Goal: Task Accomplishment & Management: Use online tool/utility

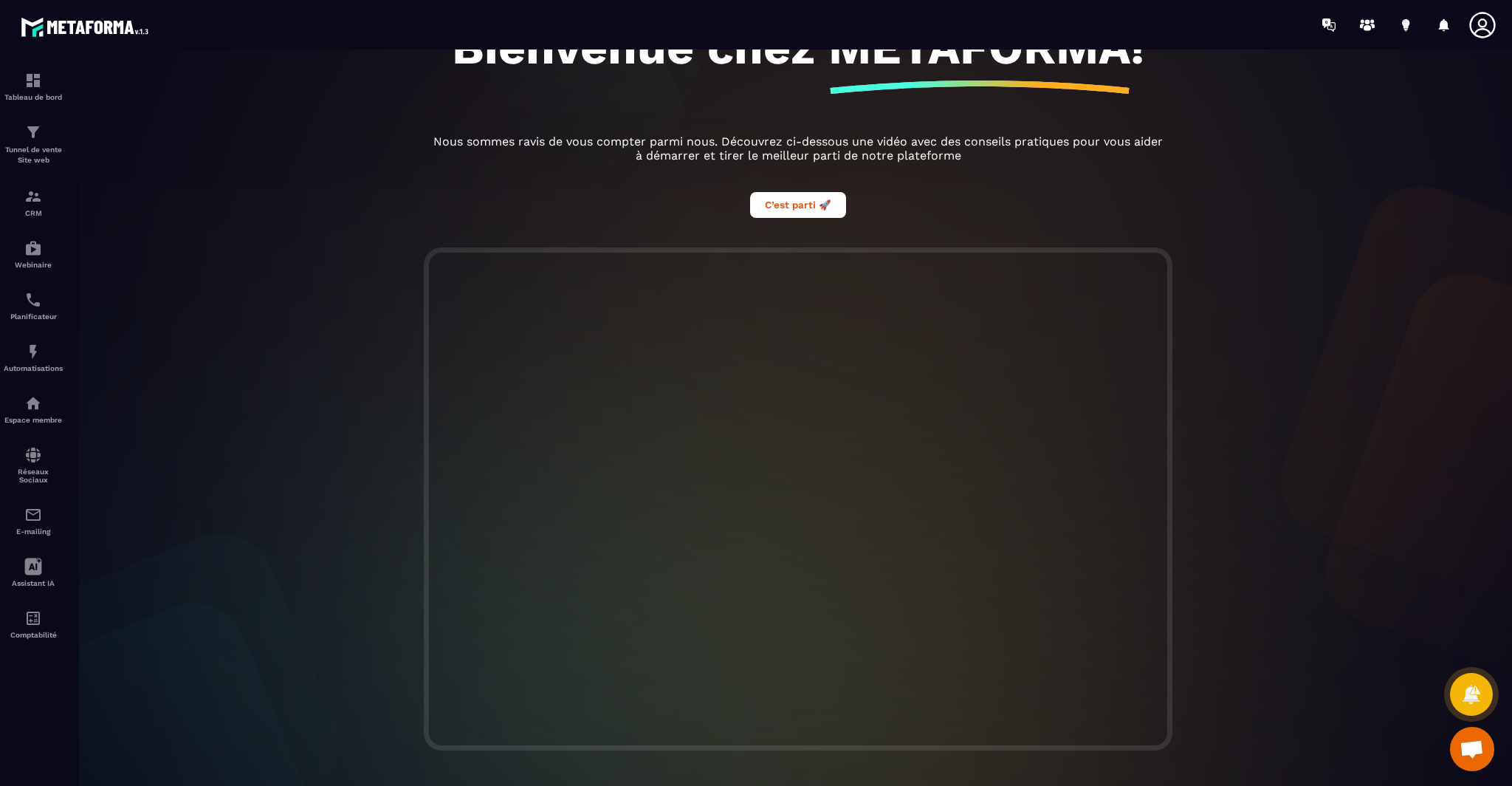
scroll to position [162, 0]
click at [36, 158] on p "Tunnel de vente Site web" at bounding box center [33, 155] width 59 height 21
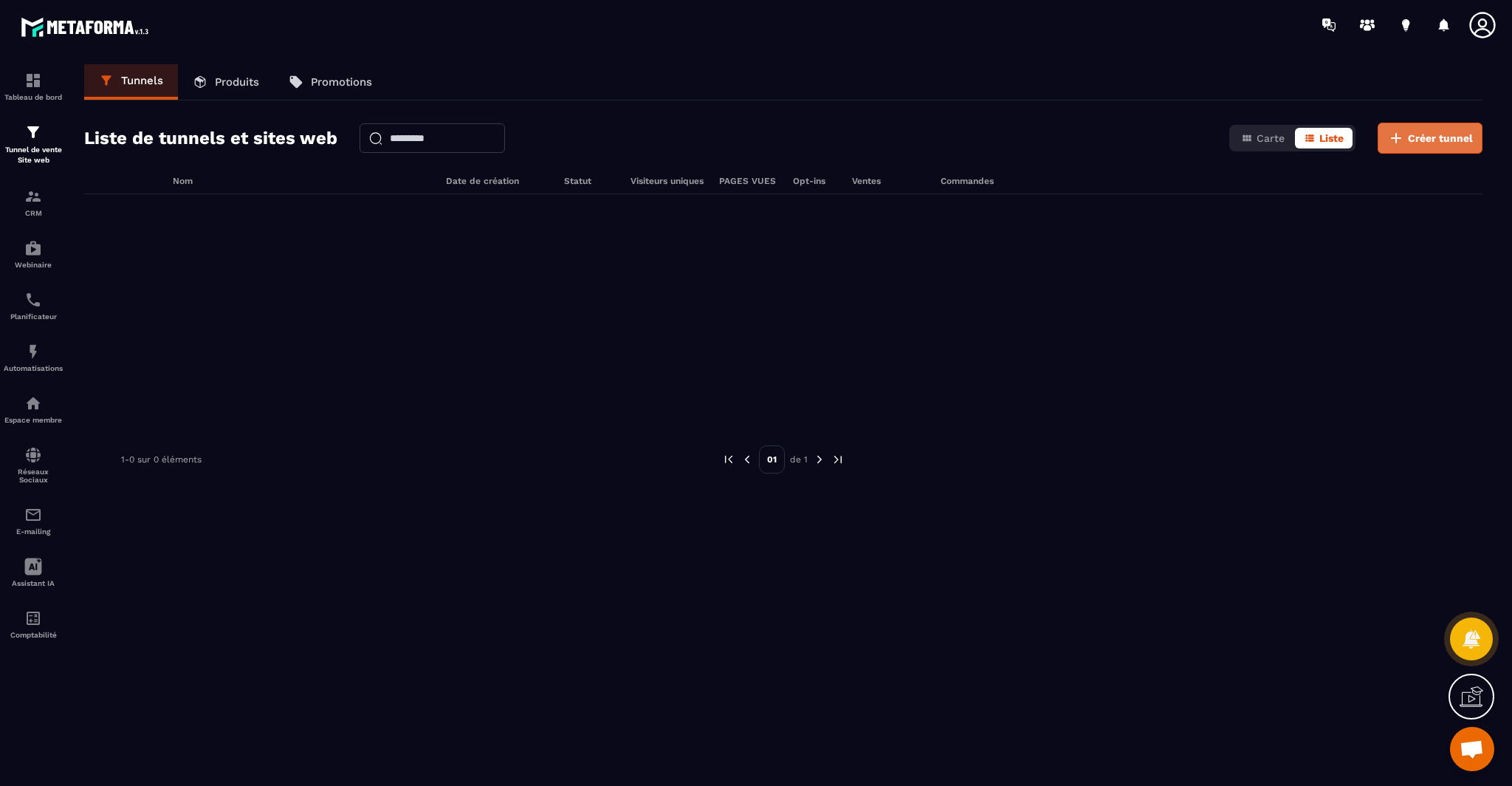
click at [1432, 143] on span "Créer tunnel" at bounding box center [1440, 138] width 65 height 15
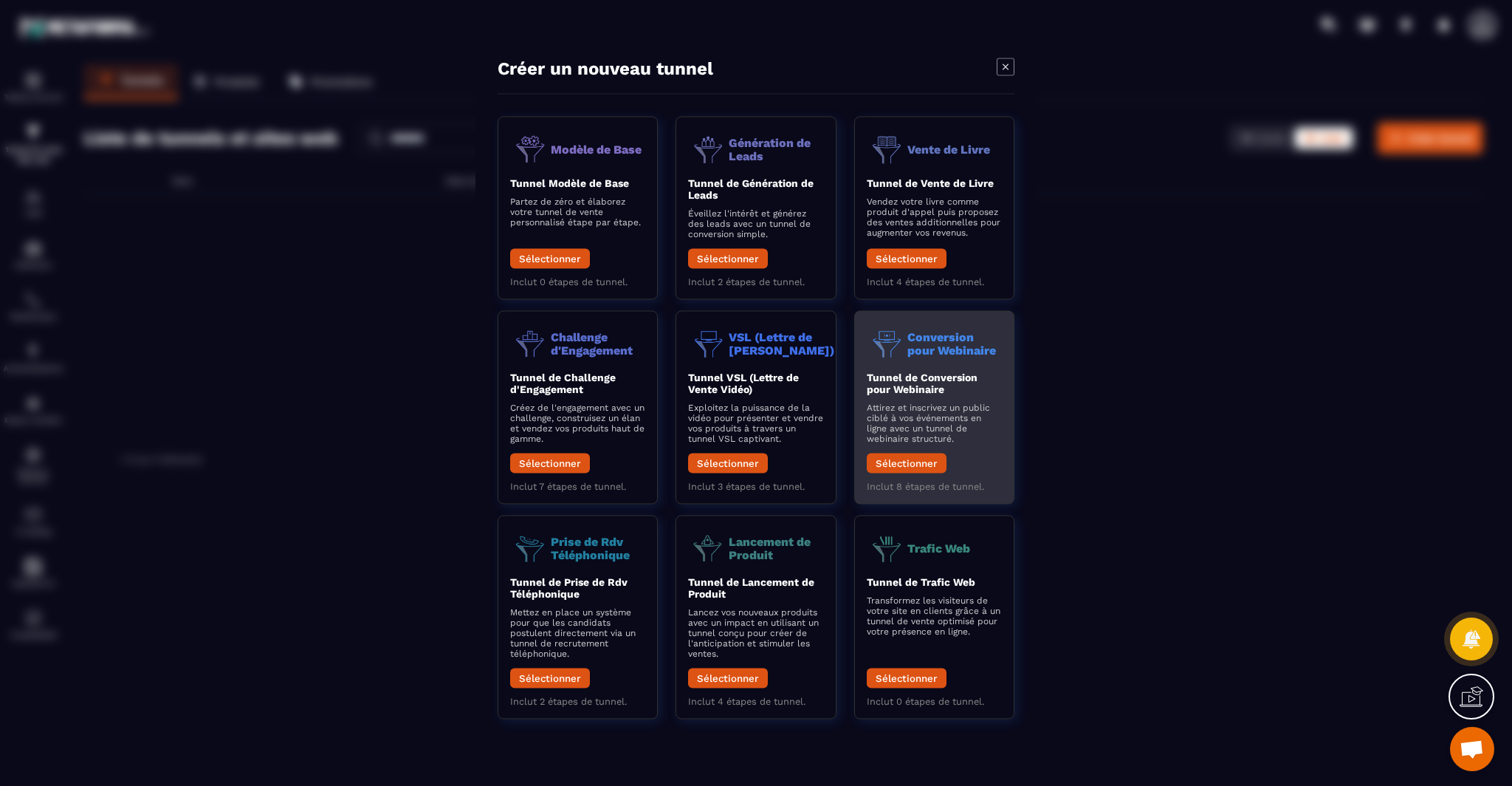
click at [924, 395] on div "Tunnel de Conversion pour Webinaire Attirez et inscrivez un public ciblé à vos …" at bounding box center [935, 426] width 135 height 110
click at [913, 462] on button "Sélectionner" at bounding box center [906, 463] width 79 height 20
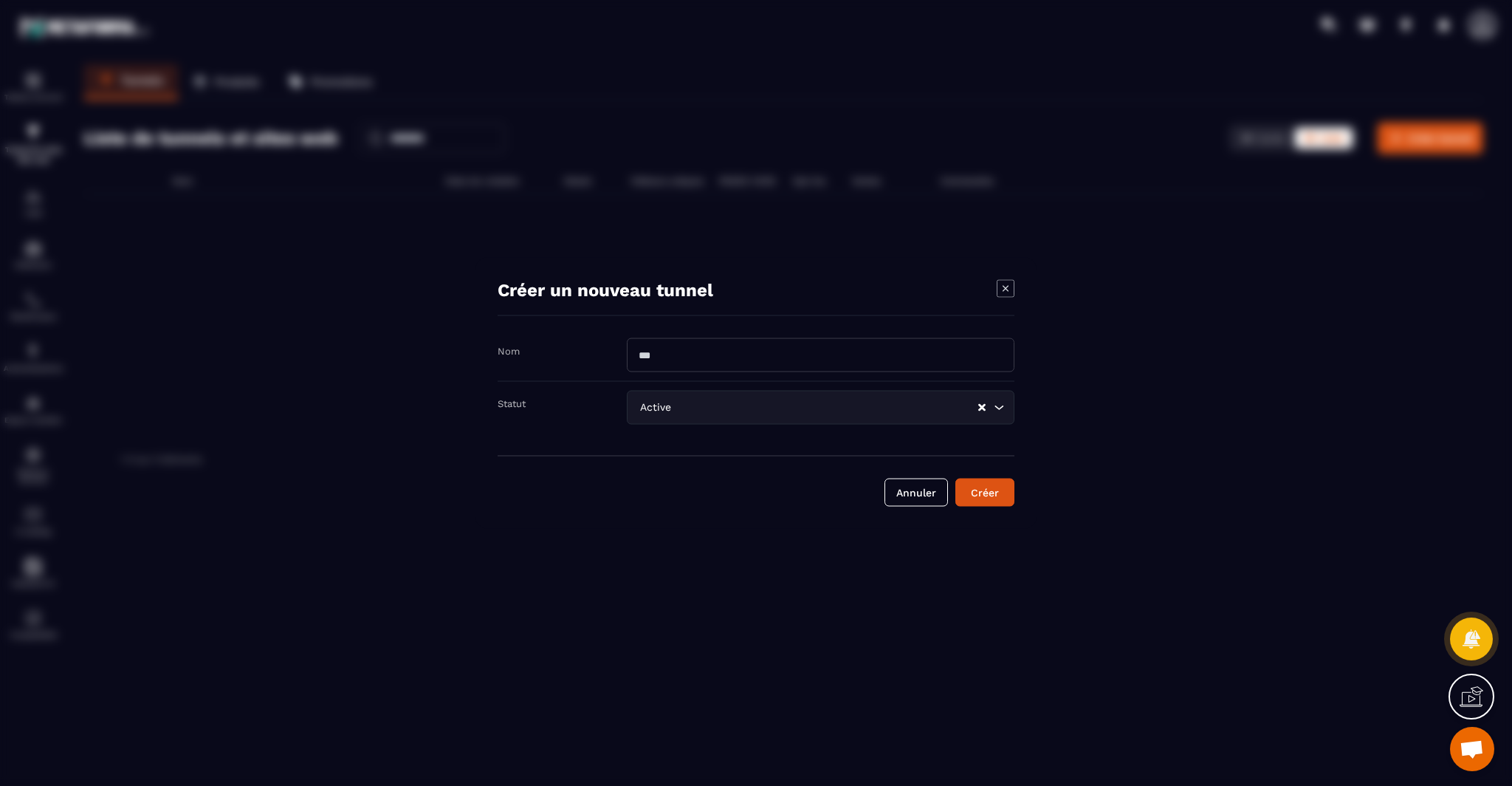
drag, startPoint x: 695, startPoint y: 356, endPoint x: 674, endPoint y: 356, distance: 21.0
click at [674, 356] on input "Modal window" at bounding box center [820, 354] width 388 height 34
click at [662, 357] on input "Modal window" at bounding box center [820, 354] width 388 height 34
type input "*****"
click at [974, 494] on div "Créer" at bounding box center [985, 492] width 40 height 15
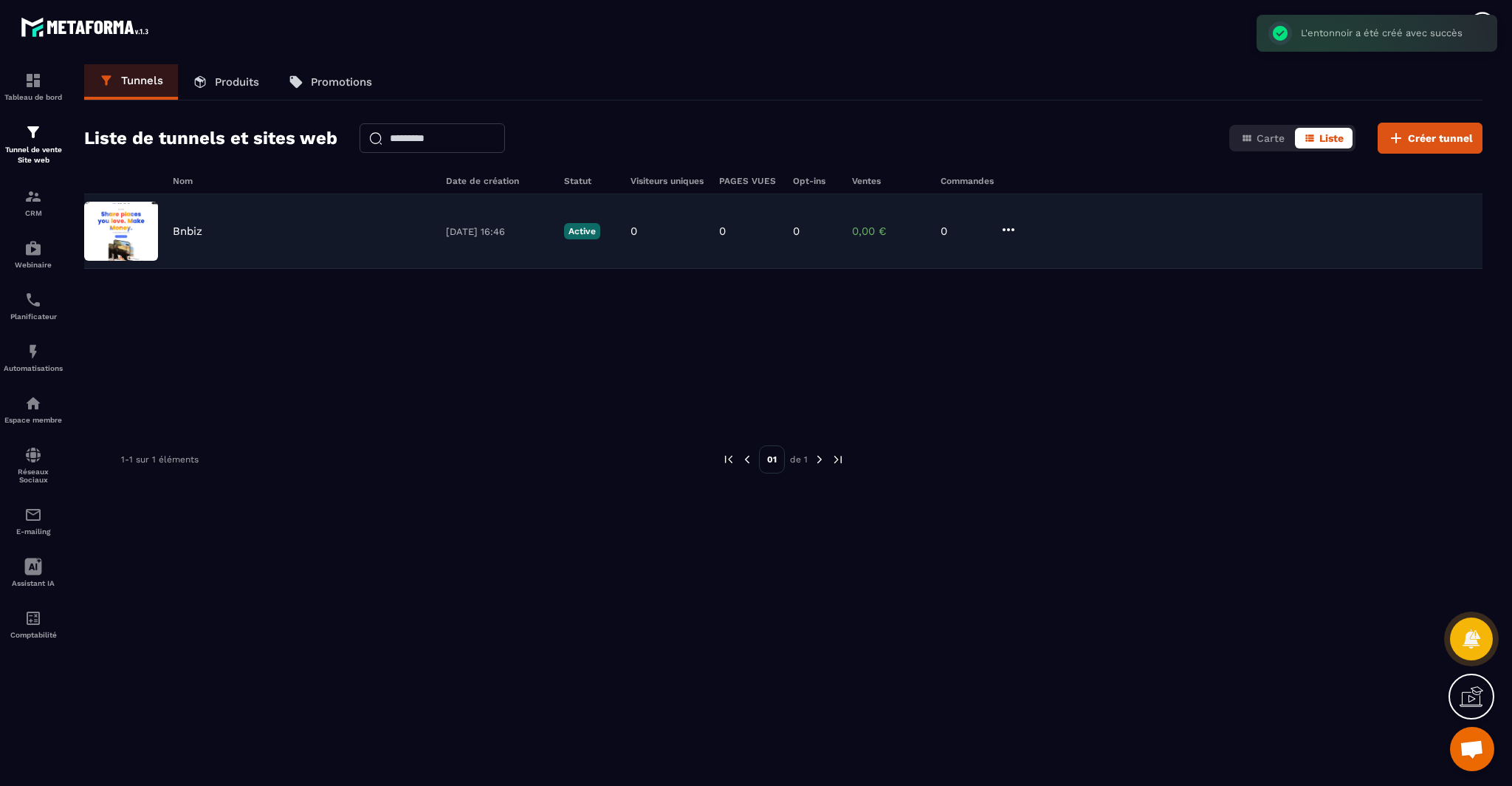
click at [203, 233] on div "Bnbiz" at bounding box center [301, 231] width 258 height 14
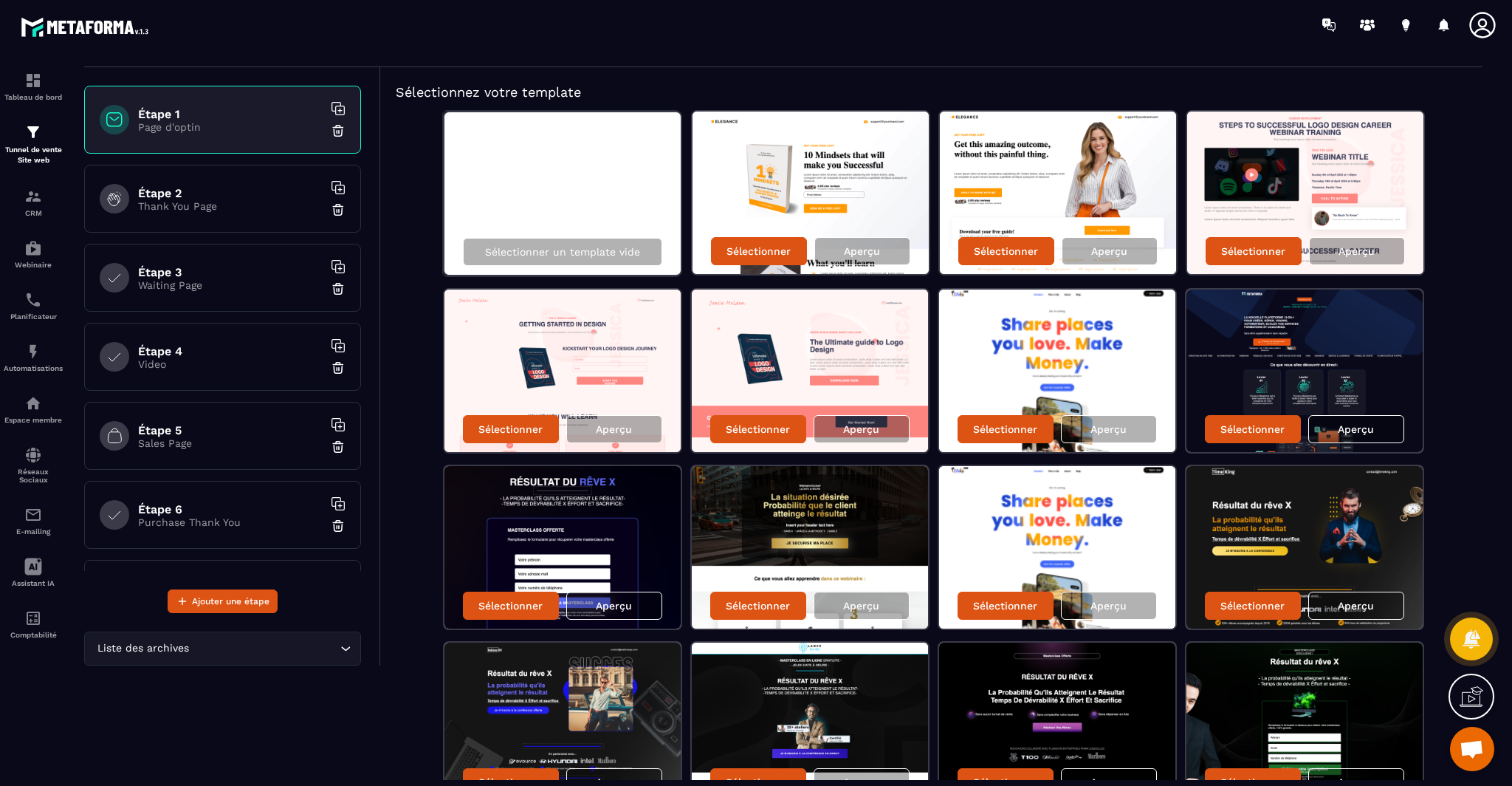
scroll to position [75, 0]
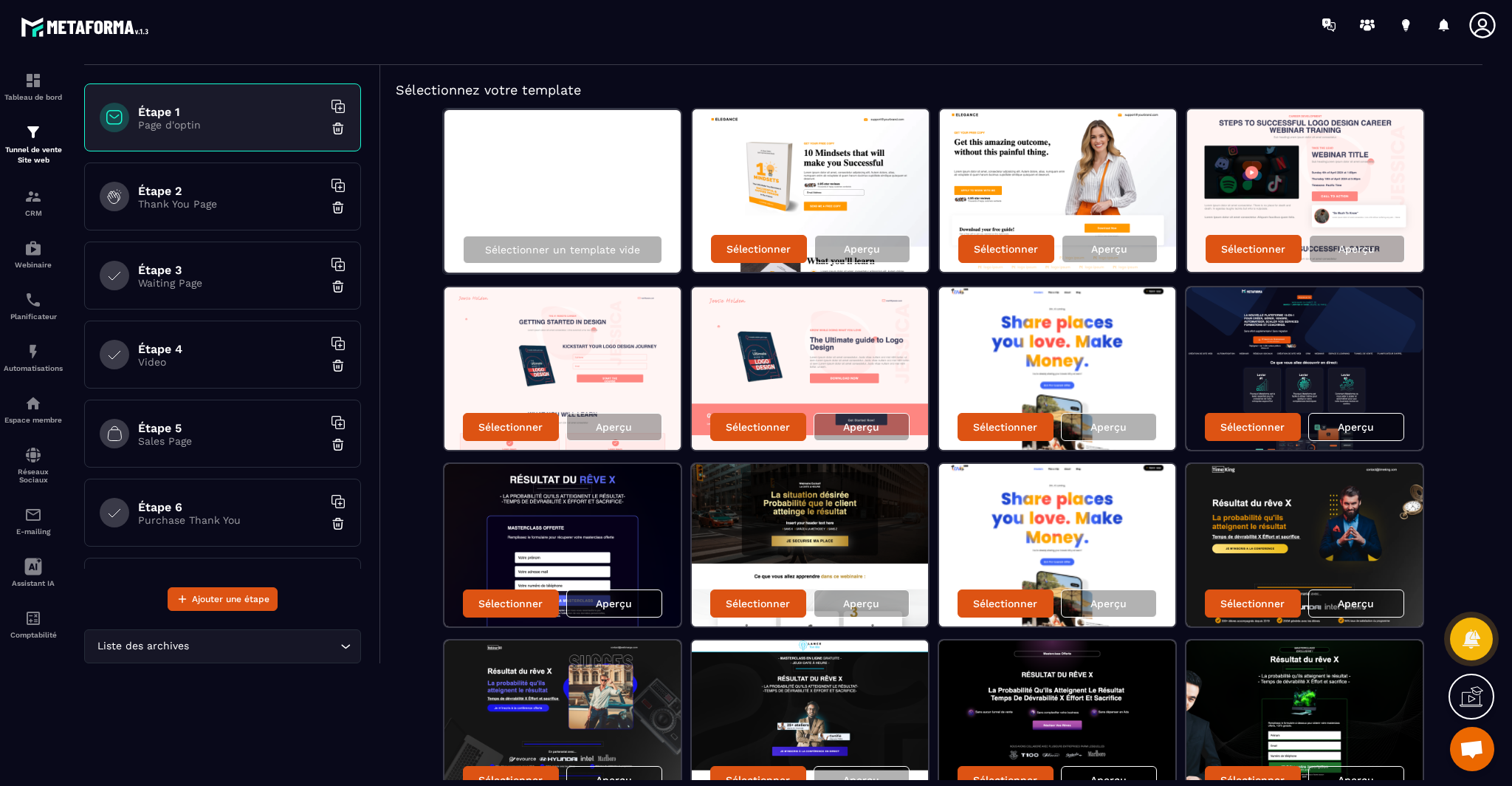
click at [606, 602] on p "Aperçu" at bounding box center [614, 603] width 36 height 12
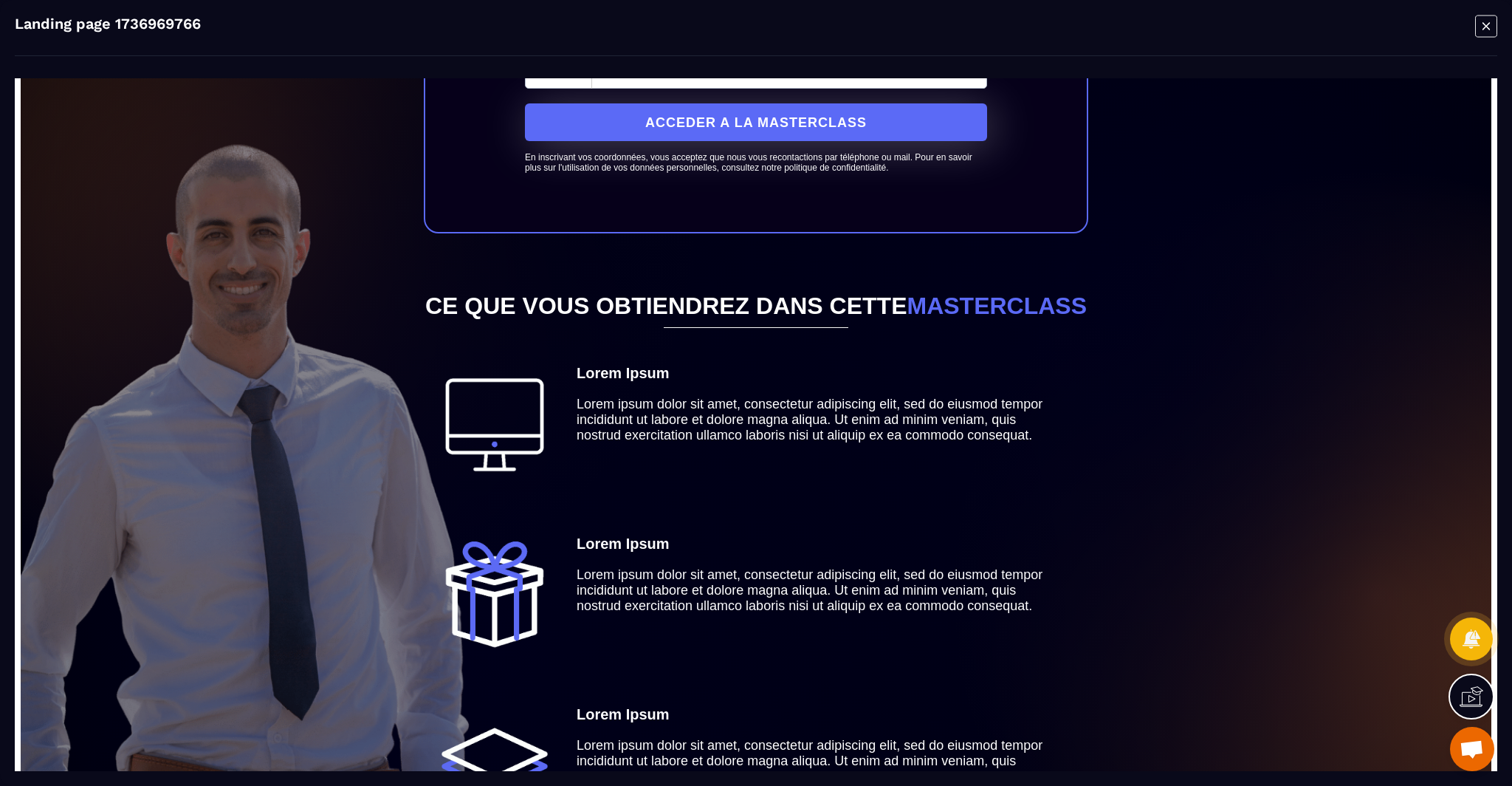
scroll to position [0, 0]
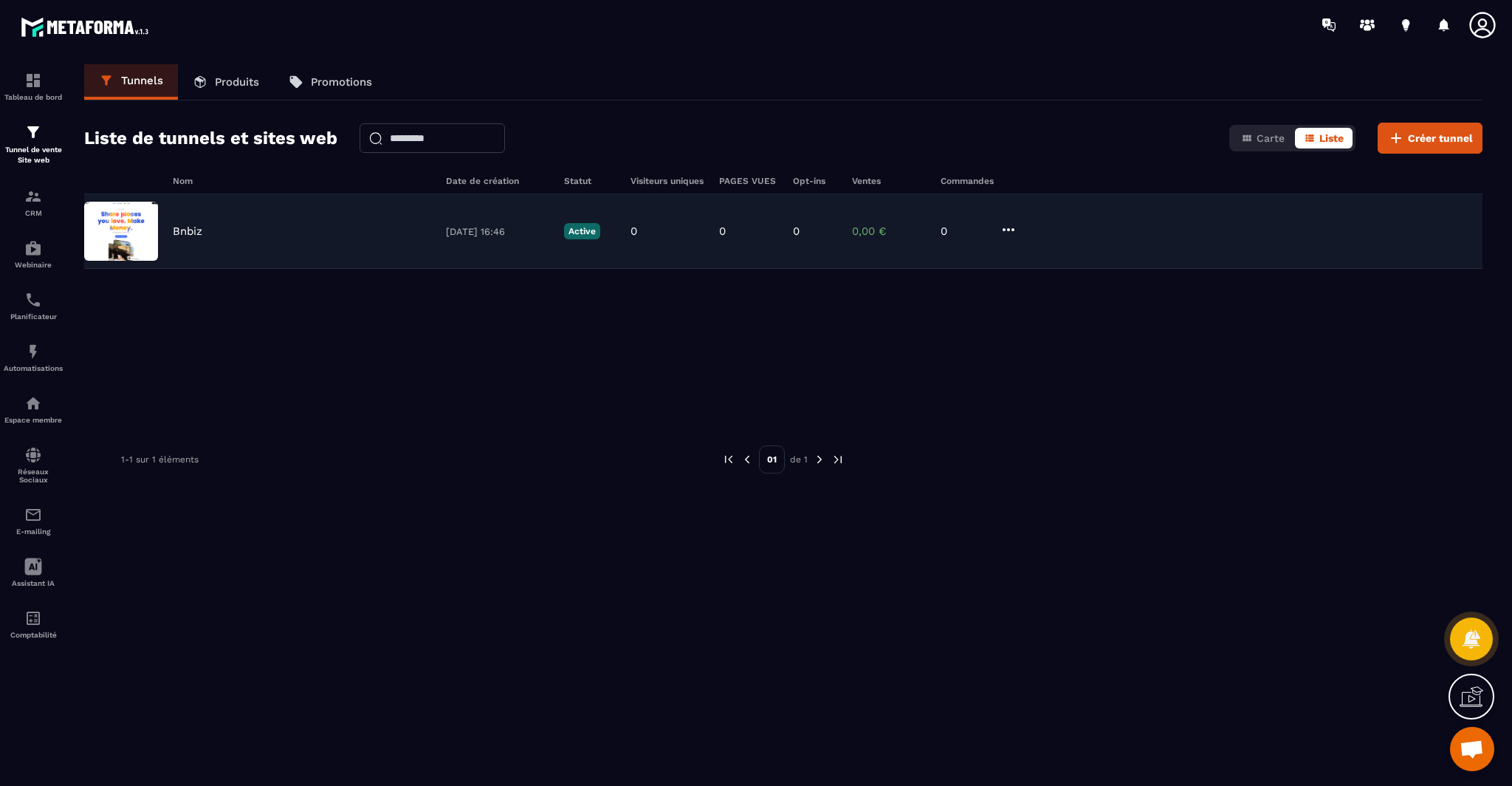
click at [189, 230] on p "Bnbiz" at bounding box center [187, 231] width 29 height 14
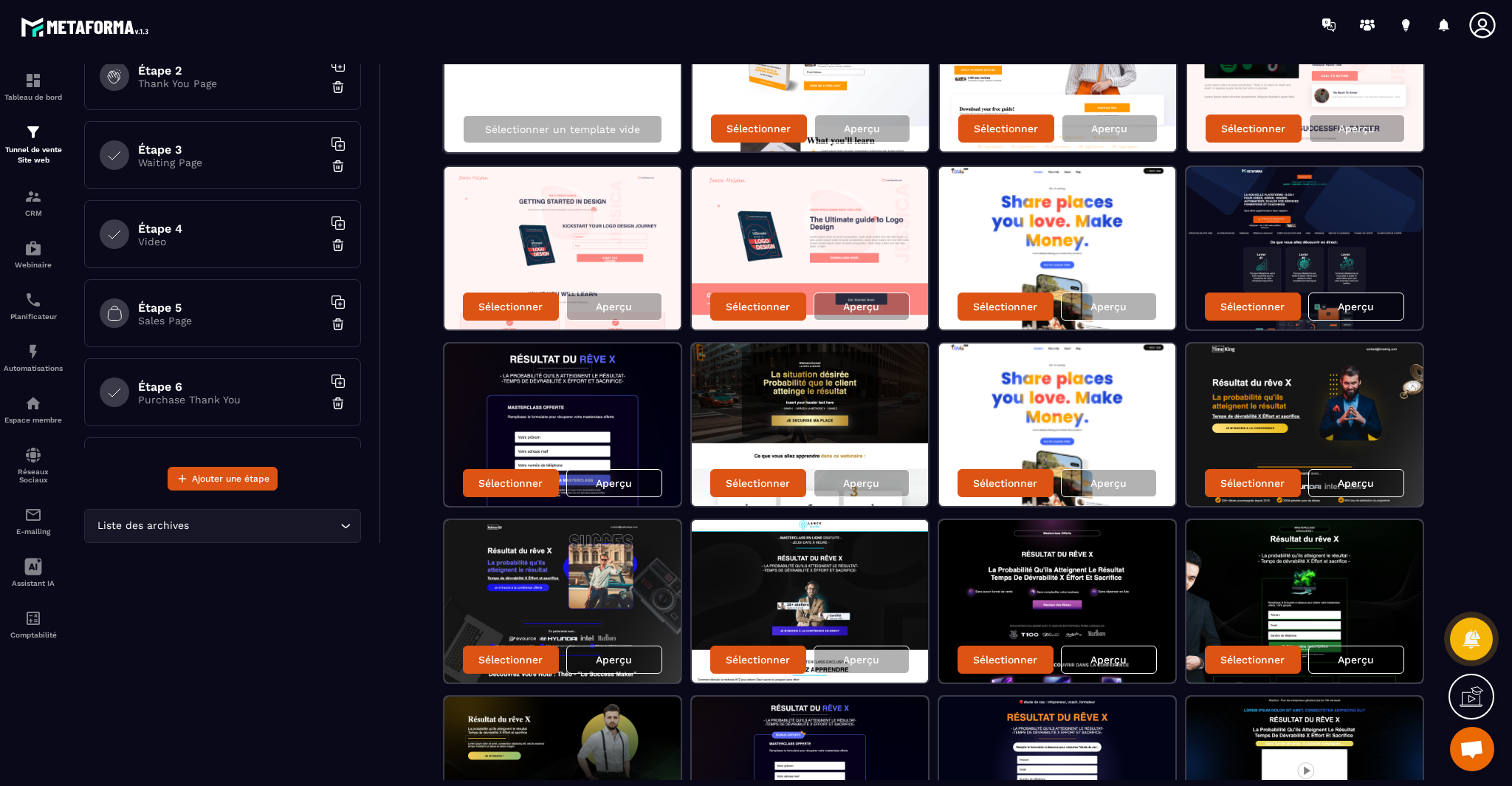
scroll to position [200, 0]
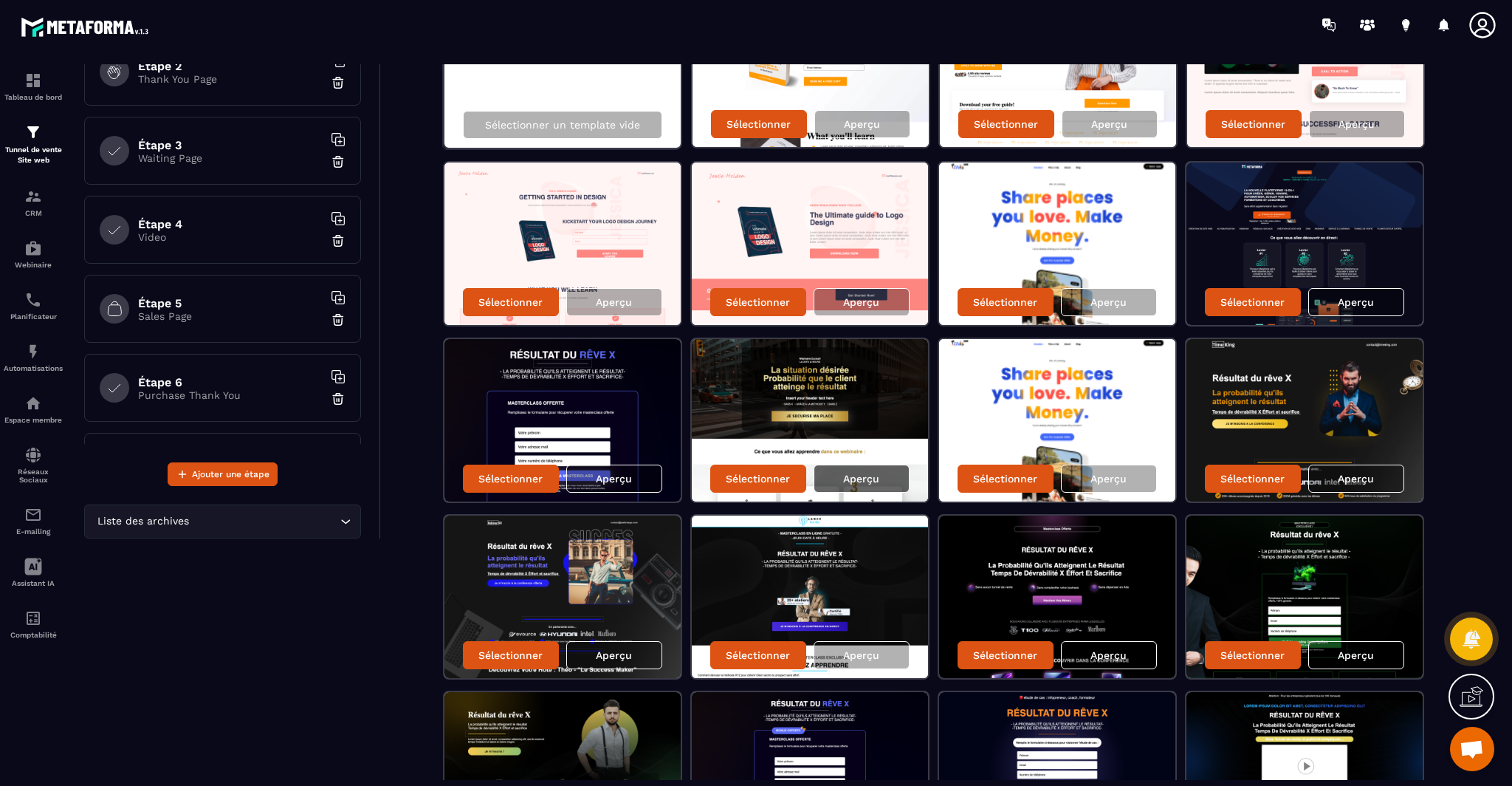
click at [865, 483] on p "Aperçu" at bounding box center [860, 479] width 36 height 12
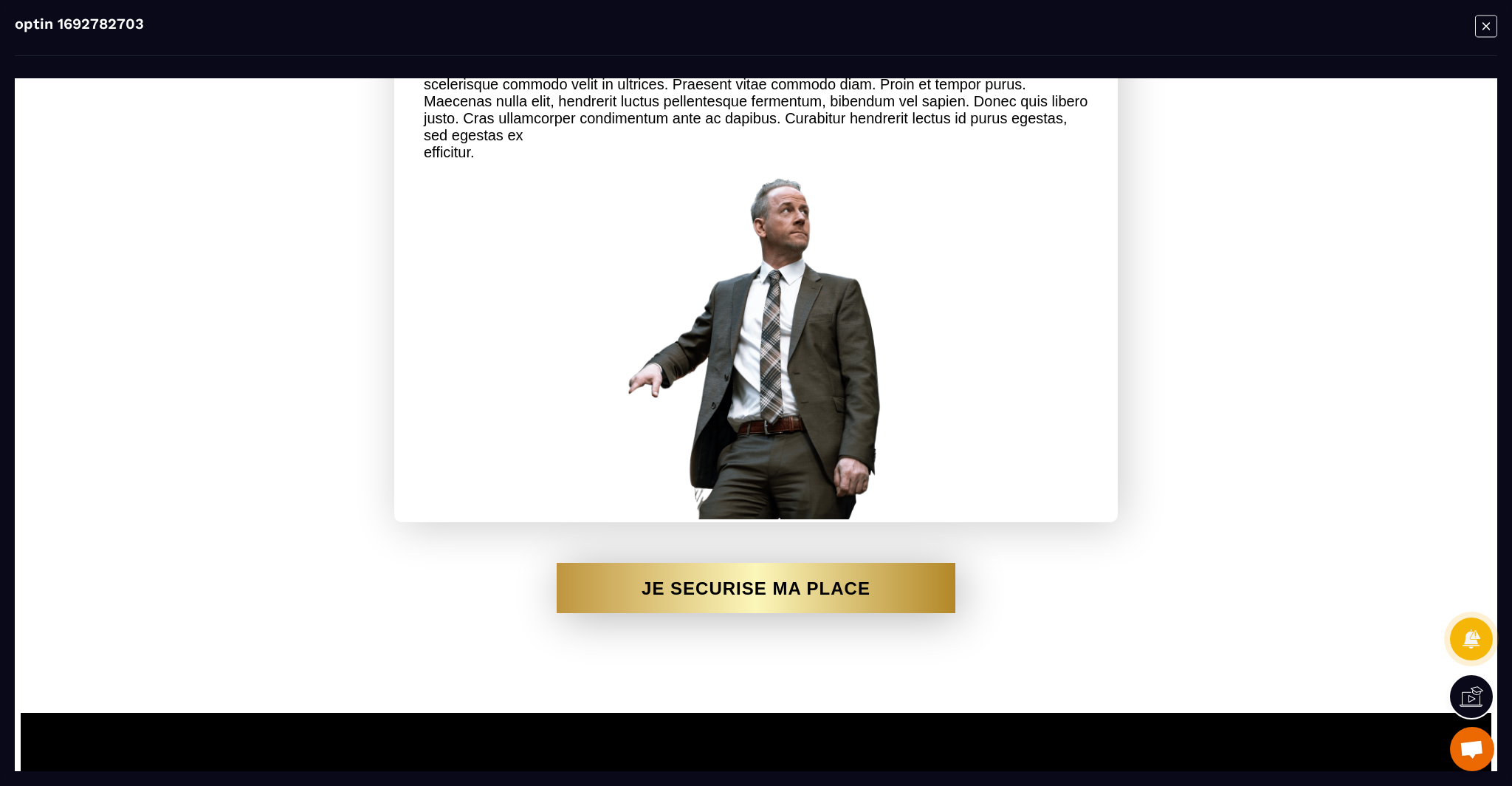
scroll to position [1717, 0]
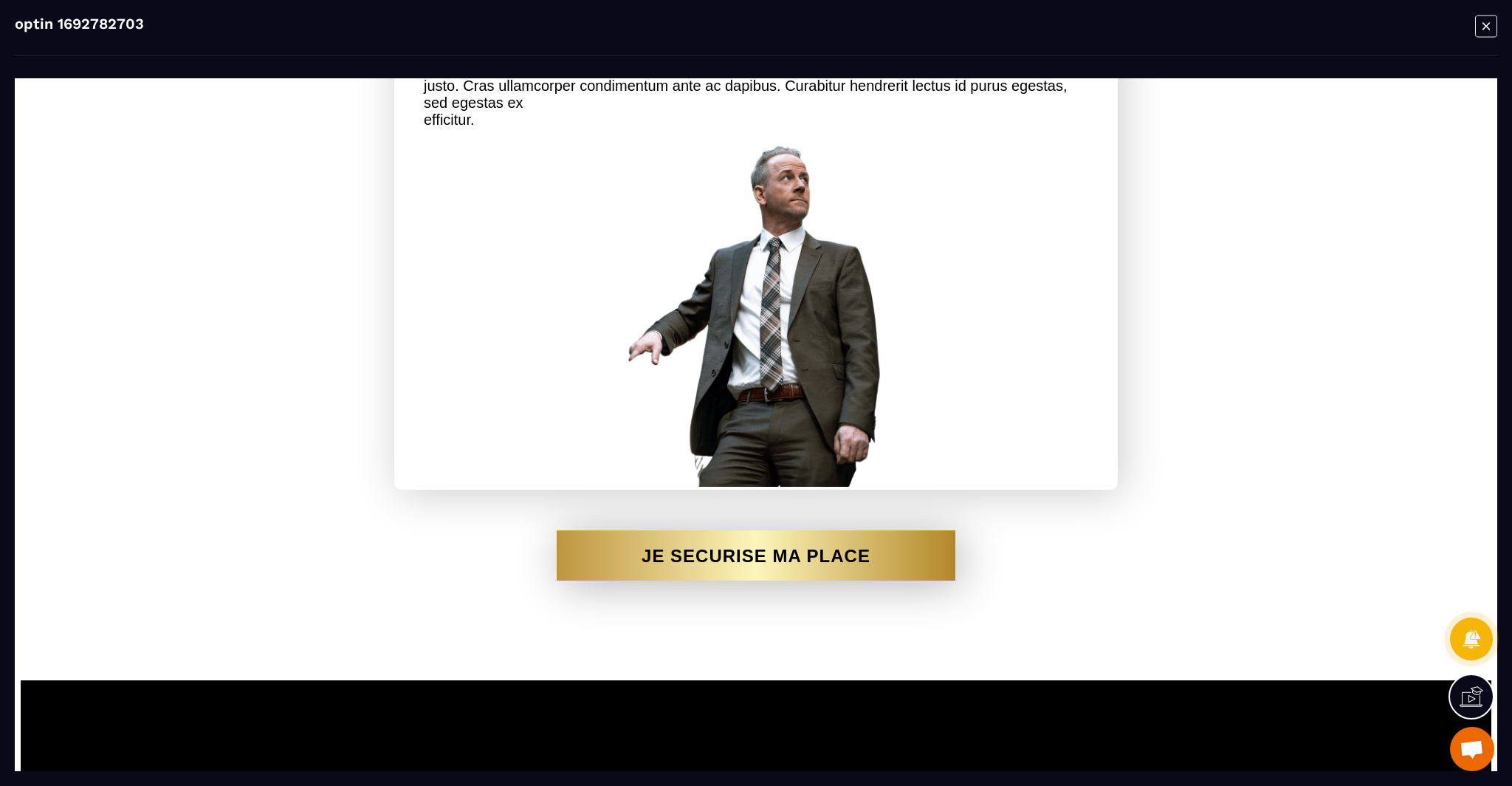
click at [1487, 34] on icon "Modal window" at bounding box center [1486, 25] width 23 height 23
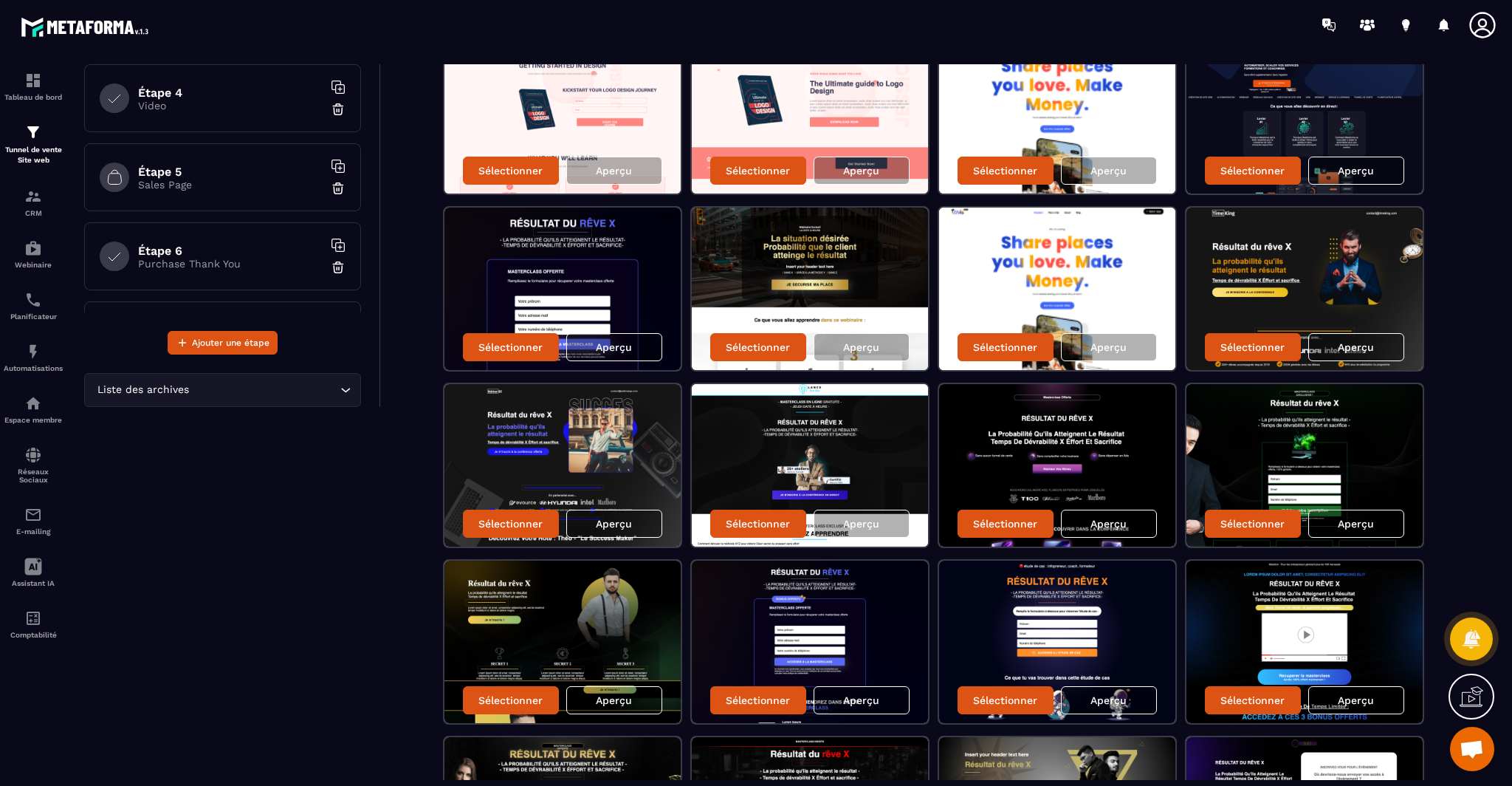
scroll to position [347, 0]
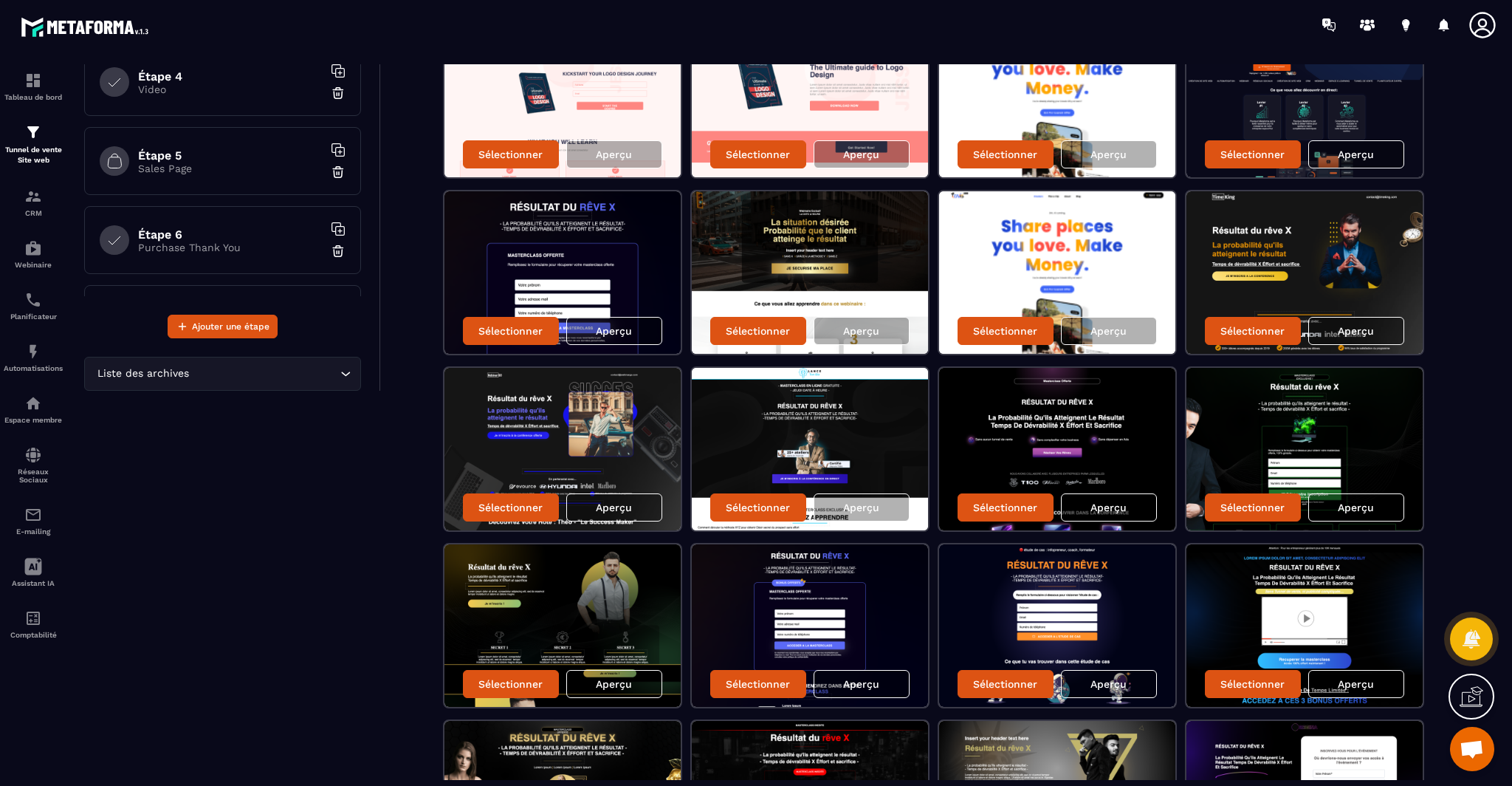
click at [1107, 506] on p "Aperçu" at bounding box center [1108, 507] width 36 height 12
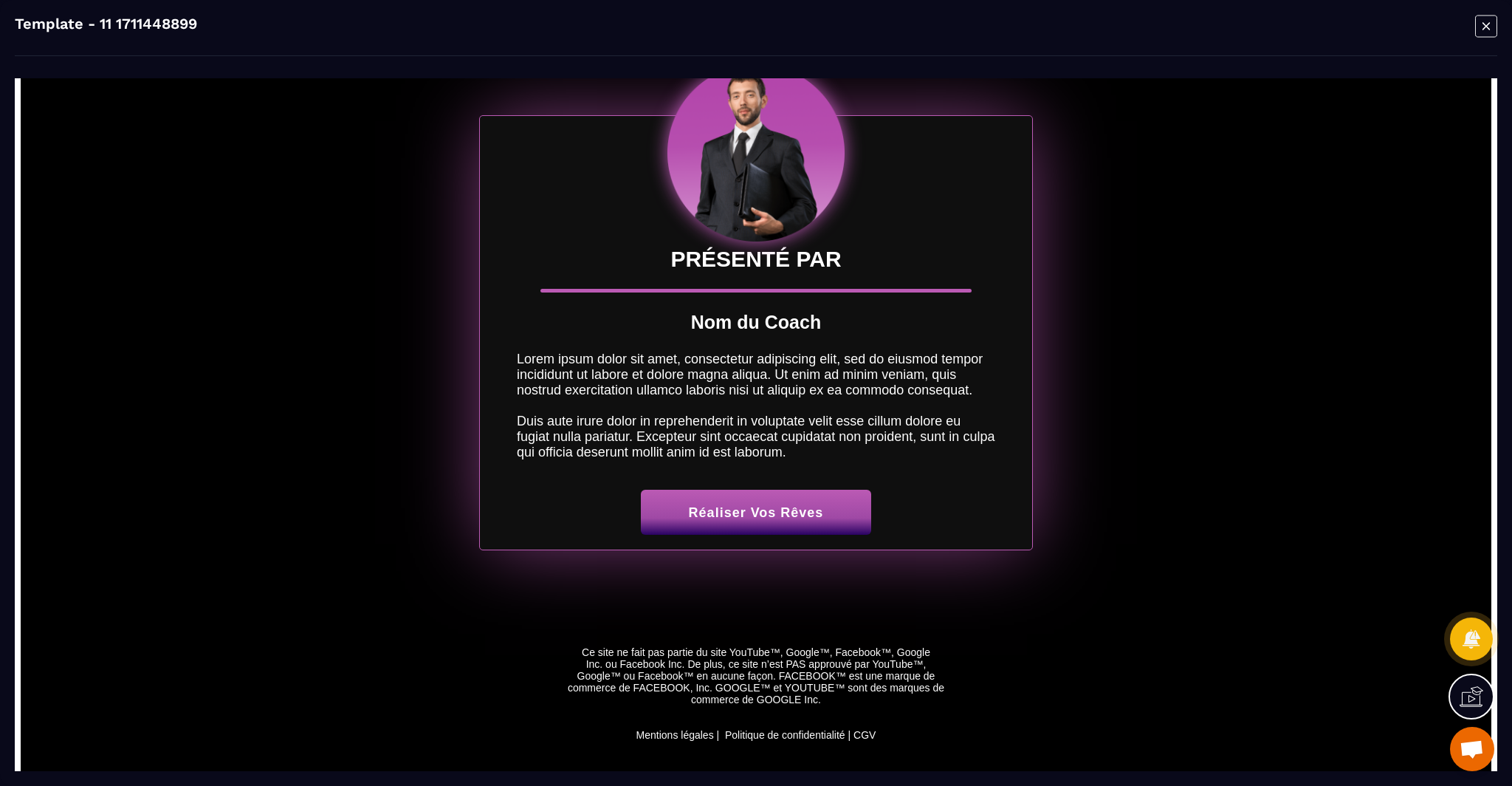
scroll to position [1297, 0]
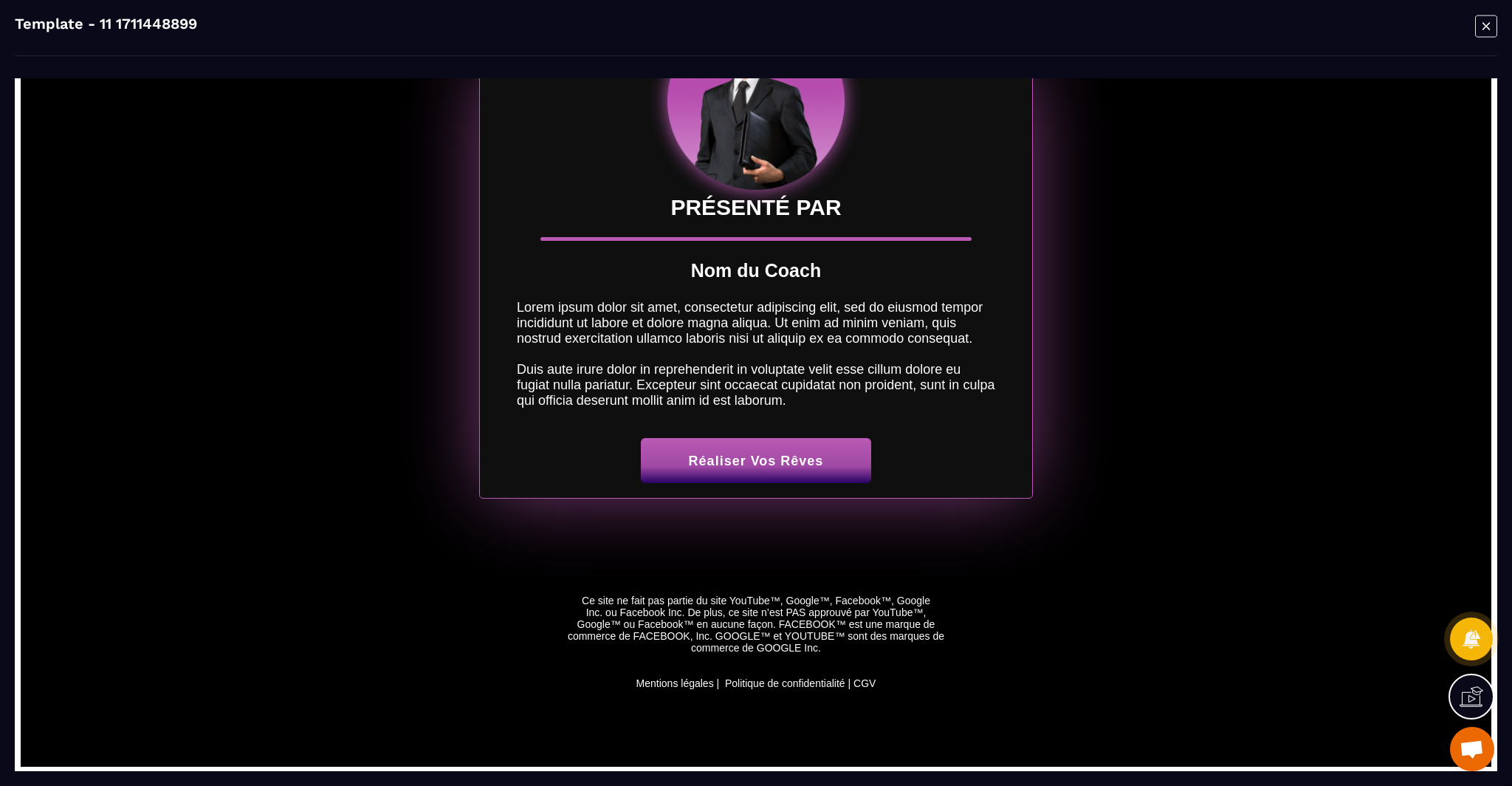
click at [1488, 25] on icon "Modal window" at bounding box center [1487, 26] width 8 height 8
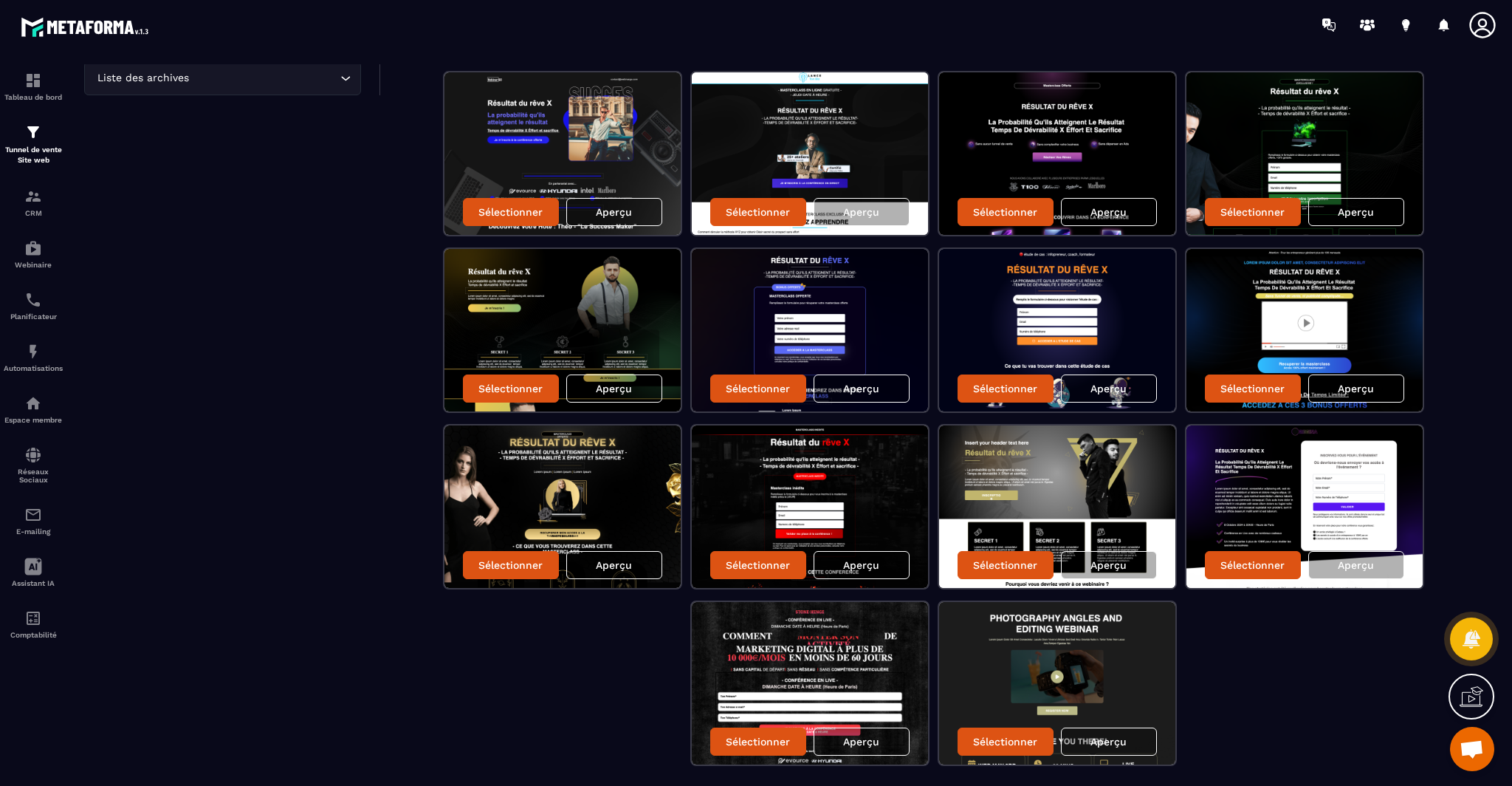
scroll to position [646, 0]
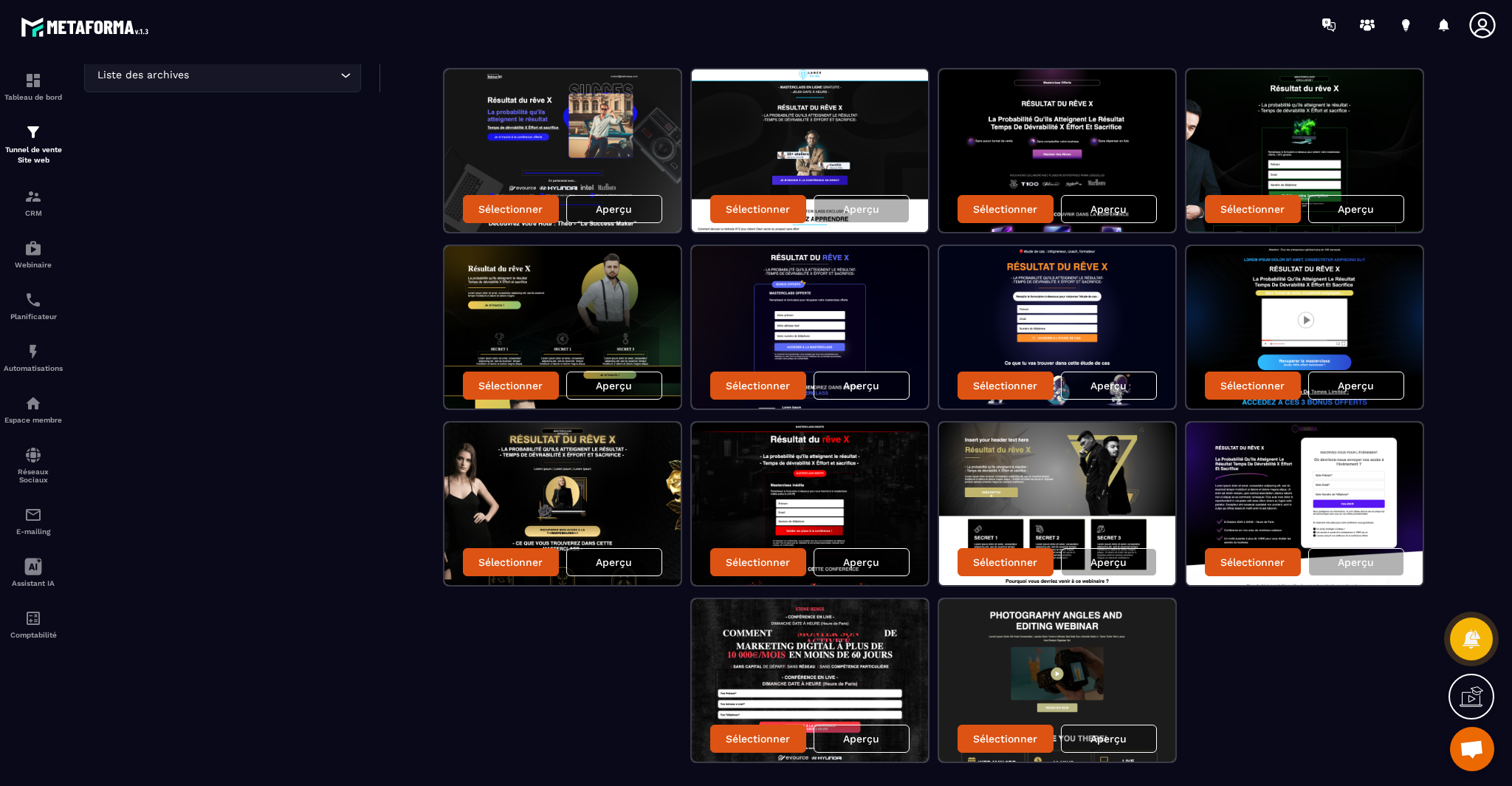
click at [605, 569] on div "Aperçu" at bounding box center [615, 562] width 96 height 28
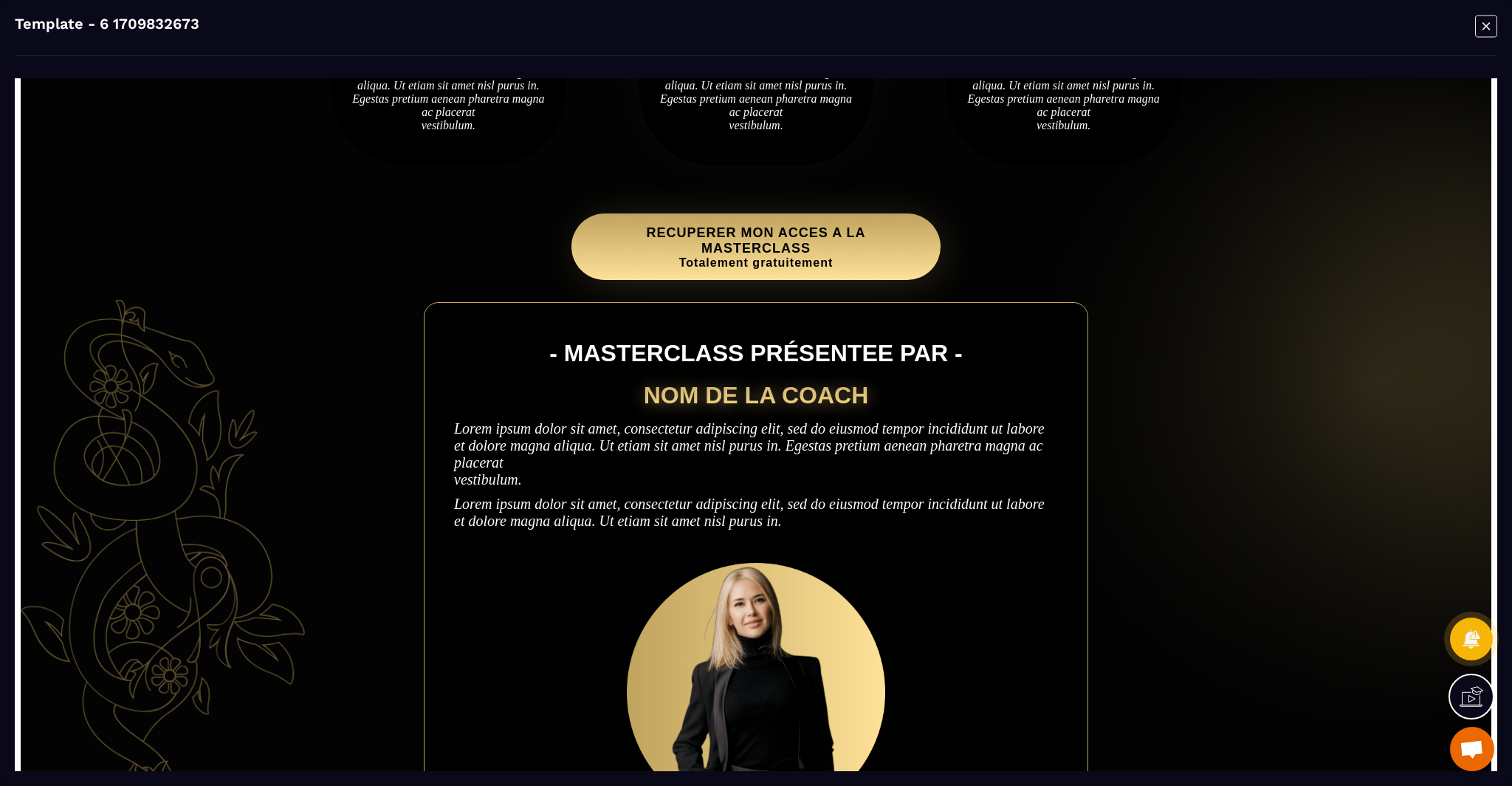
scroll to position [1103, 0]
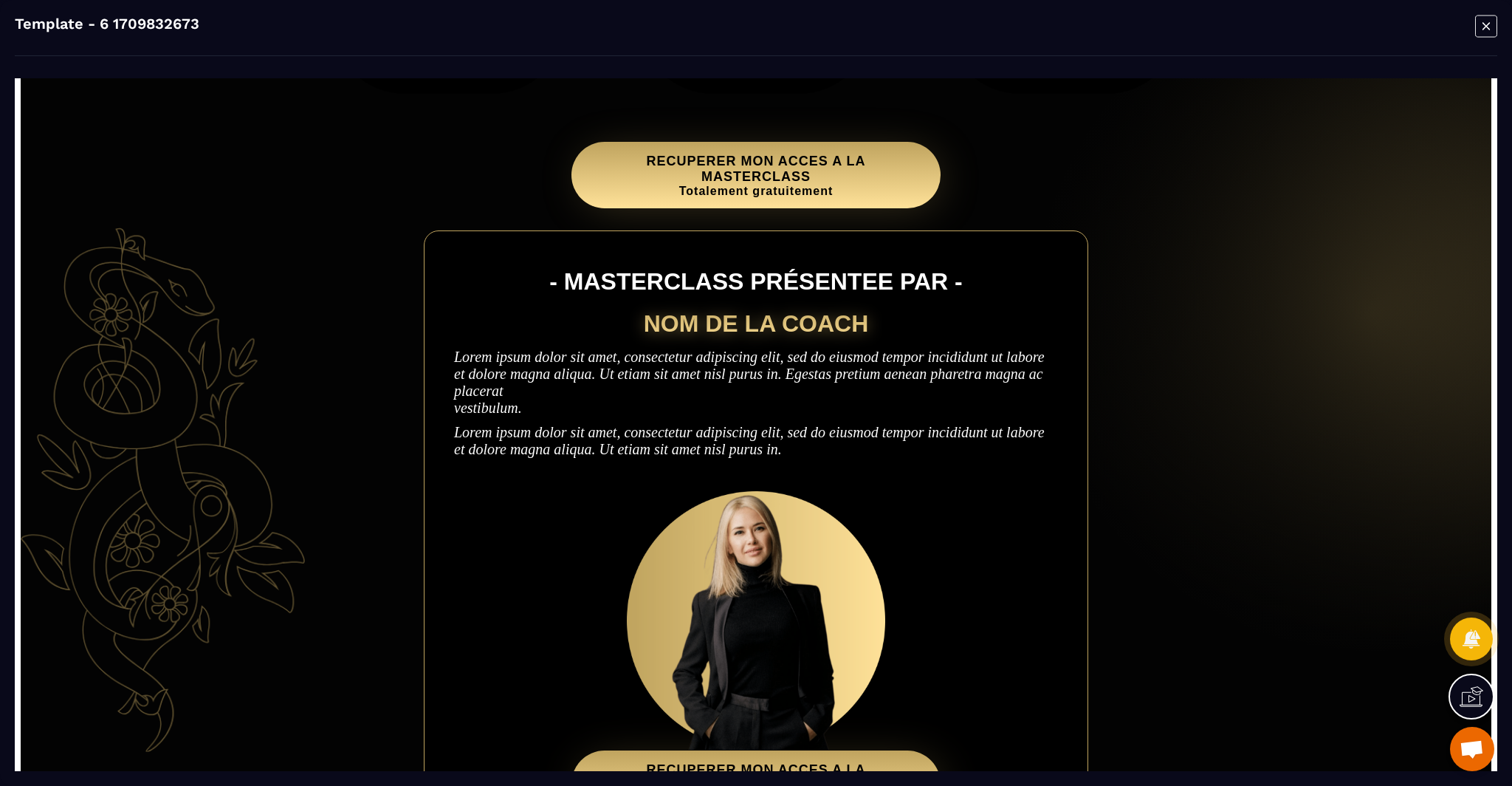
click at [1477, 27] on icon "Modal window" at bounding box center [1486, 25] width 23 height 23
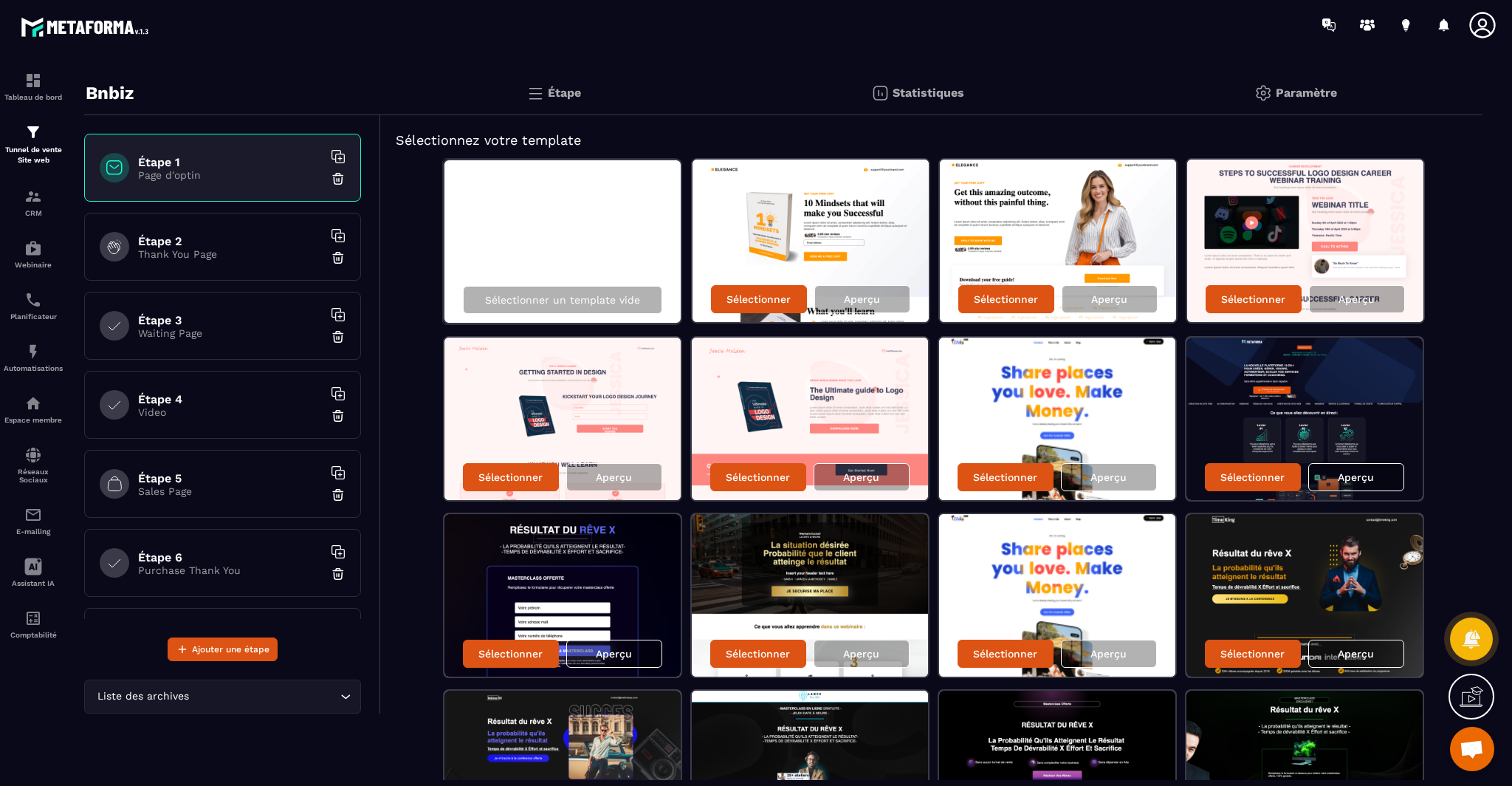
scroll to position [30, 0]
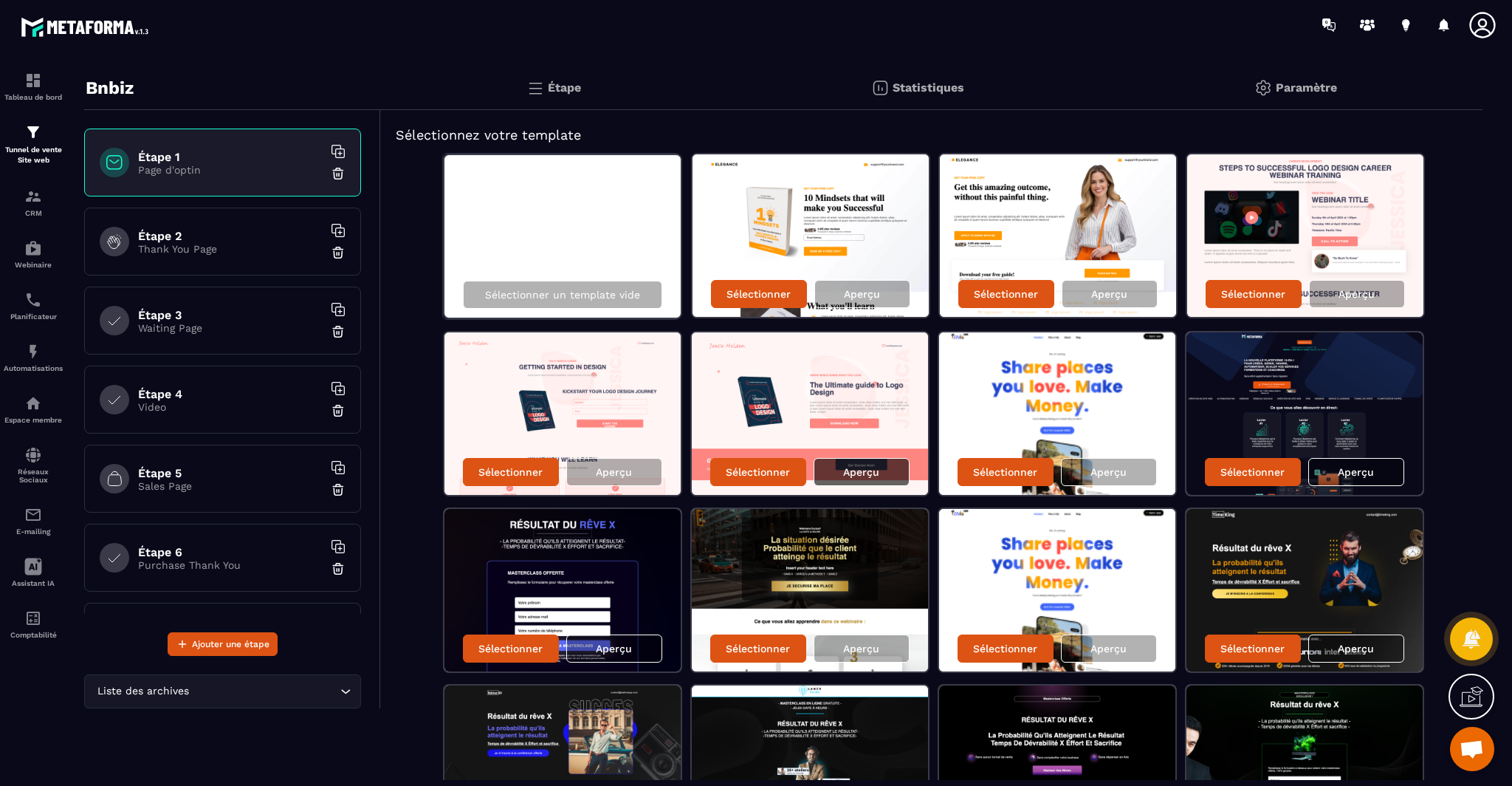
click at [888, 470] on div "Aperçu" at bounding box center [861, 472] width 96 height 28
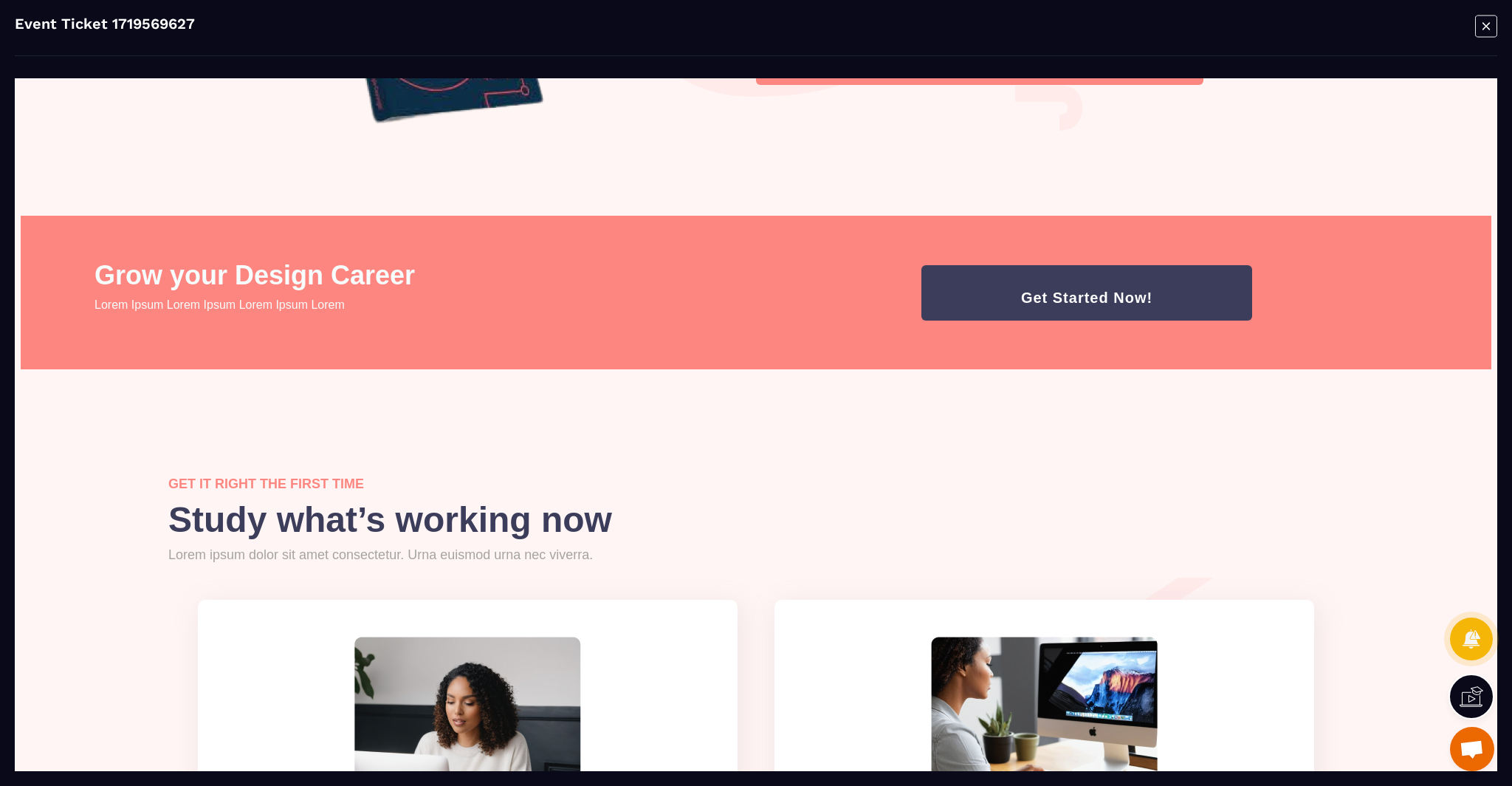
scroll to position [447, 0]
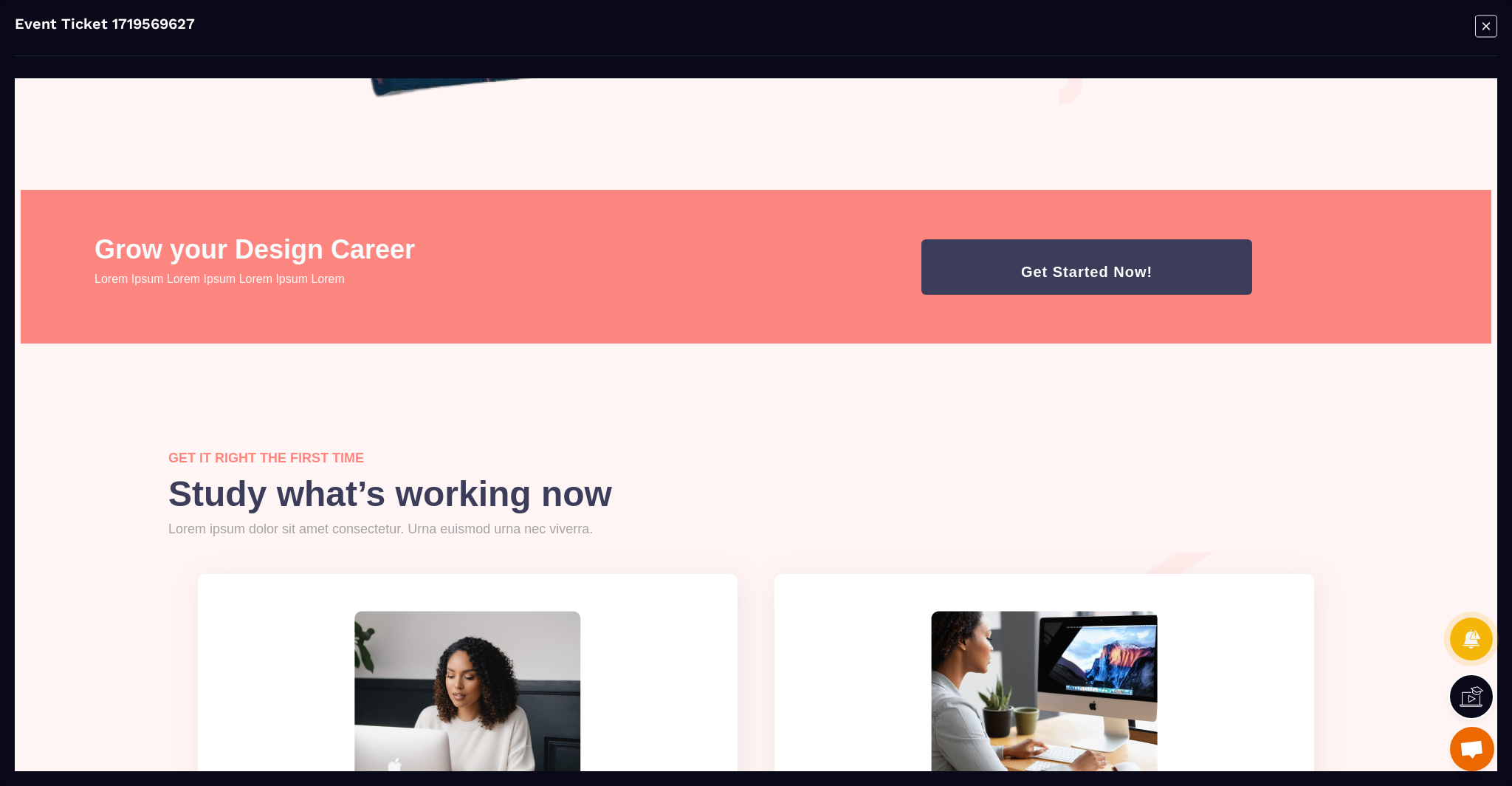
drag, startPoint x: 1486, startPoint y: 25, endPoint x: 1454, endPoint y: 58, distance: 46.0
click at [1485, 25] on icon "Modal window" at bounding box center [1487, 26] width 8 height 8
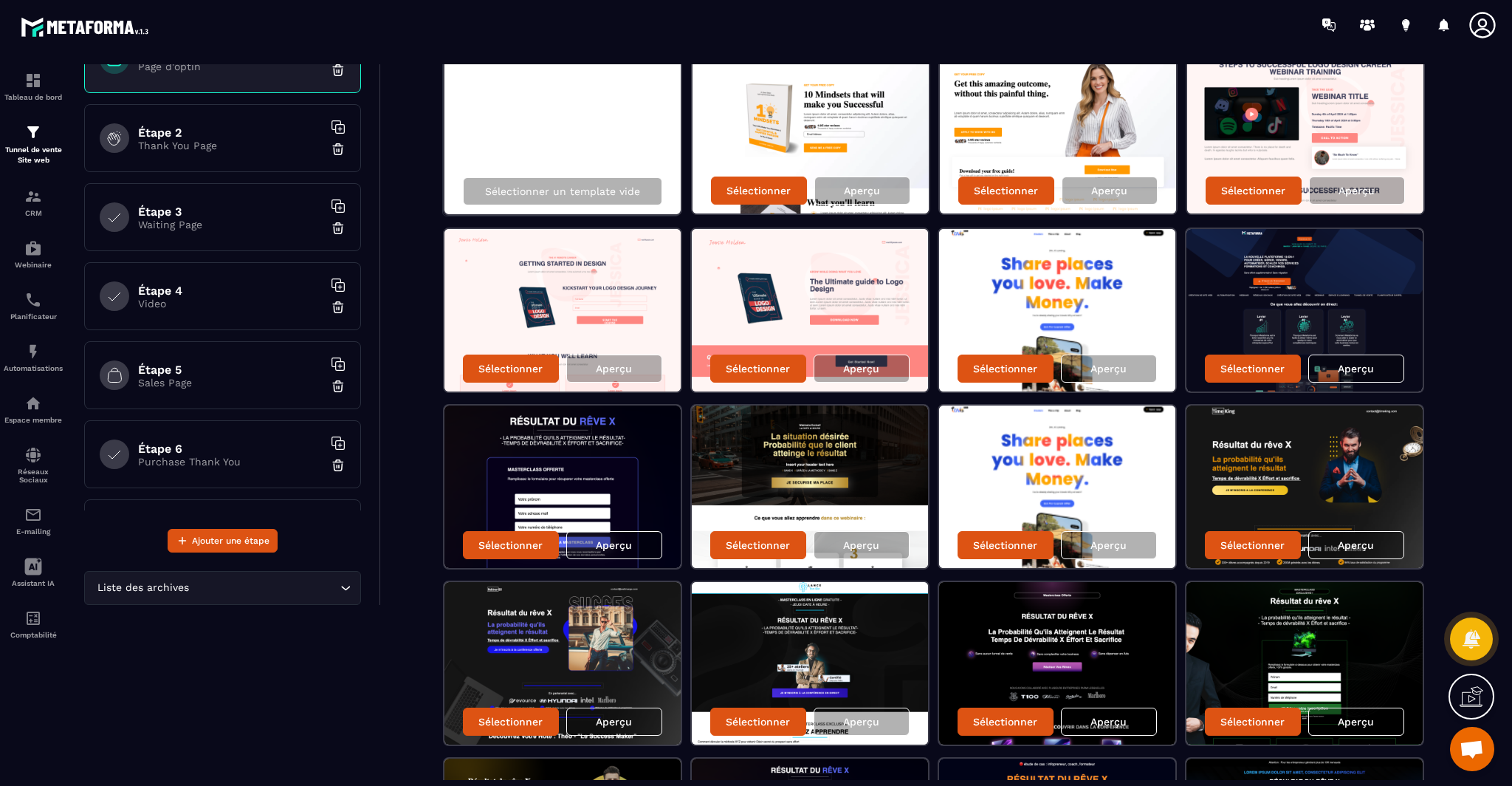
scroll to position [154, 0]
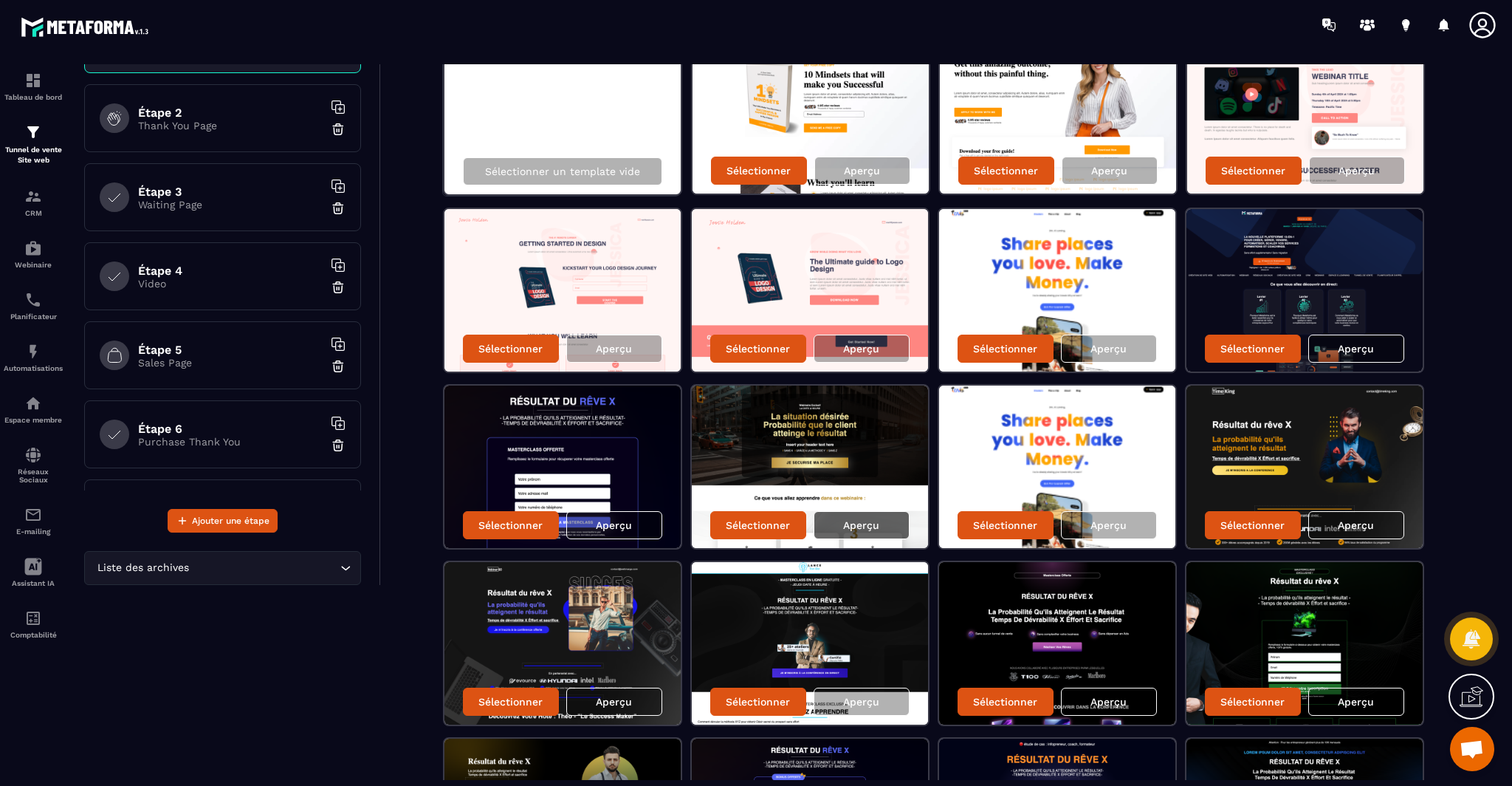
click at [863, 521] on p "Aperçu" at bounding box center [860, 525] width 36 height 12
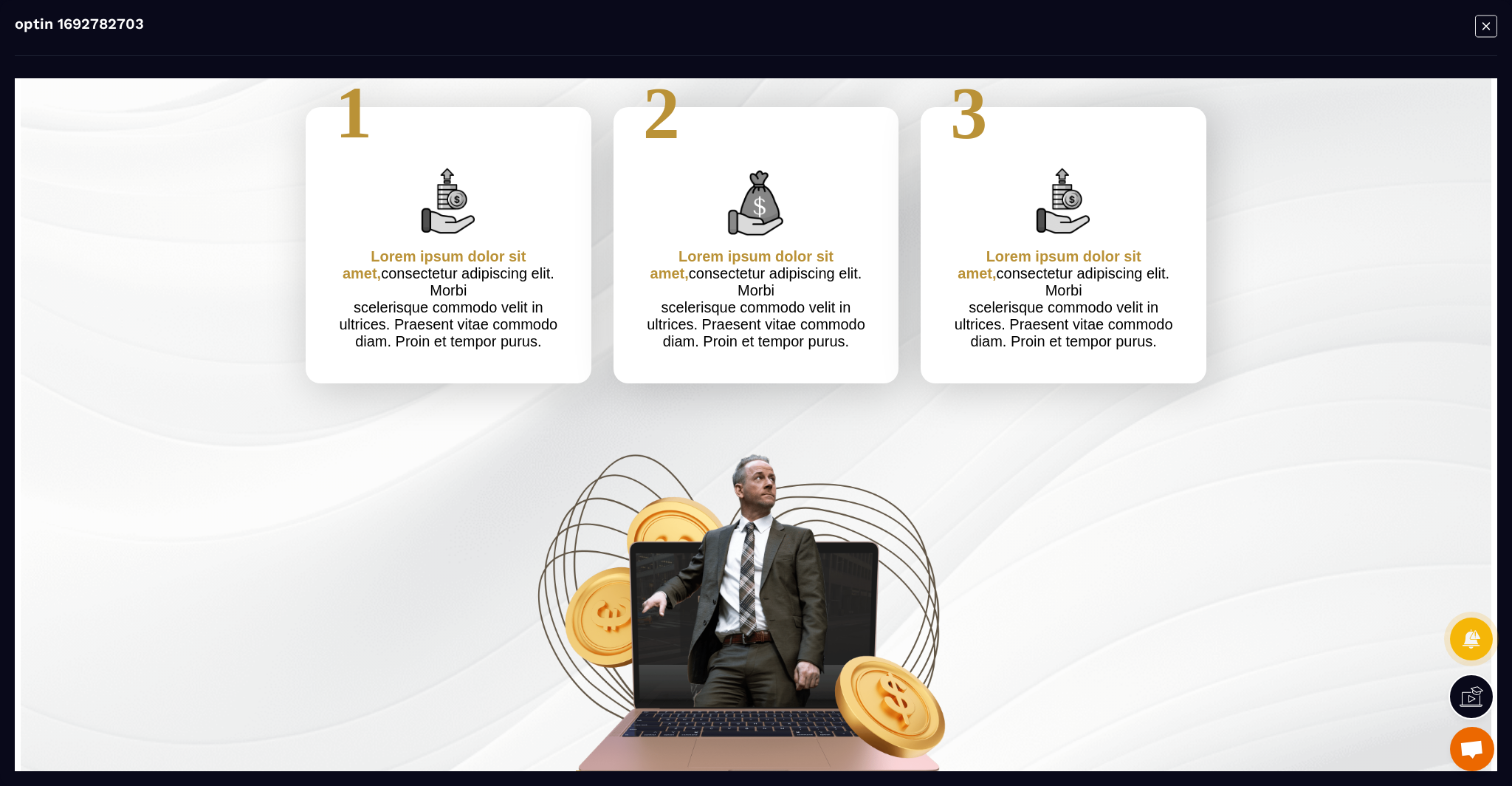
scroll to position [0, 0]
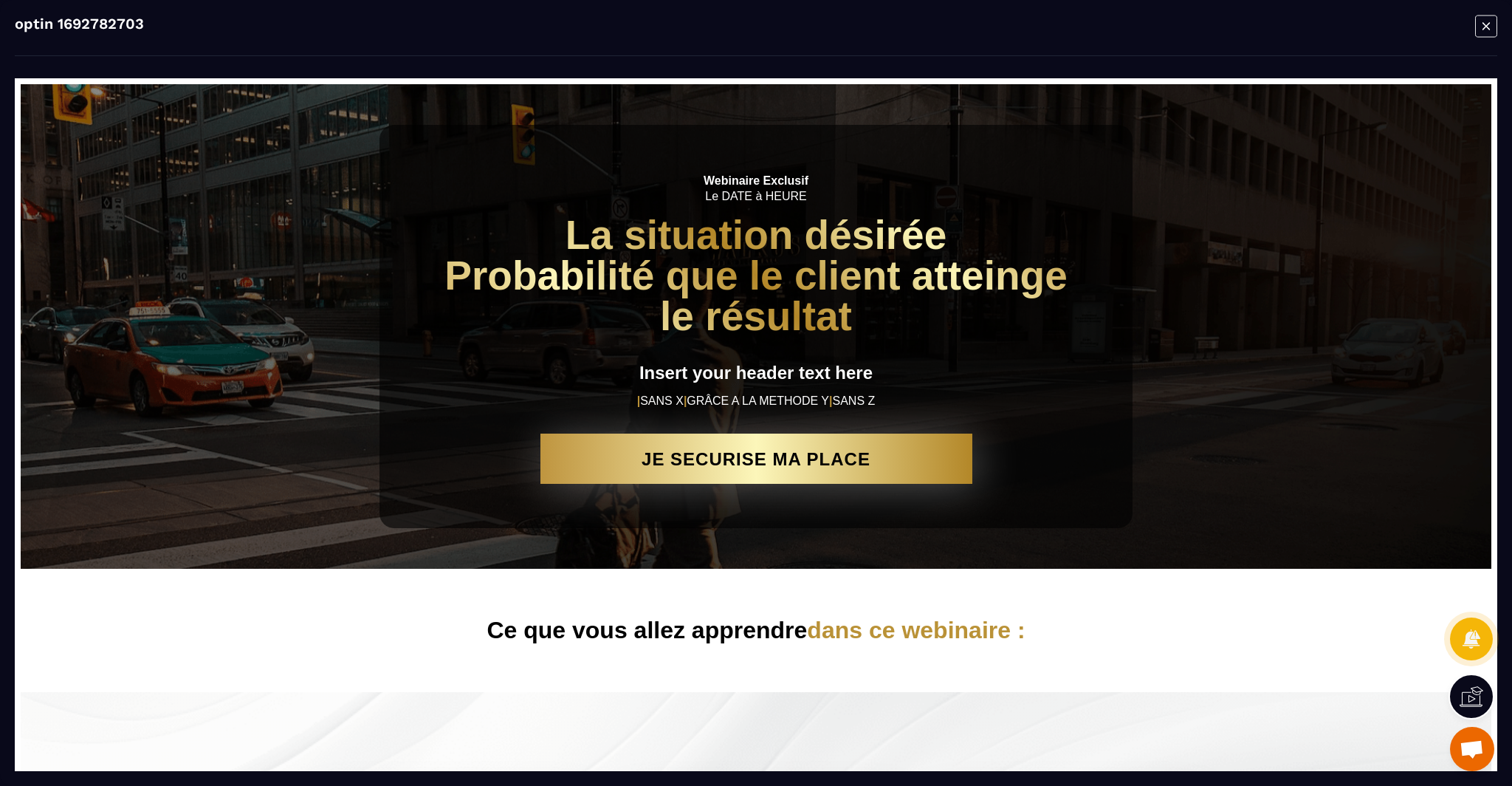
click at [1491, 28] on icon "Modal window" at bounding box center [1486, 25] width 23 height 23
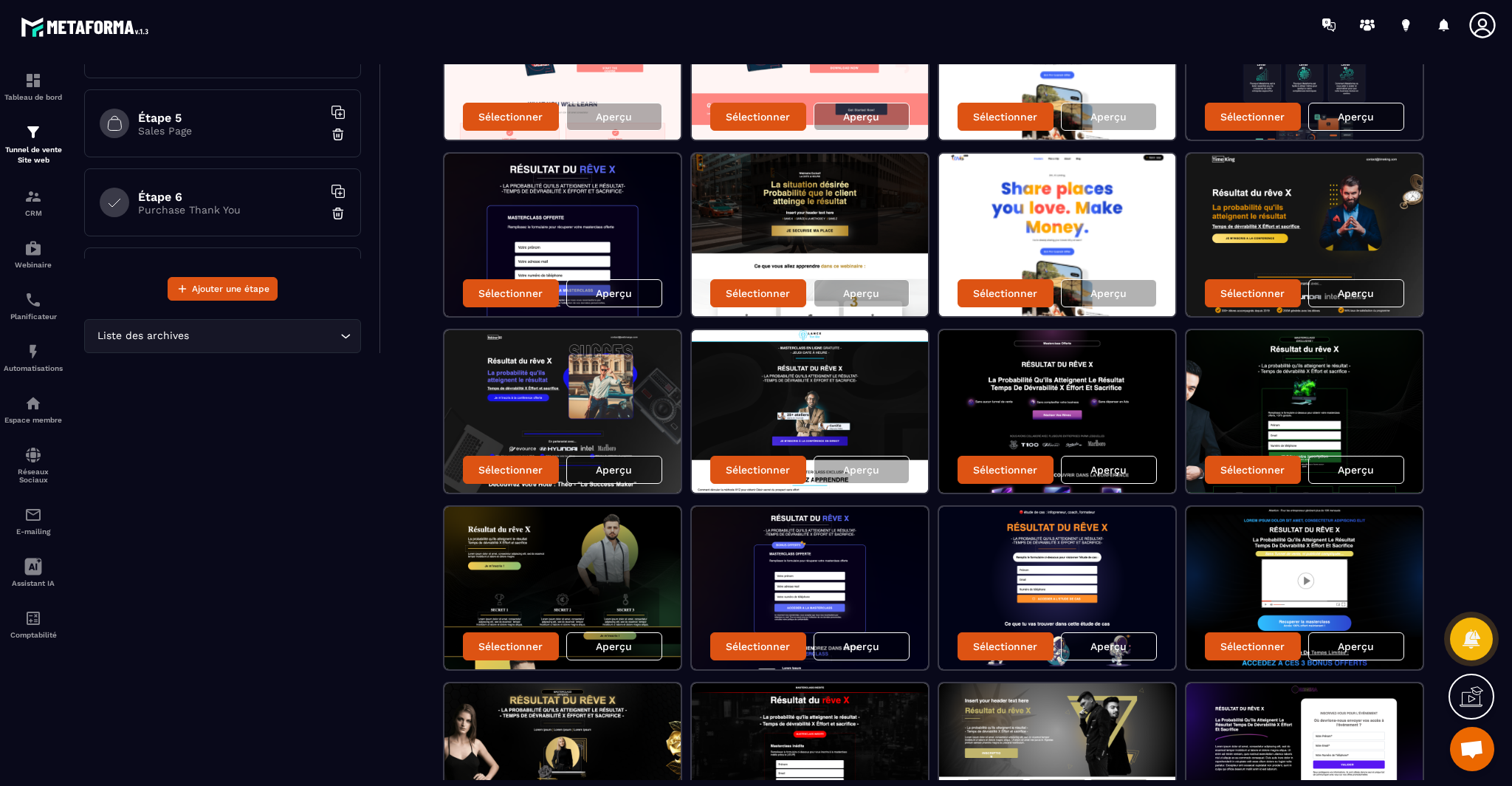
scroll to position [386, 0]
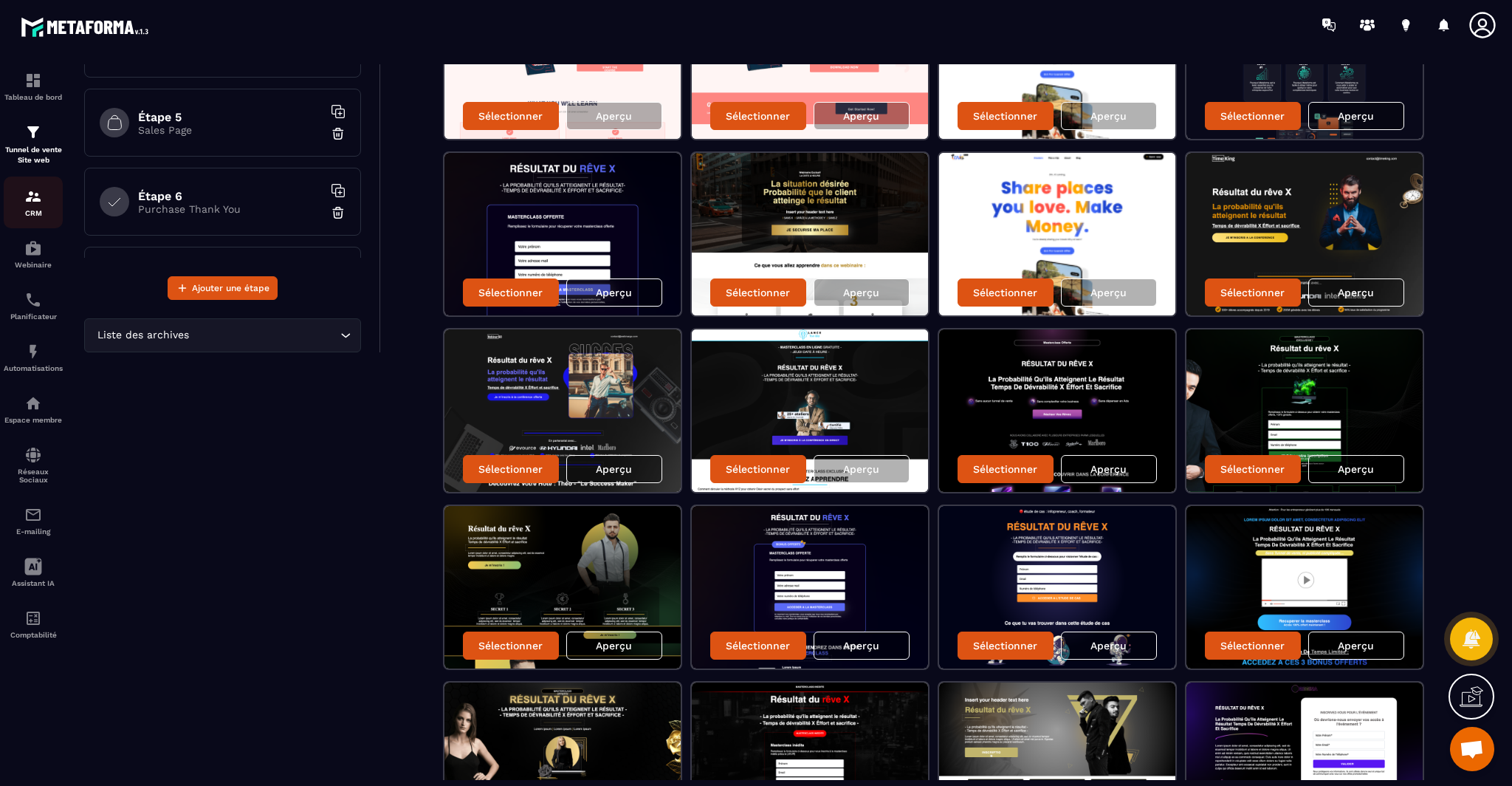
click at [37, 212] on p "CRM" at bounding box center [33, 212] width 59 height 8
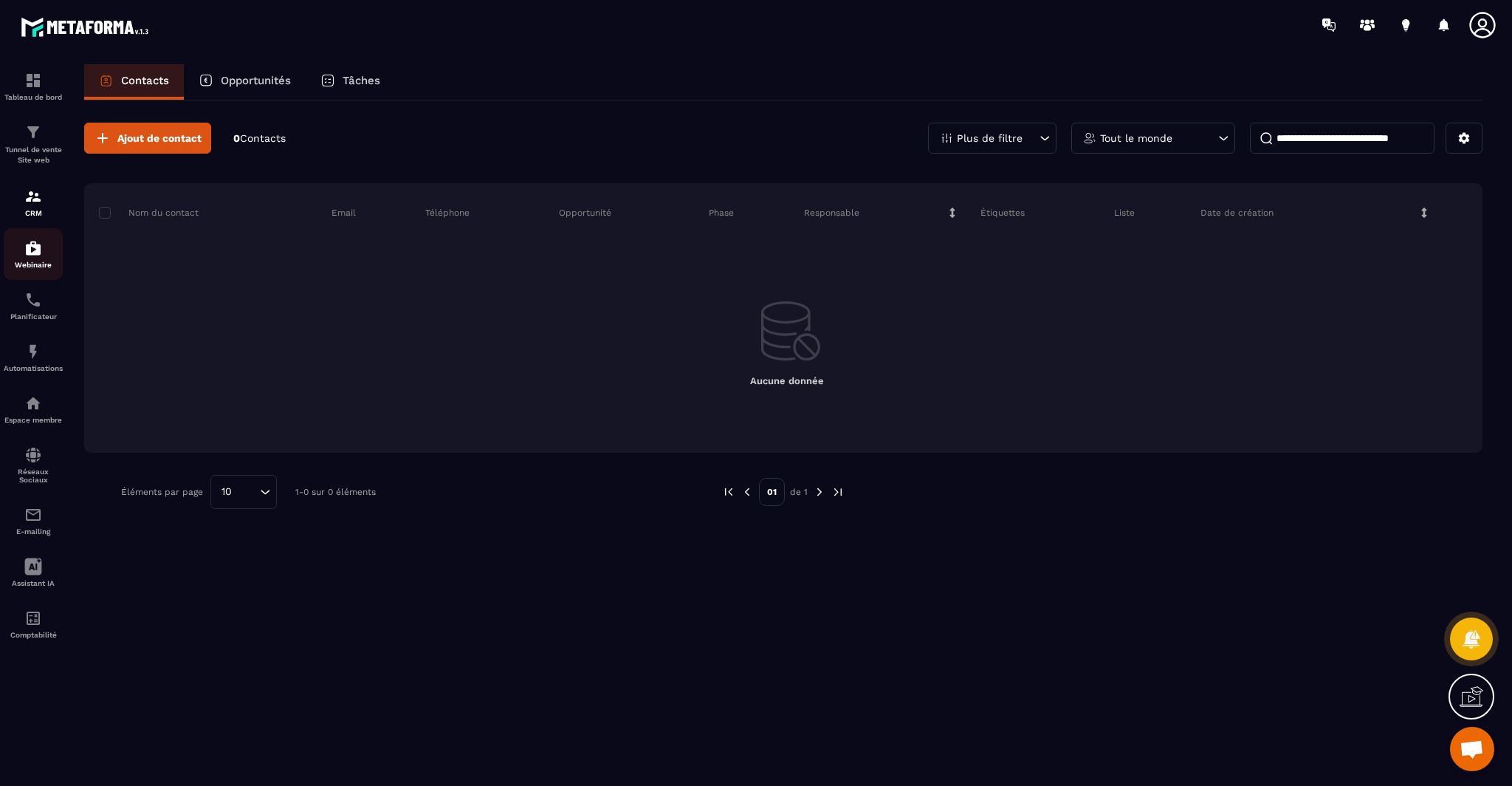
click at [31, 263] on p "Webinaire" at bounding box center [33, 264] width 59 height 8
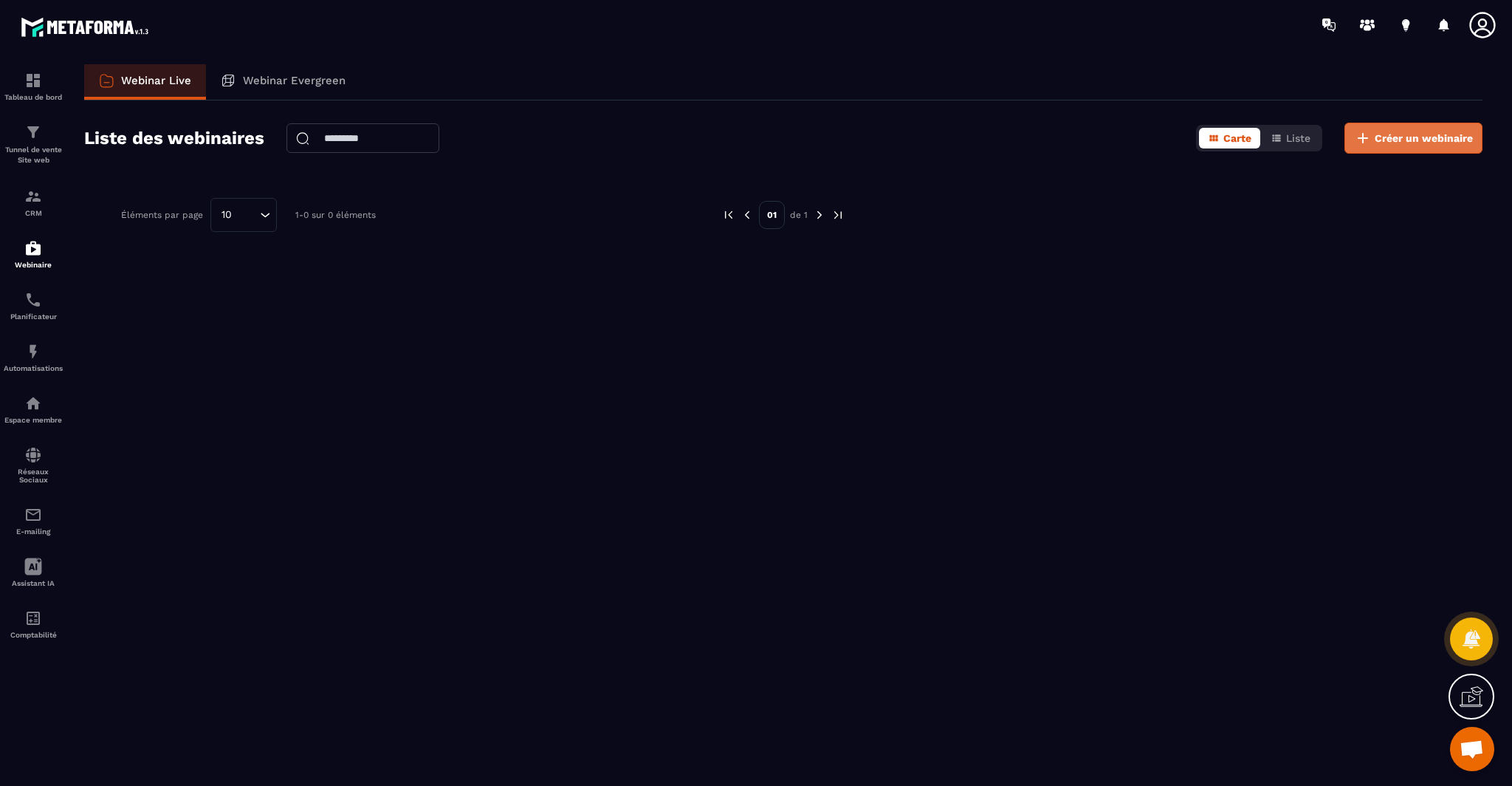
click at [1422, 139] on span "Créer un webinaire" at bounding box center [1423, 138] width 98 height 15
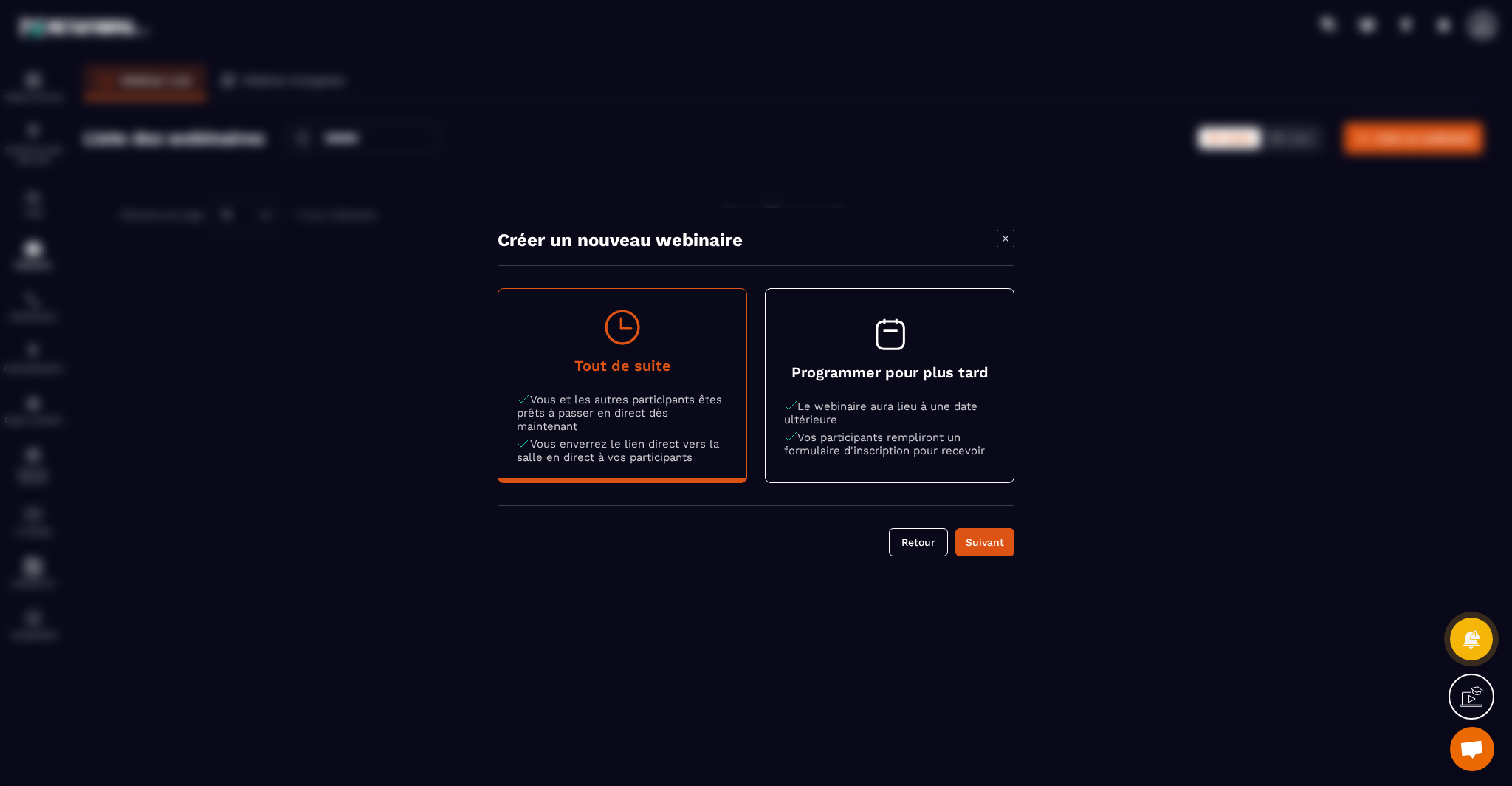
click at [921, 448] on p "Vos participants rempliront un formulaire d'inscription pour recevoir" at bounding box center [890, 443] width 211 height 26
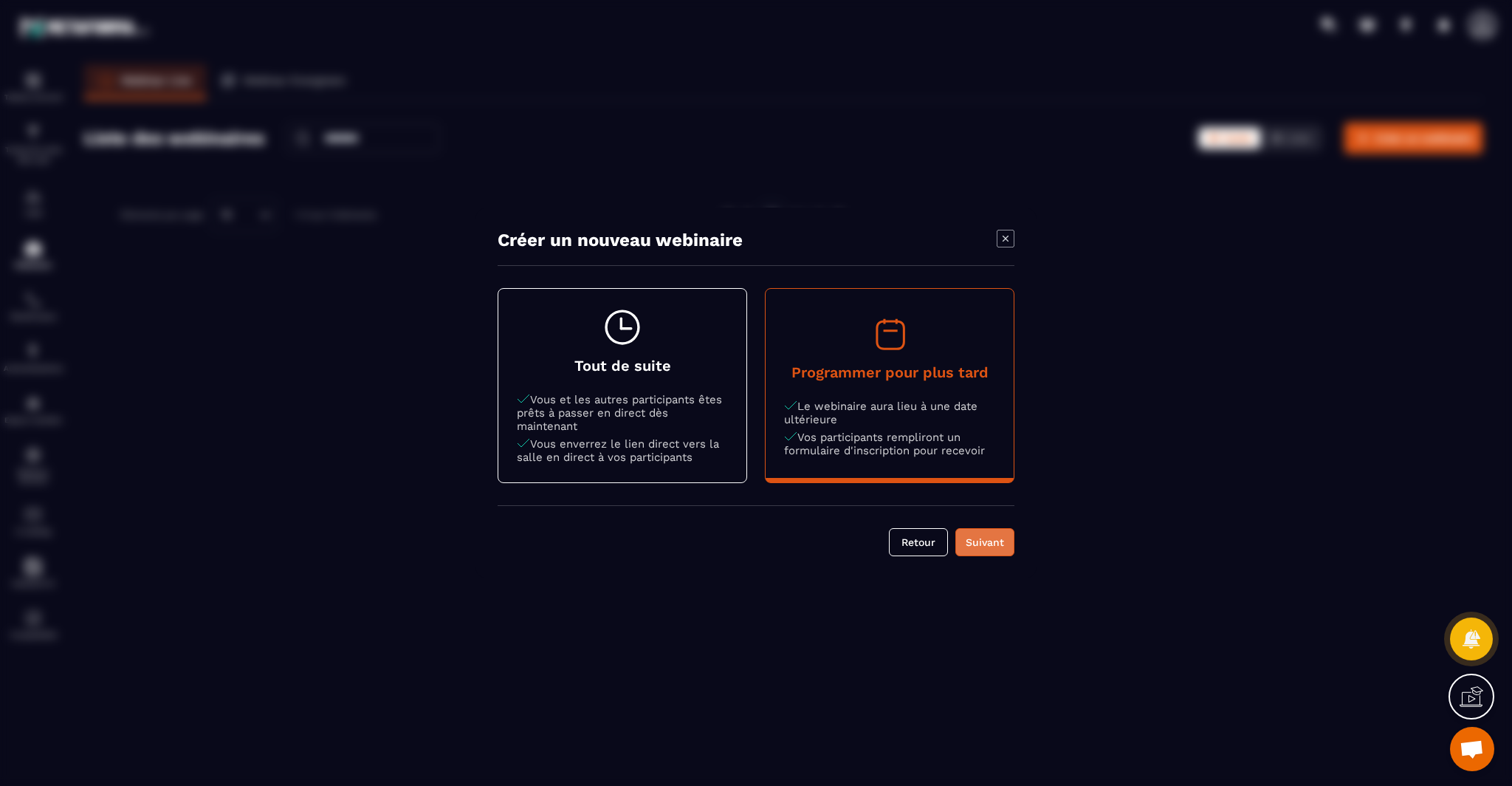
click at [981, 545] on div "Suivant" at bounding box center [985, 541] width 40 height 15
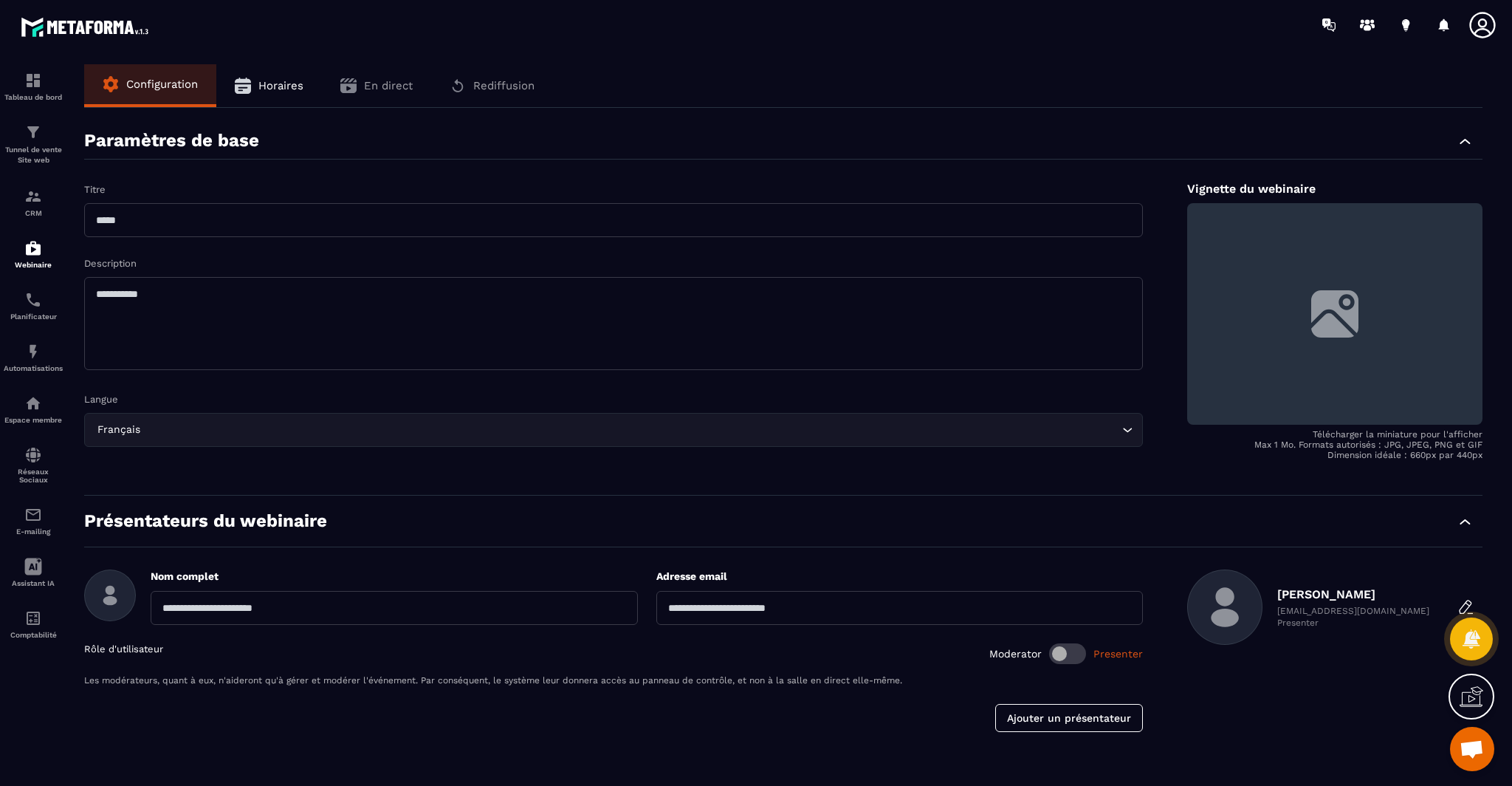
scroll to position [1, 0]
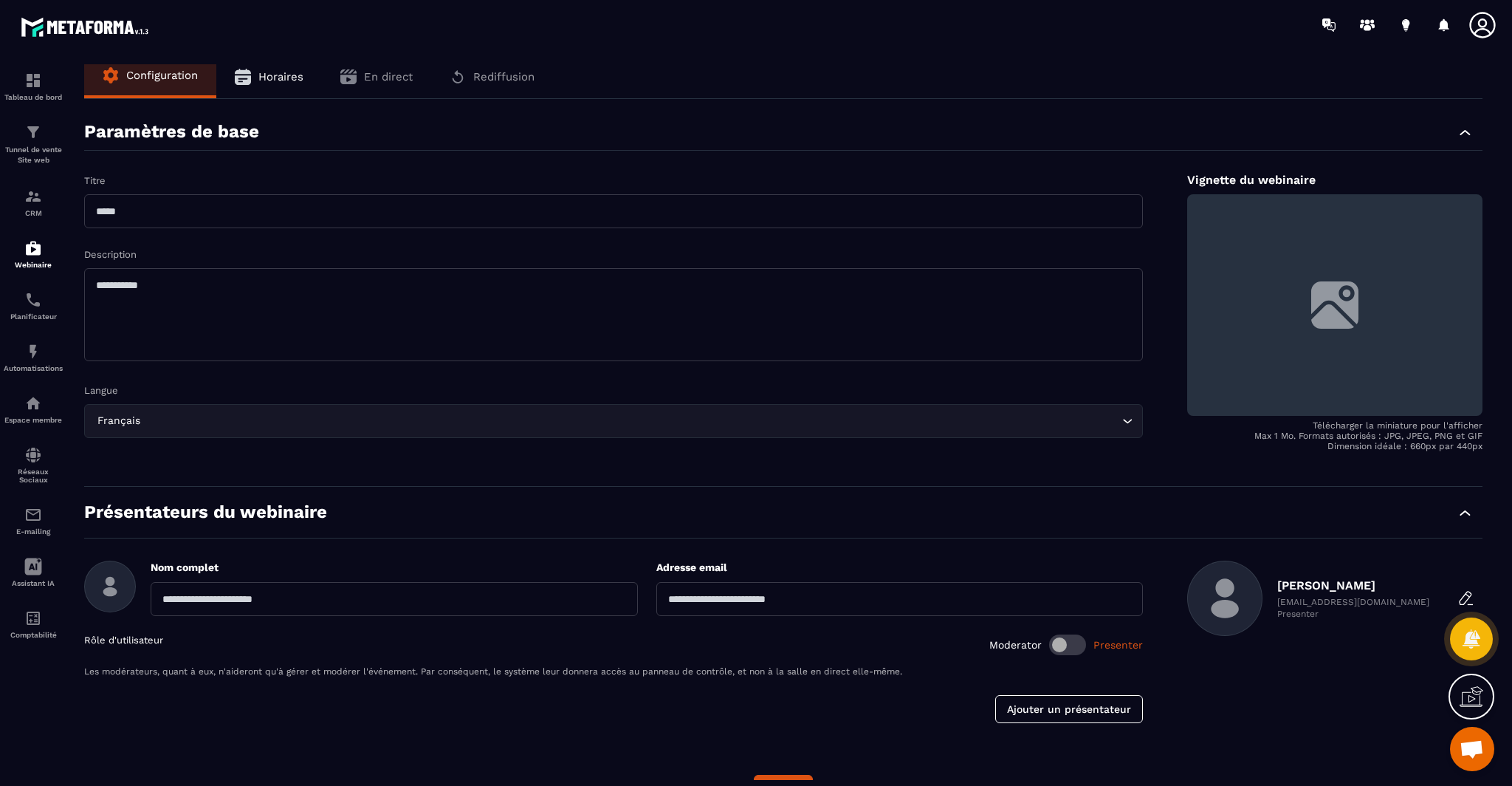
click at [266, 76] on span "Horaires" at bounding box center [281, 77] width 45 height 14
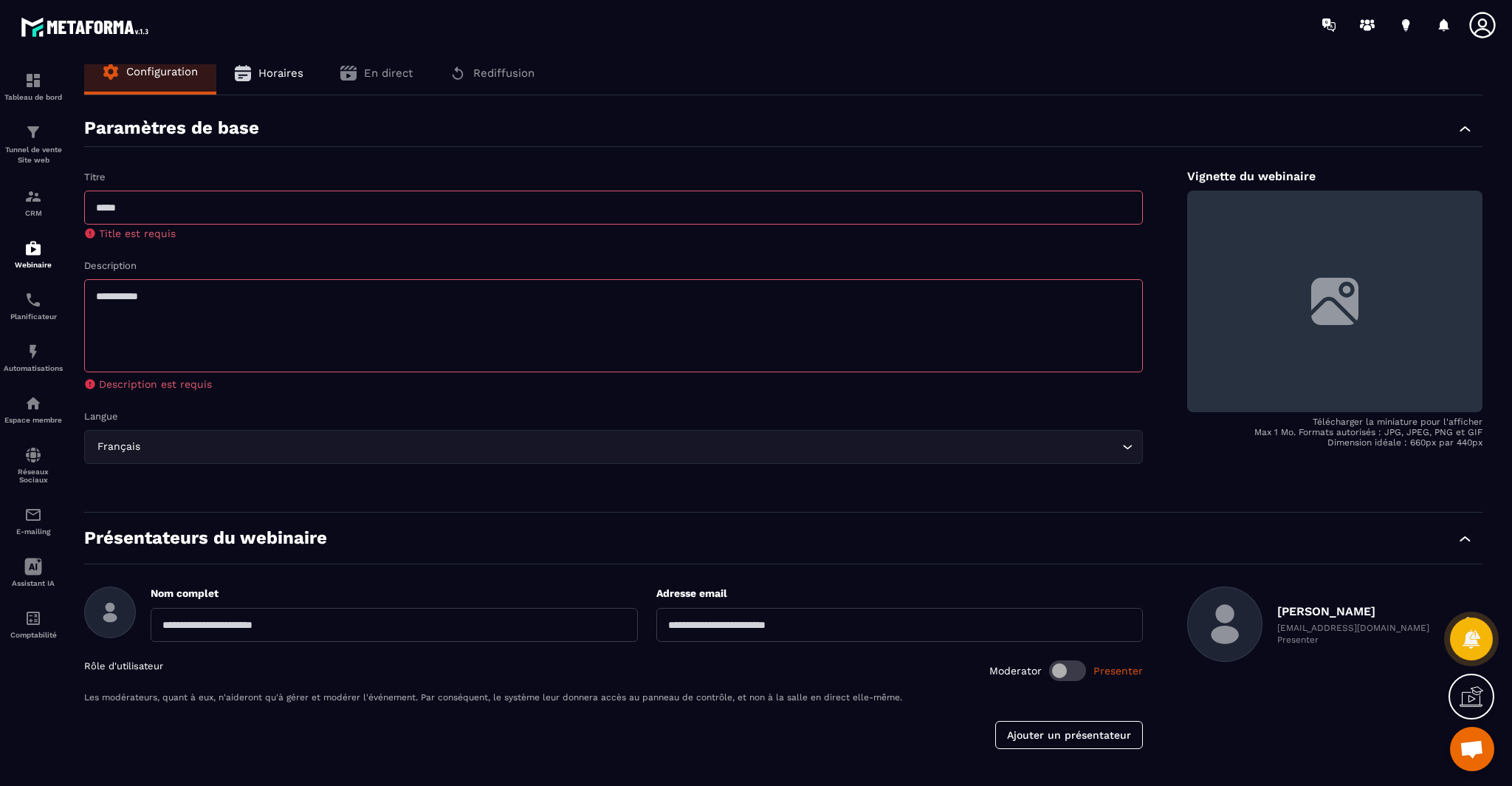
scroll to position [10, 0]
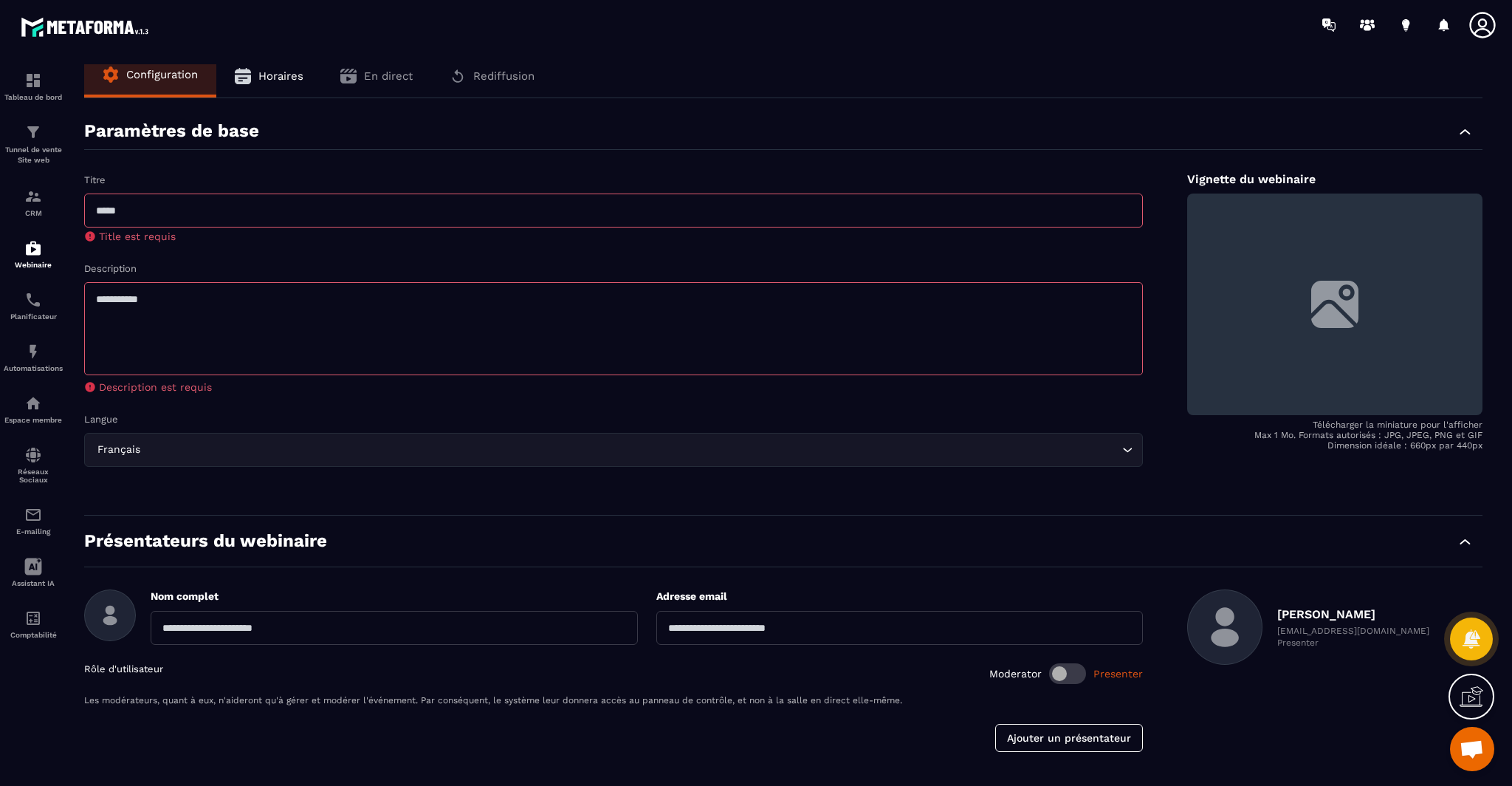
click at [194, 211] on input "text" at bounding box center [614, 210] width 1059 height 34
type input "****"
click at [127, 325] on textarea at bounding box center [614, 328] width 1059 height 93
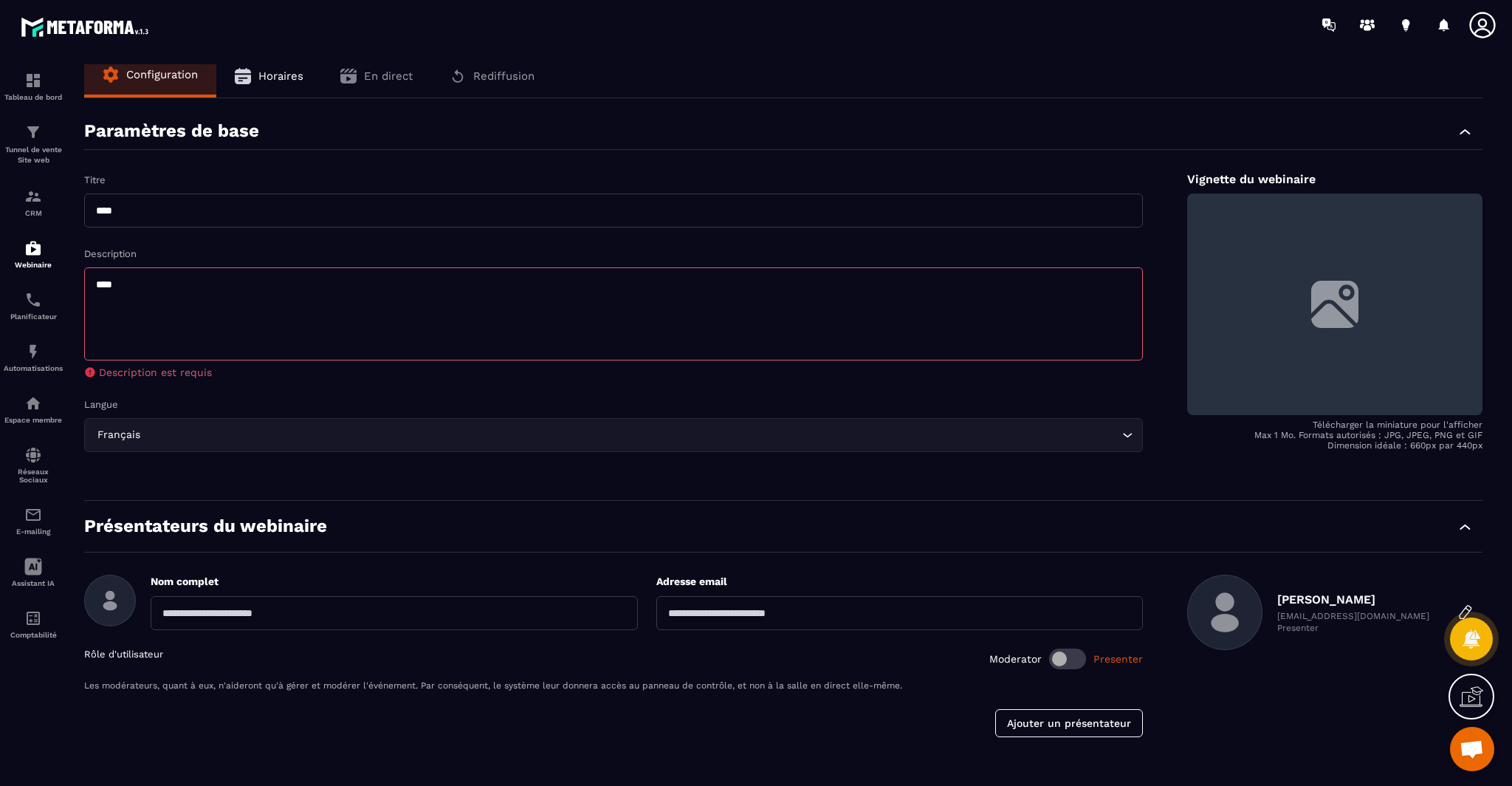
type textarea "****"
click at [246, 397] on div "Langue" at bounding box center [614, 403] width 1059 height 14
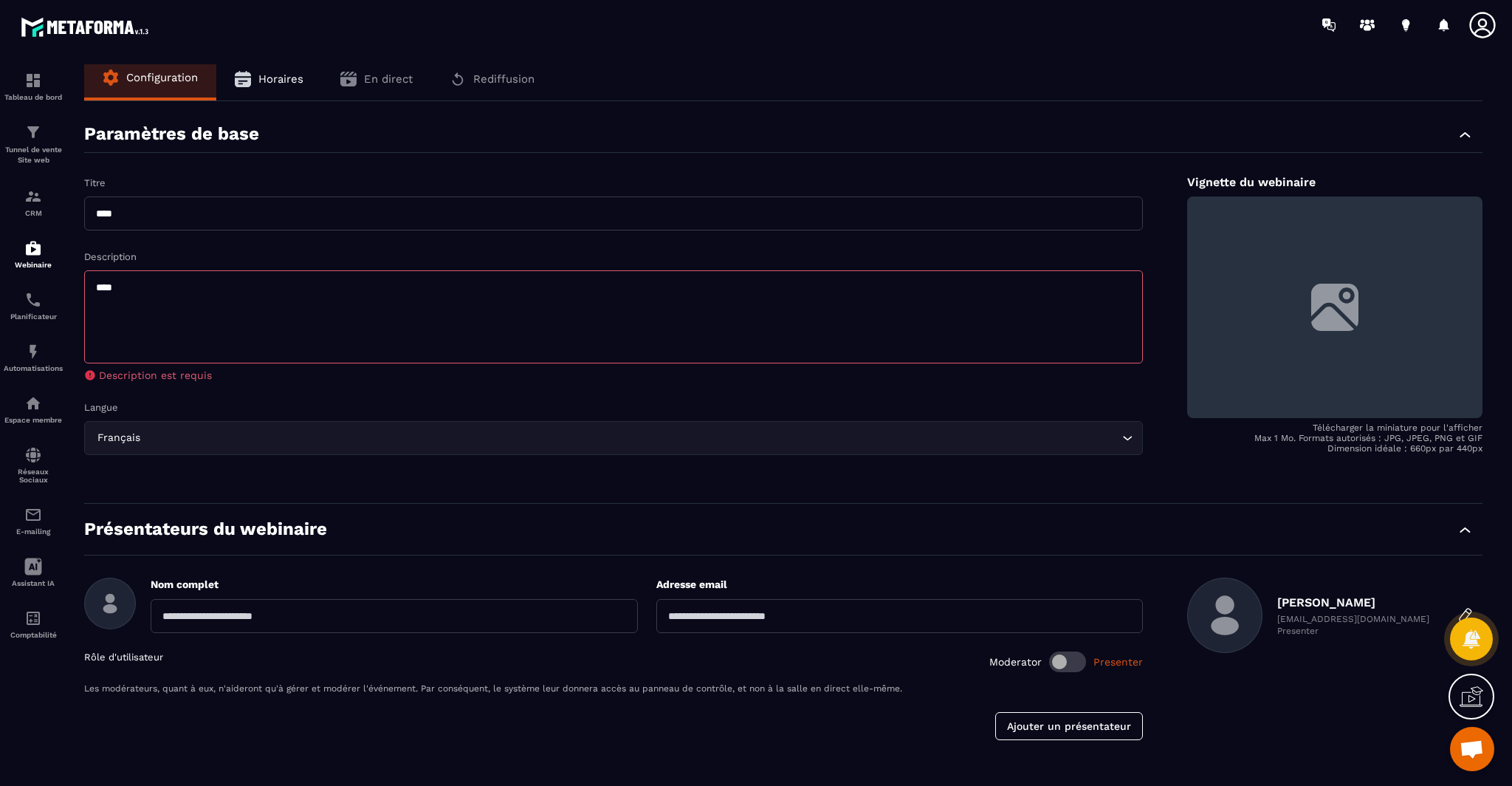
click at [260, 85] on span "Horaires" at bounding box center [281, 79] width 45 height 14
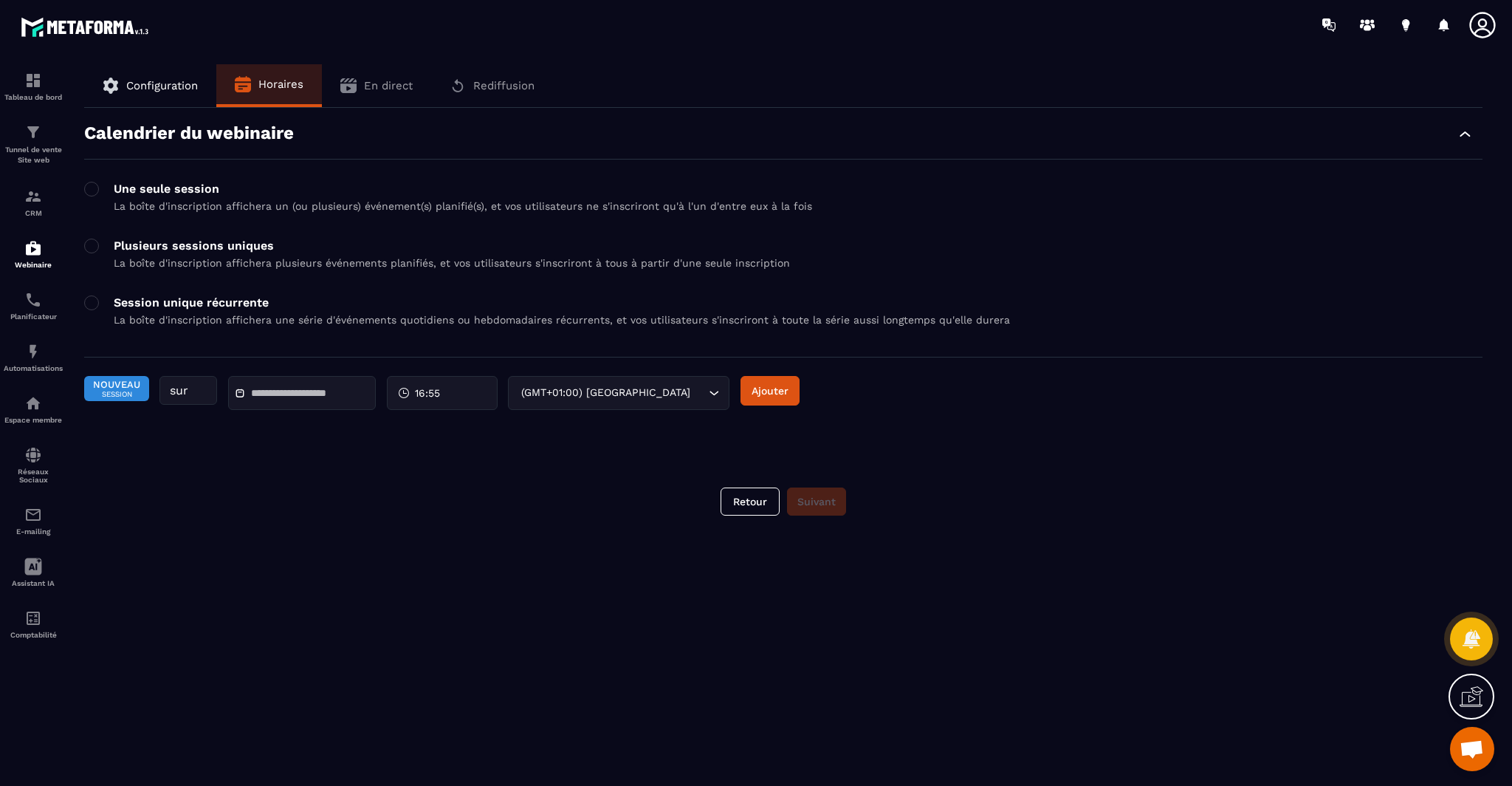
click at [140, 82] on span "Configuration" at bounding box center [161, 86] width 71 height 14
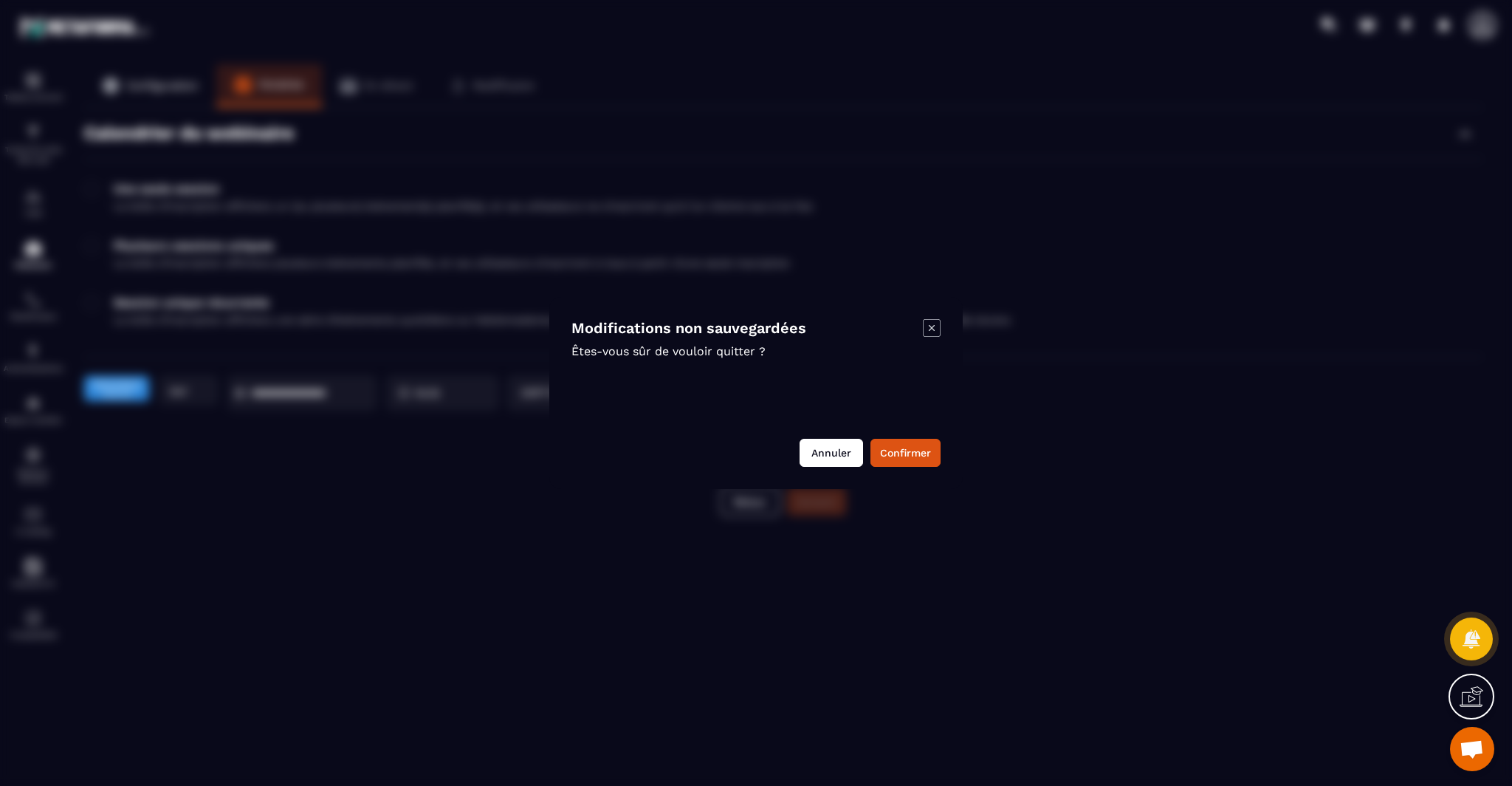
click at [834, 455] on button "Annuler" at bounding box center [831, 452] width 64 height 28
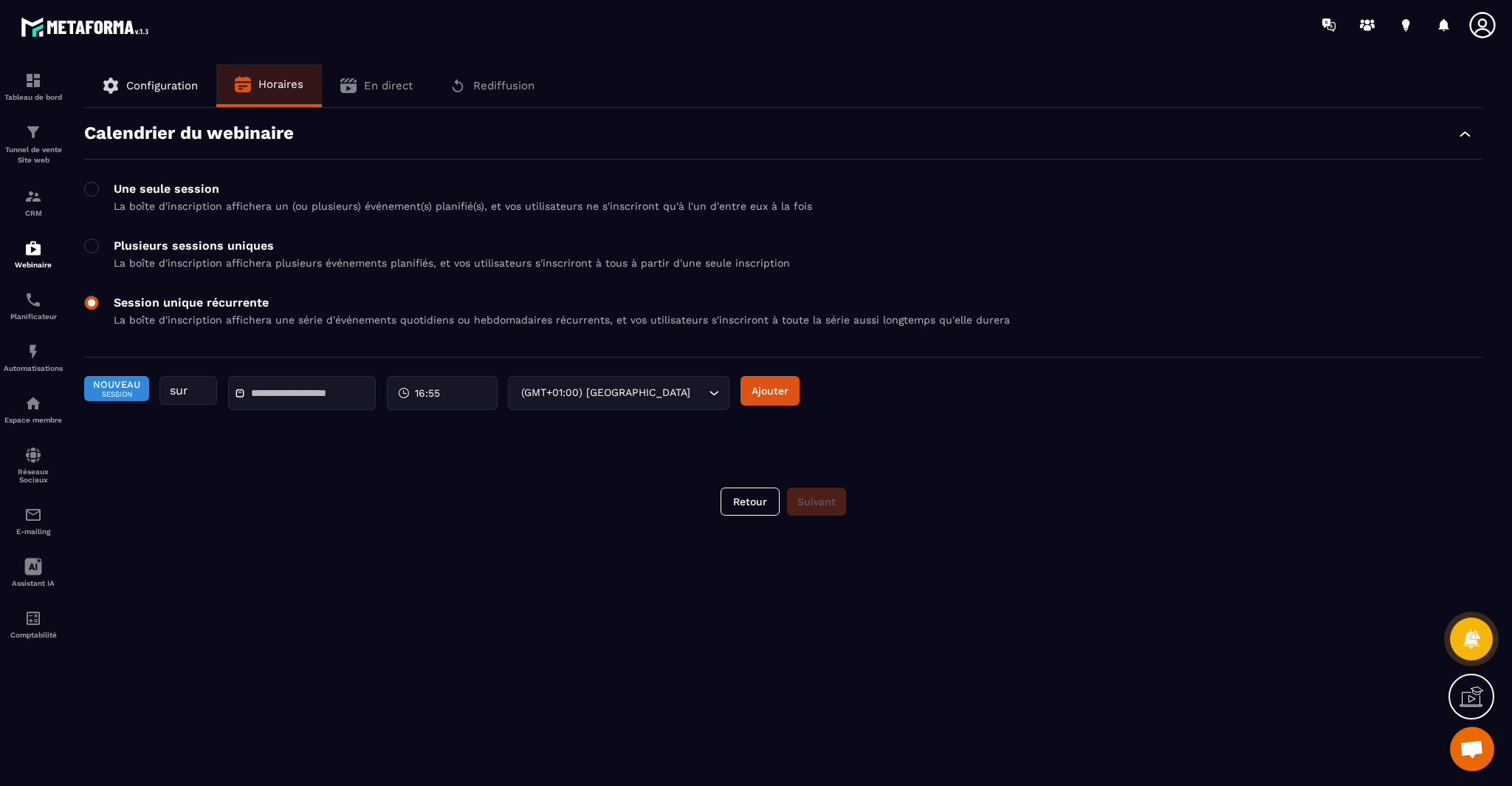
click at [95, 306] on span at bounding box center [91, 302] width 15 height 15
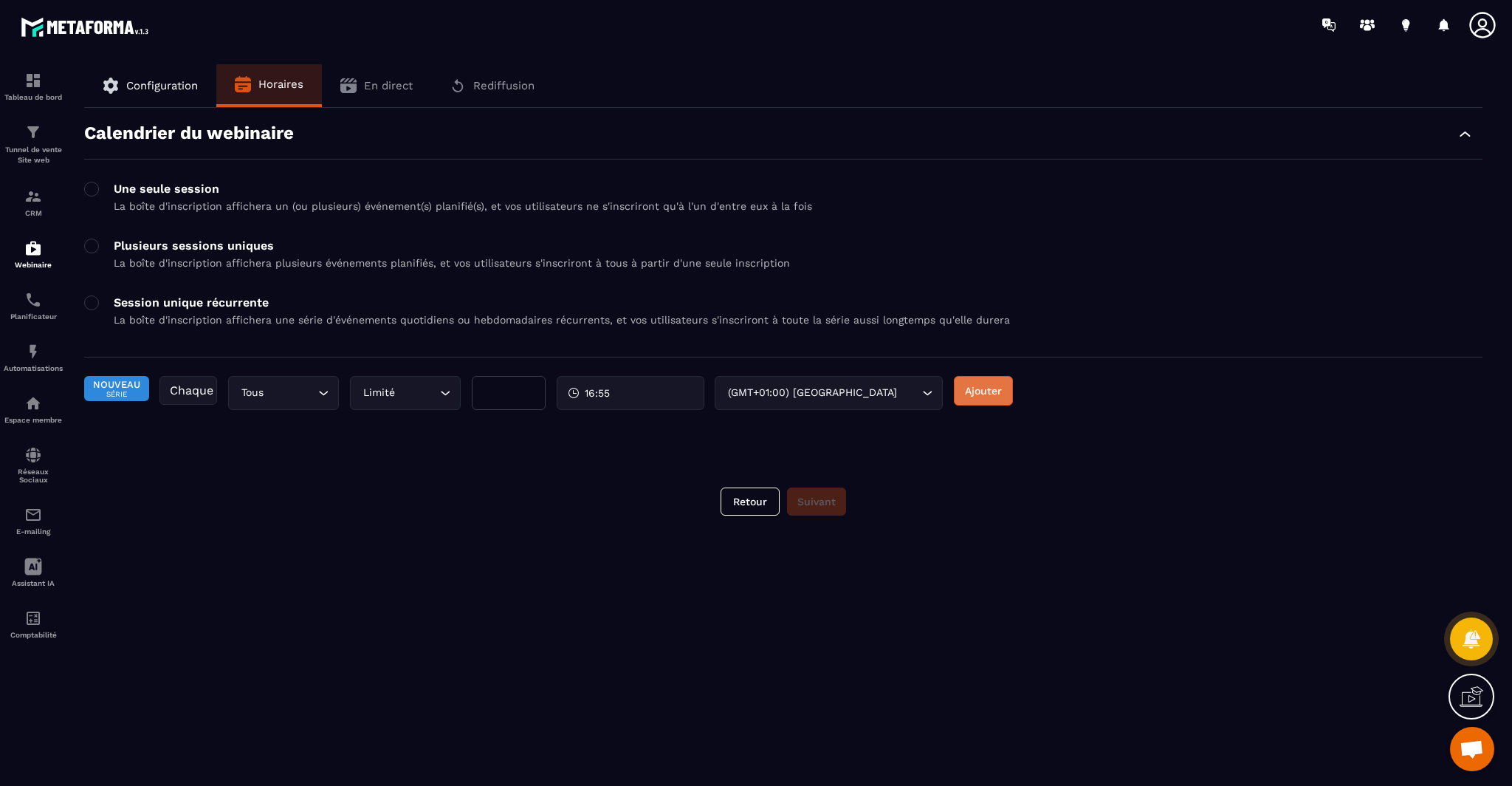
click at [983, 393] on button "Ajouter" at bounding box center [984, 391] width 59 height 29
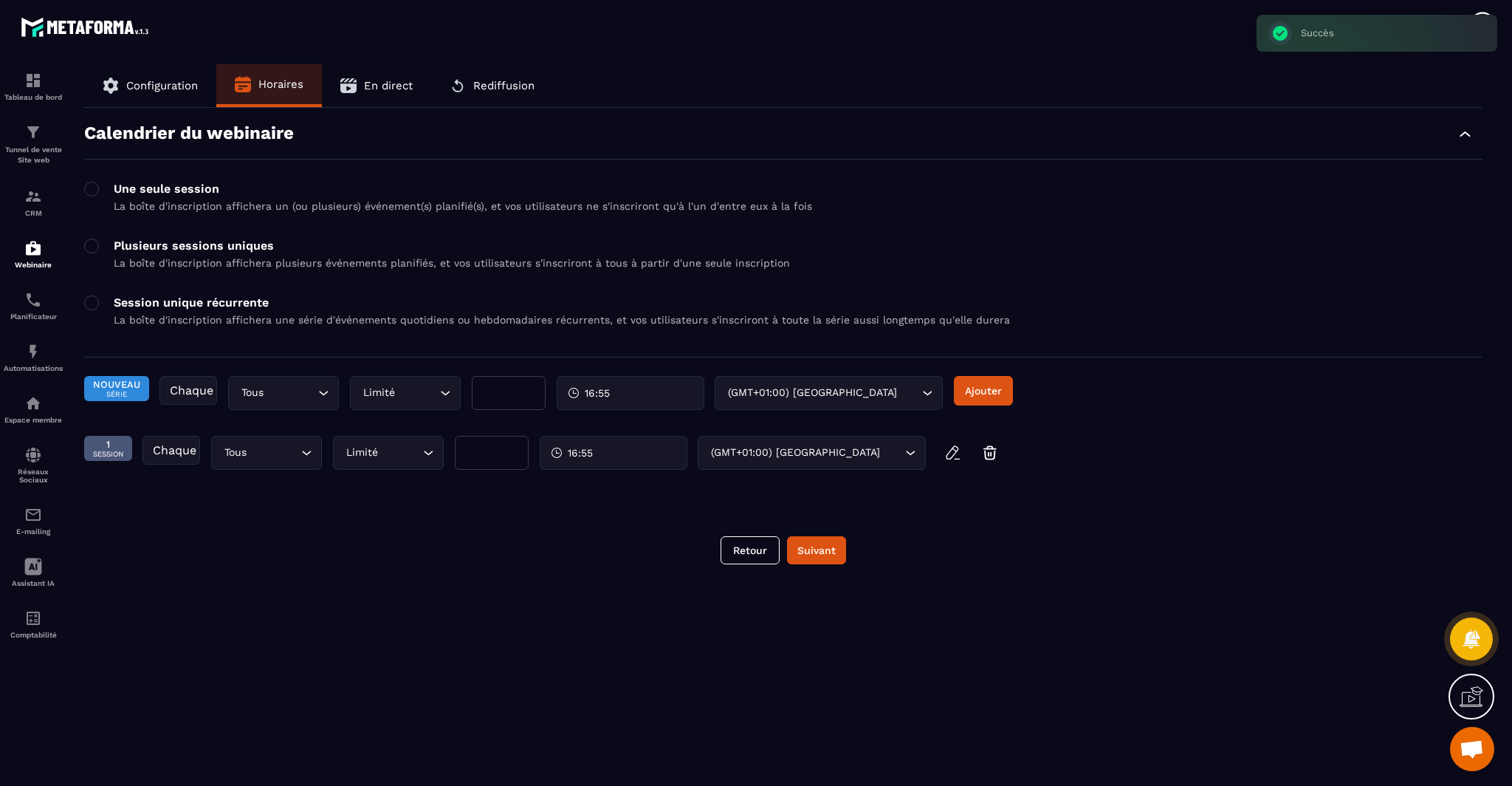
click at [371, 79] on span "En direct" at bounding box center [389, 86] width 49 height 14
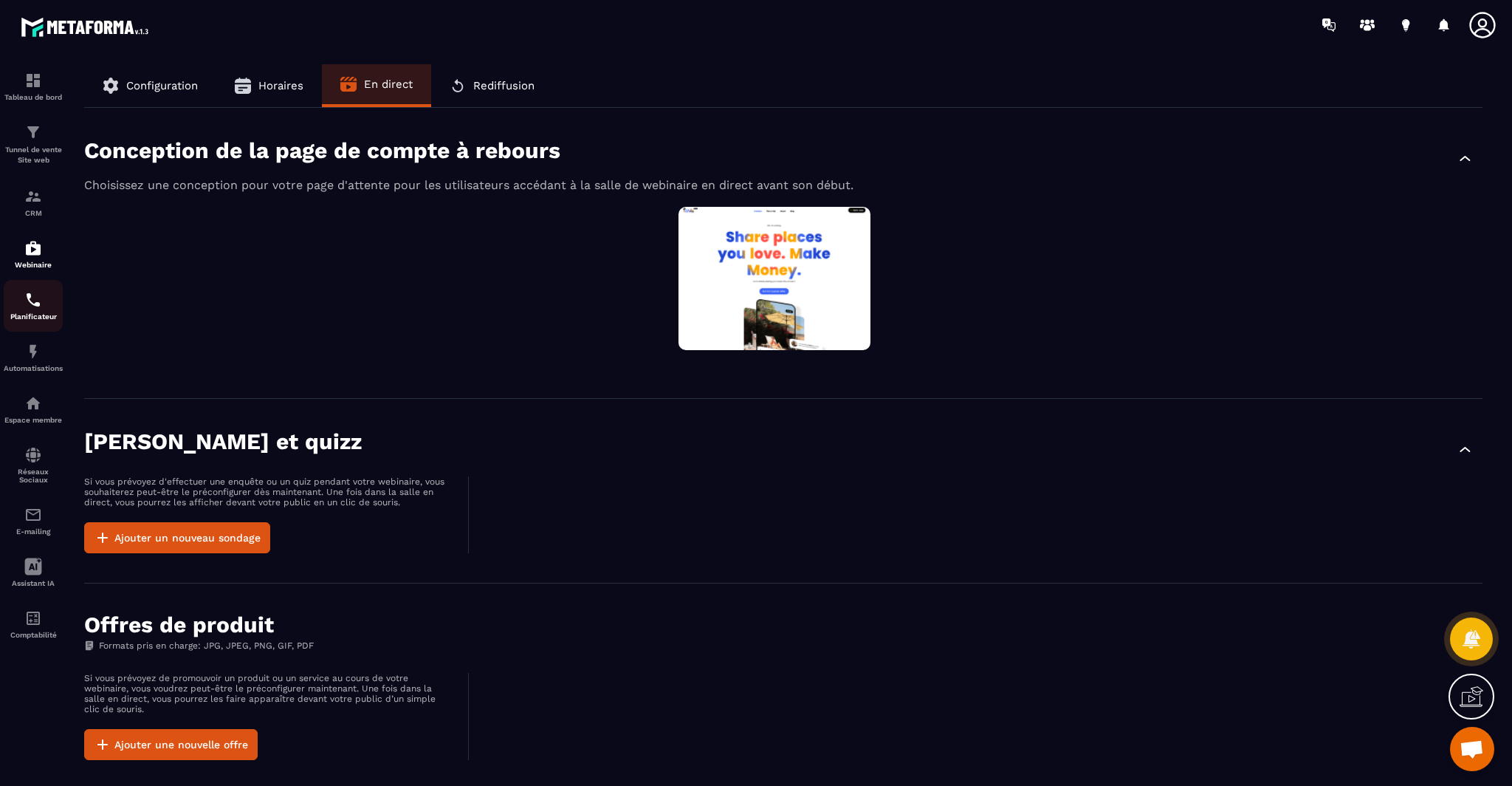
click at [29, 318] on p "Planificateur" at bounding box center [33, 316] width 59 height 8
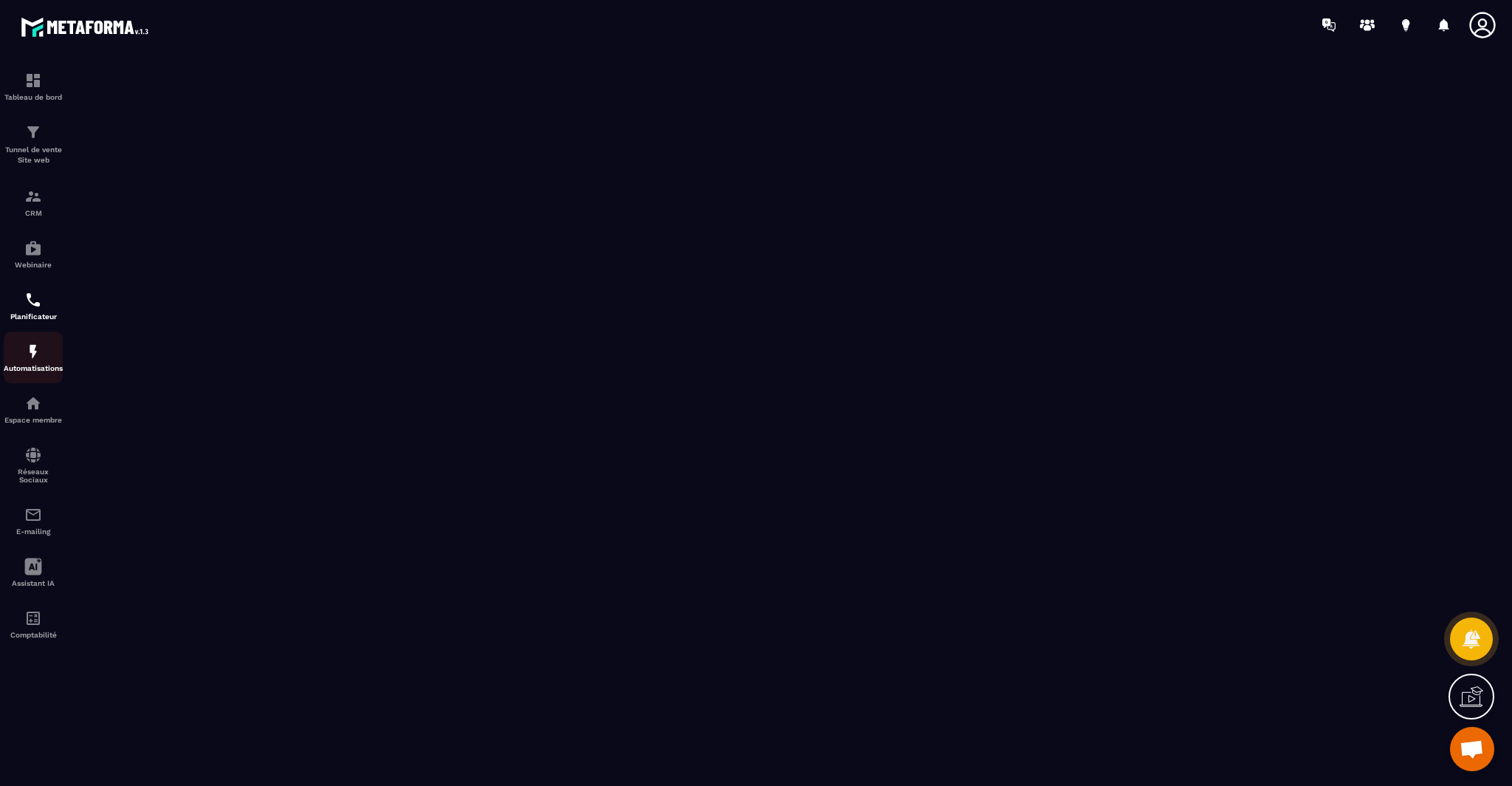
click at [27, 350] on img at bounding box center [33, 351] width 18 height 18
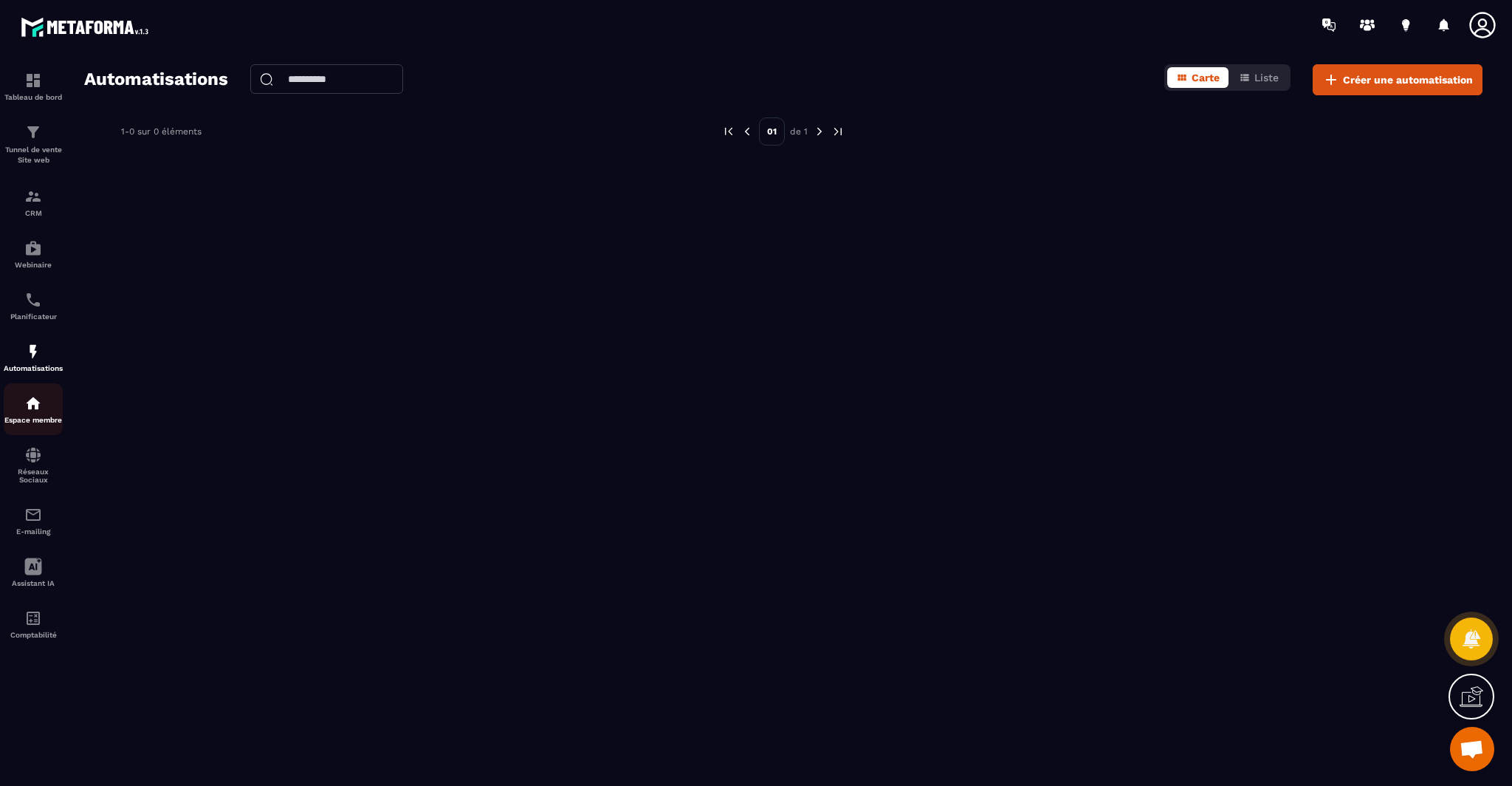
click at [35, 424] on p "Espace membre" at bounding box center [33, 420] width 59 height 8
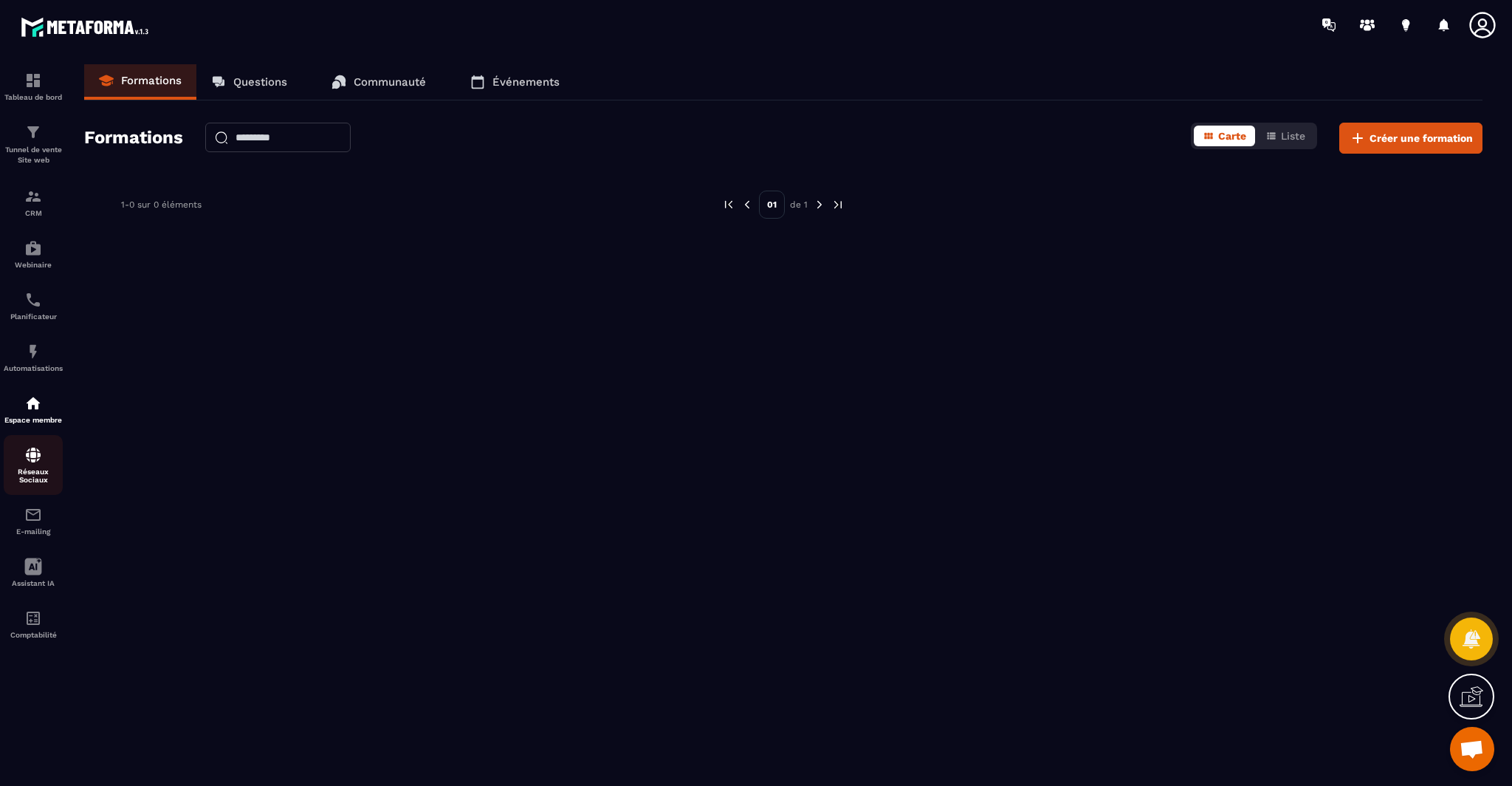
click at [33, 481] on p "Réseaux Sociaux" at bounding box center [33, 475] width 59 height 17
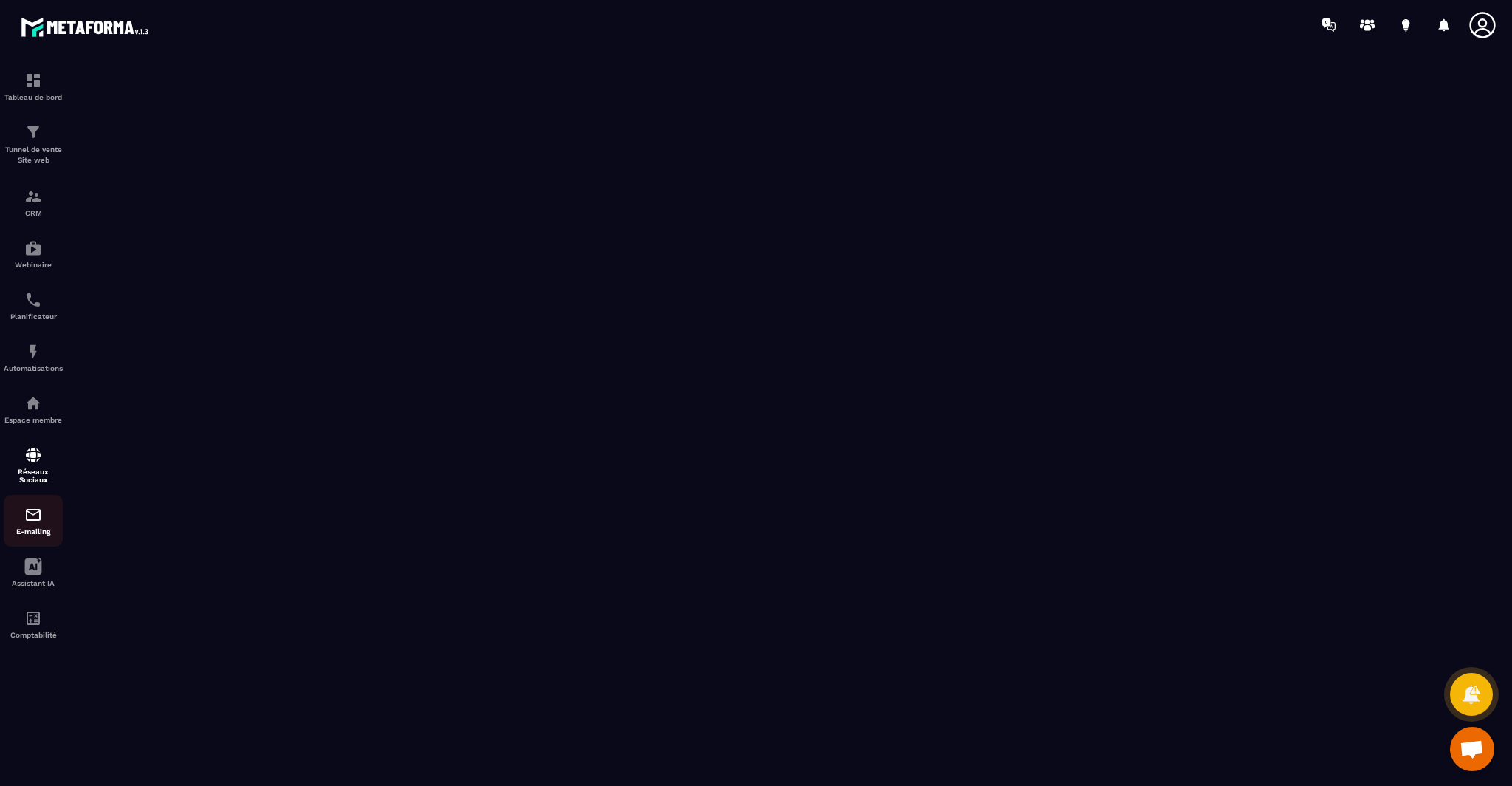
click at [34, 535] on p "E-mailing" at bounding box center [33, 532] width 59 height 8
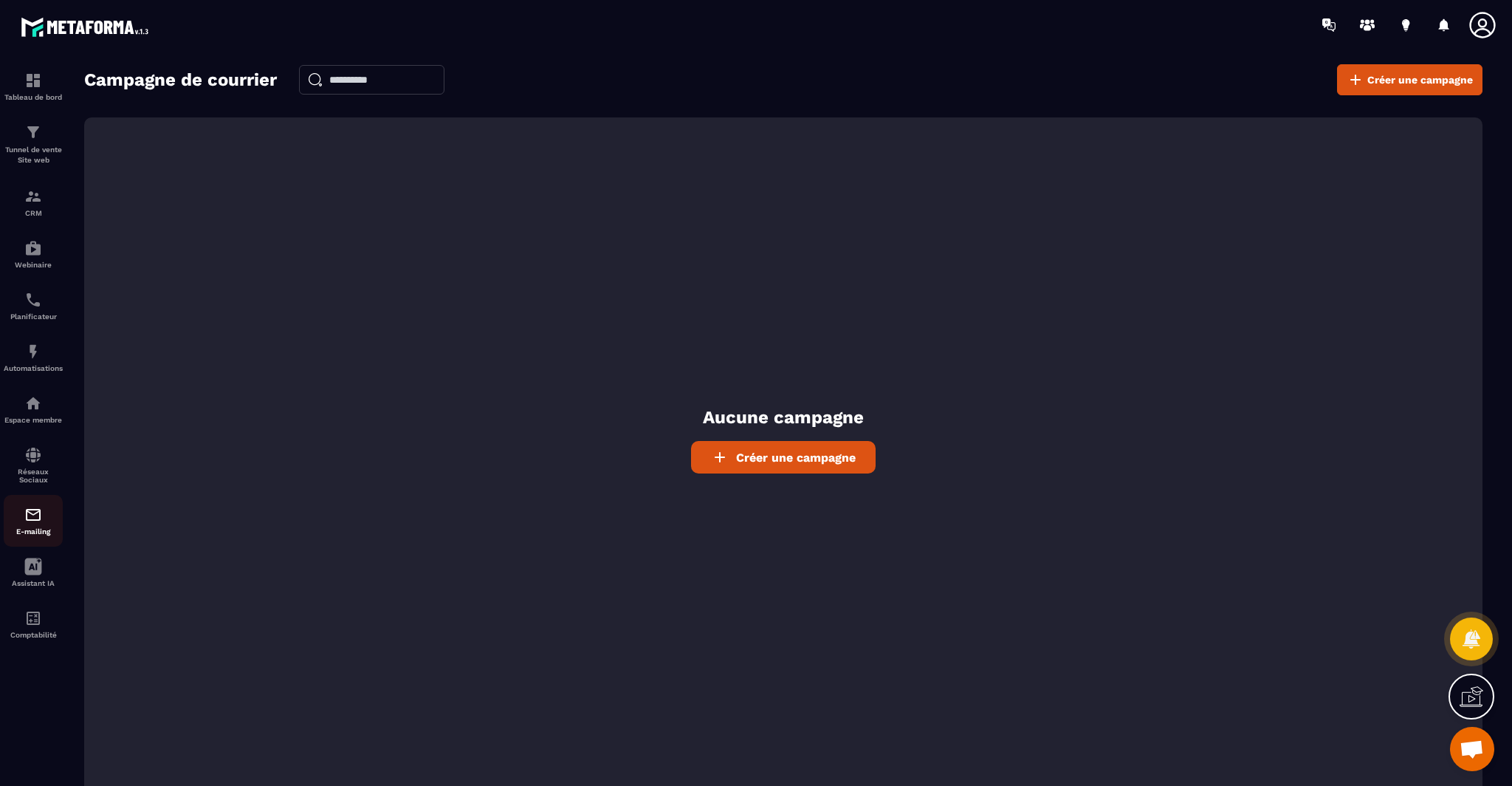
click at [27, 524] on img at bounding box center [33, 515] width 18 height 18
click at [32, 206] on img at bounding box center [33, 197] width 18 height 18
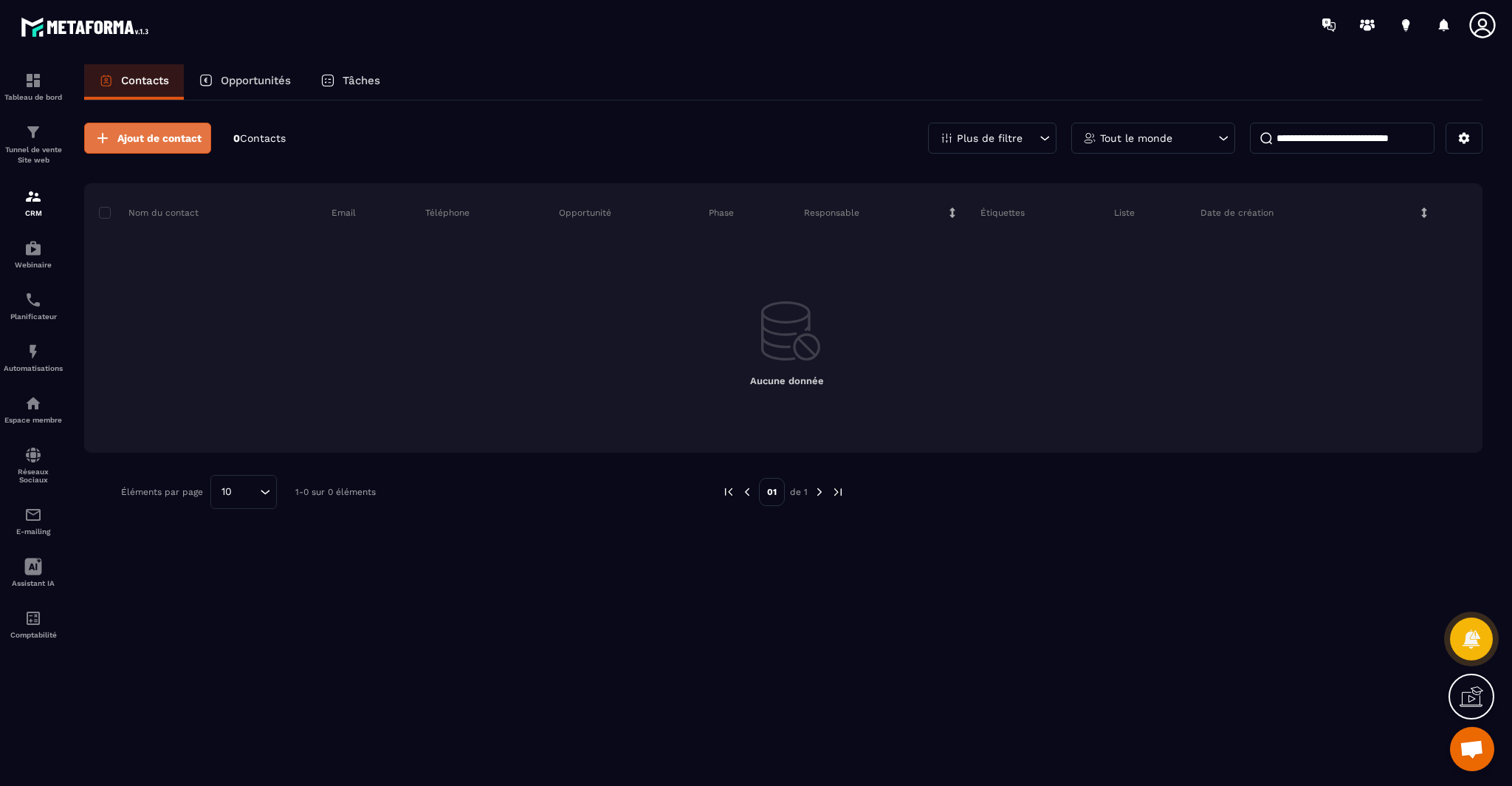
click at [131, 140] on span "Ajout de contact" at bounding box center [160, 138] width 84 height 15
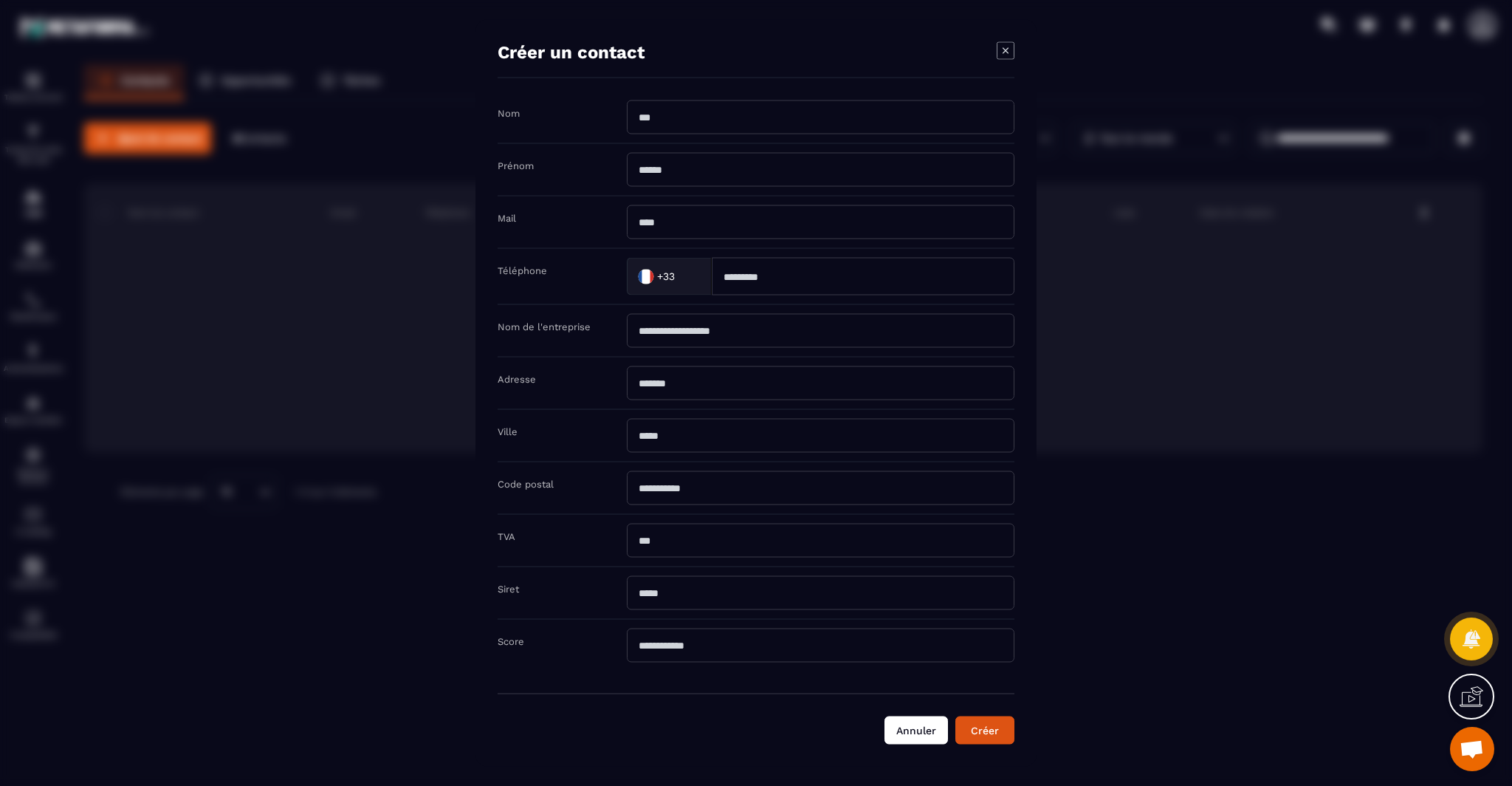
click at [935, 722] on button "Annuler" at bounding box center [916, 730] width 64 height 28
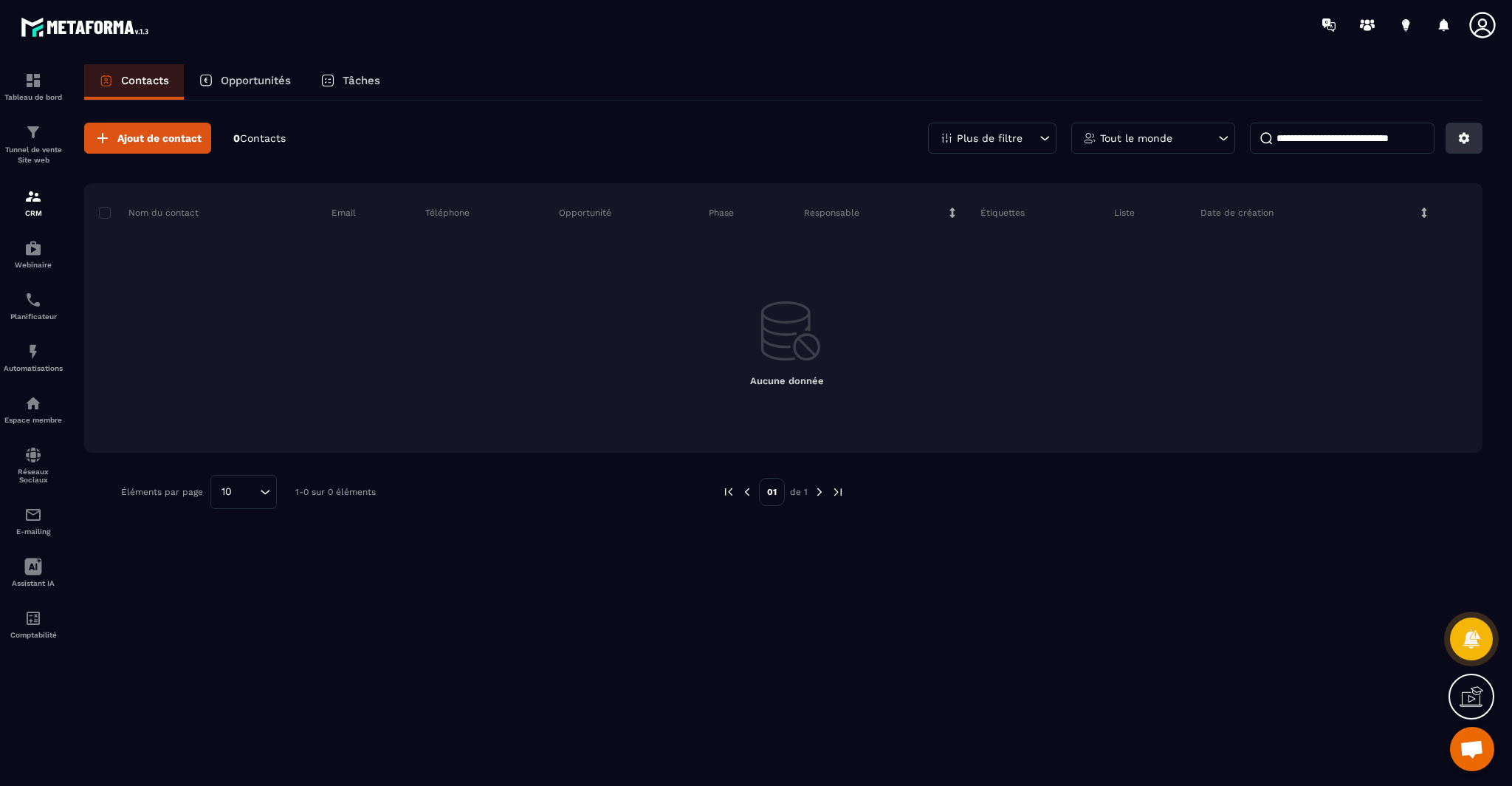
click at [1470, 138] on icon at bounding box center [1464, 138] width 14 height 14
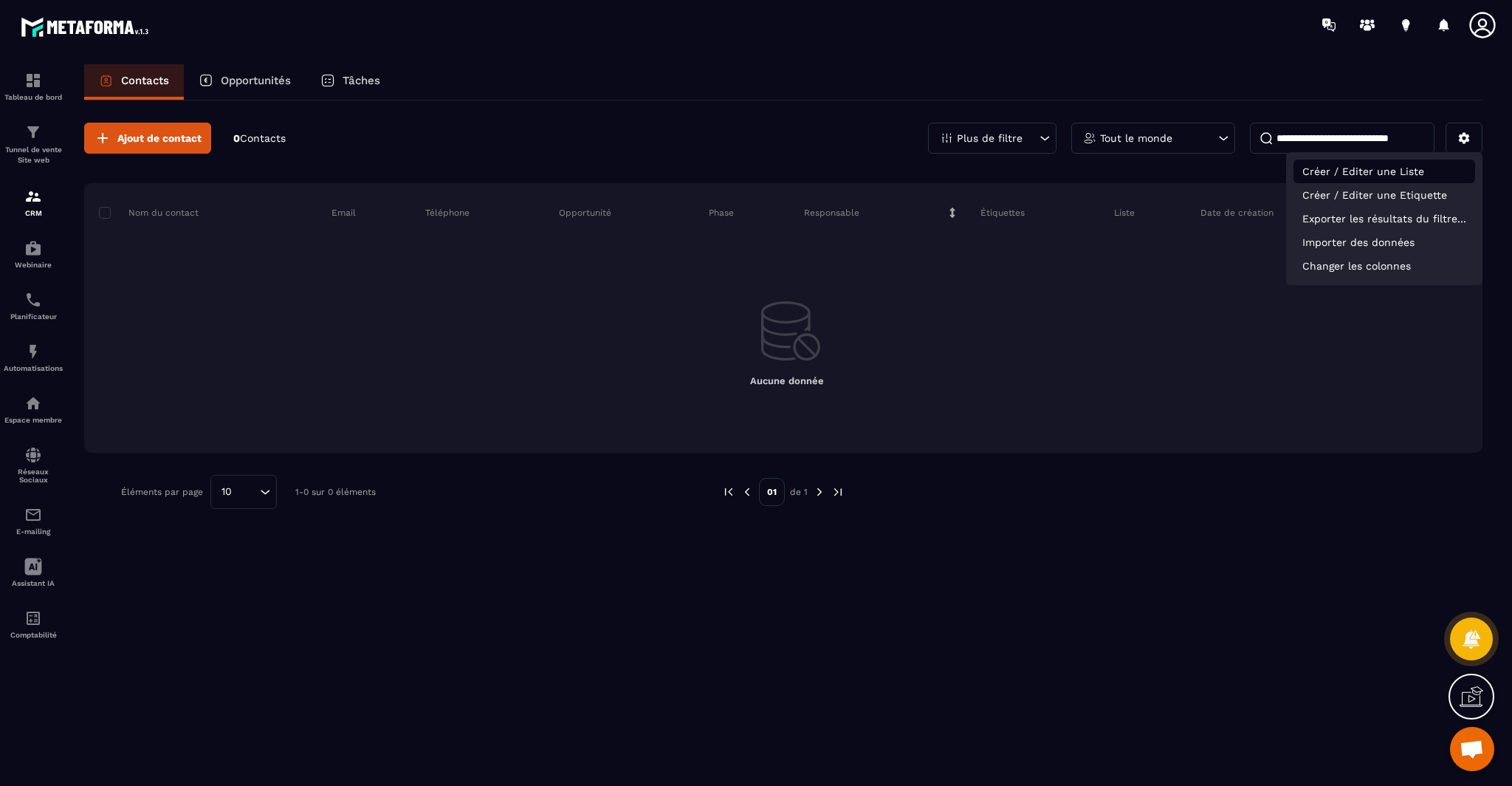
click at [1387, 170] on p "Créer / Editer une Liste" at bounding box center [1384, 171] width 182 height 23
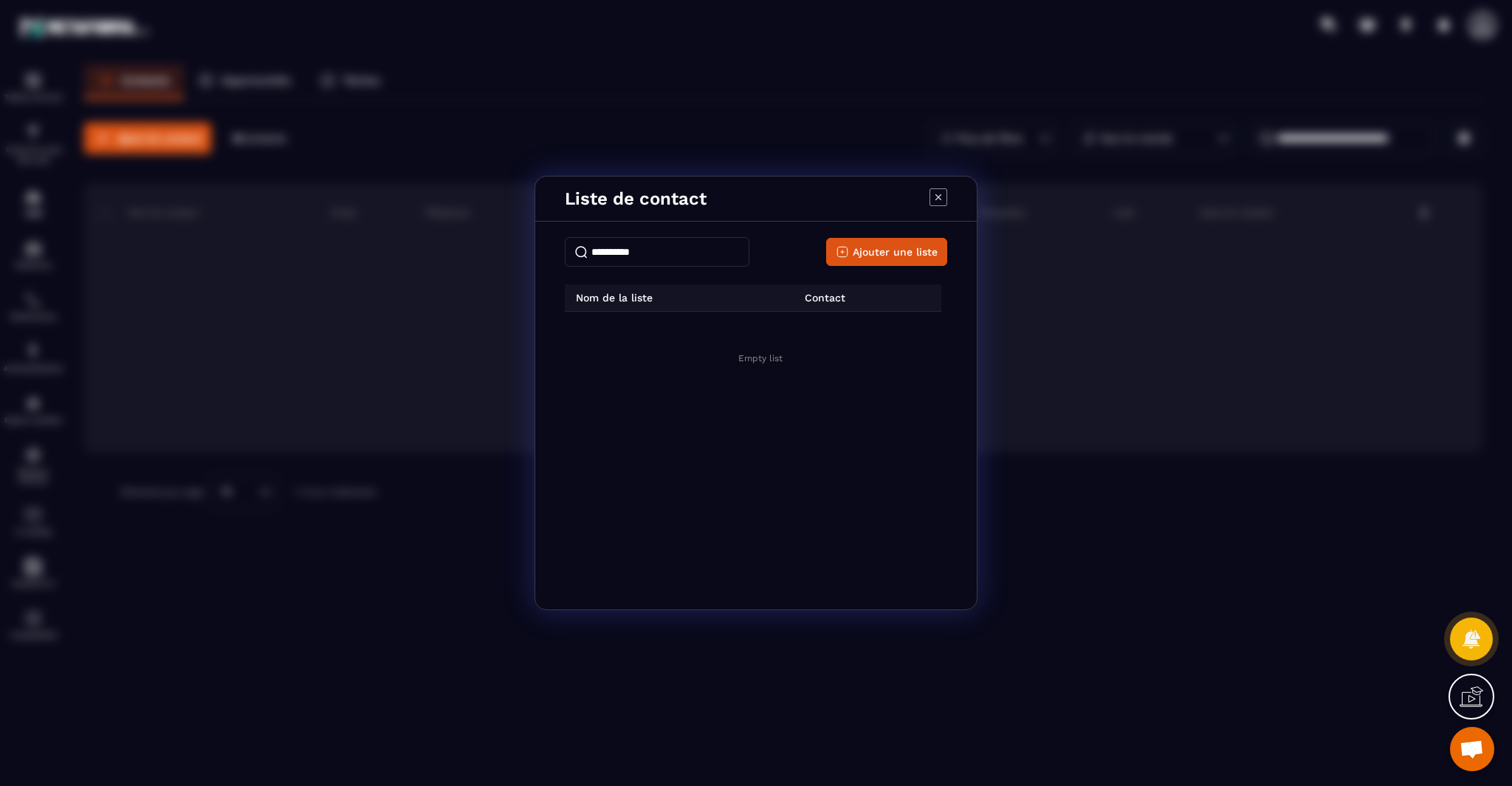
click at [620, 256] on input "Modal window" at bounding box center [657, 252] width 185 height 29
click at [651, 295] on p "Nom de la liste" at bounding box center [609, 298] width 88 height 12
click at [888, 251] on span "Ajouter une liste" at bounding box center [894, 252] width 85 height 15
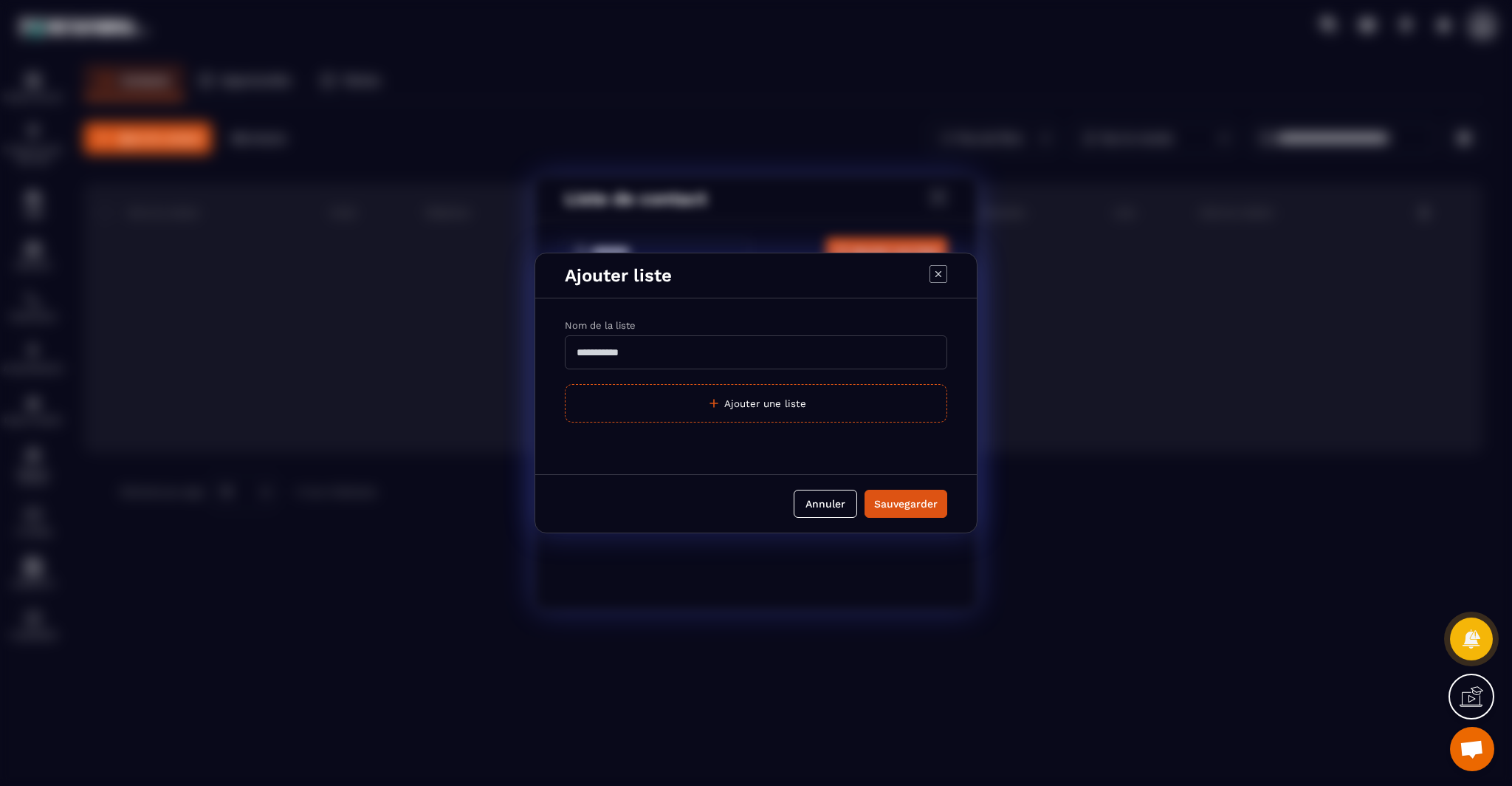
click at [667, 350] on input "Modal window" at bounding box center [756, 351] width 383 height 34
drag, startPoint x: 667, startPoint y: 350, endPoint x: 613, endPoint y: 351, distance: 54.0
click at [613, 351] on input "Modal window" at bounding box center [756, 351] width 383 height 34
type input "**********"
click at [912, 509] on div "Sauvegarder" at bounding box center [905, 503] width 64 height 15
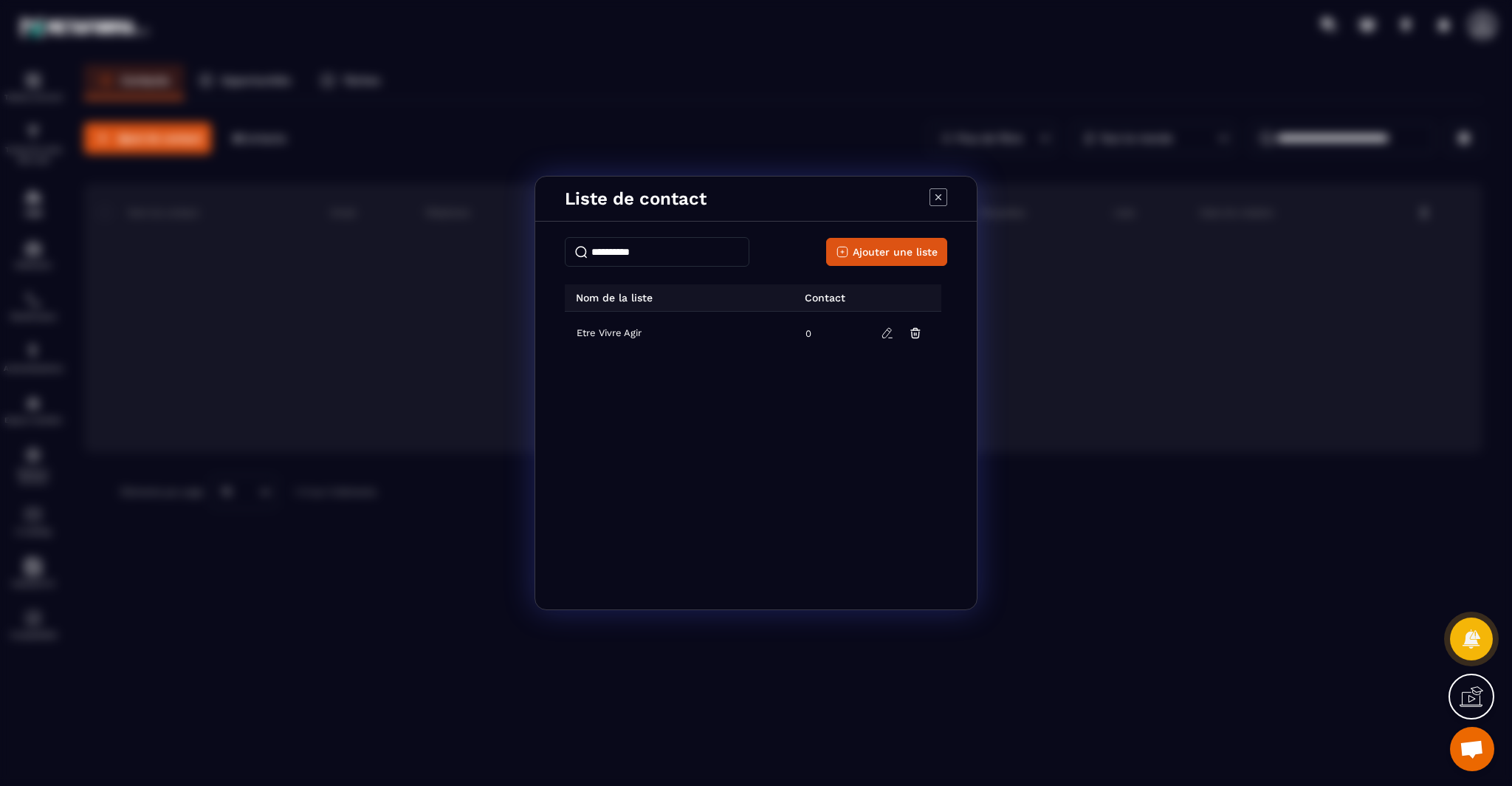
click at [937, 198] on icon "Modal window" at bounding box center [939, 197] width 6 height 6
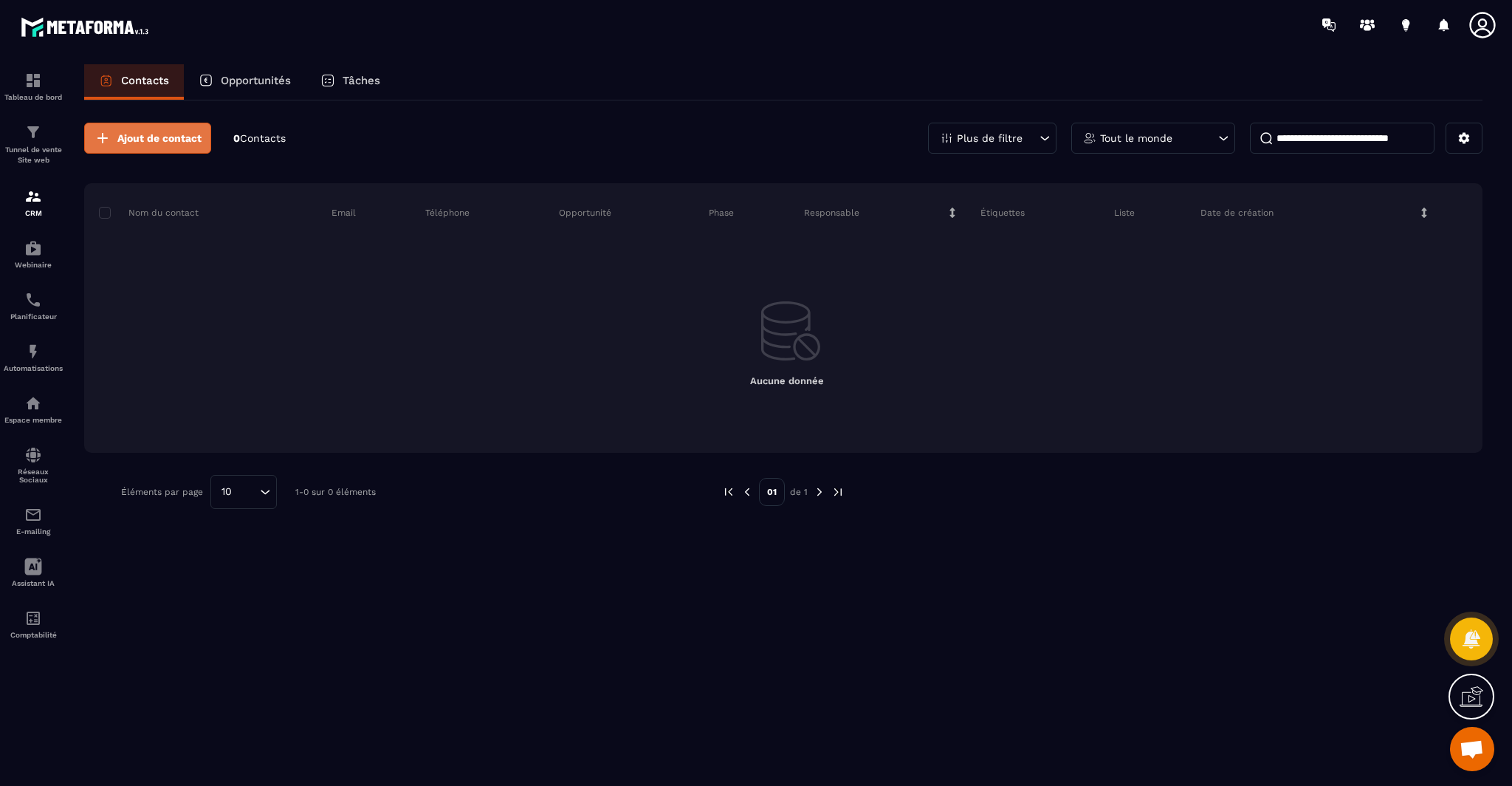
click at [158, 131] on span "Ajout de contact" at bounding box center [160, 138] width 84 height 15
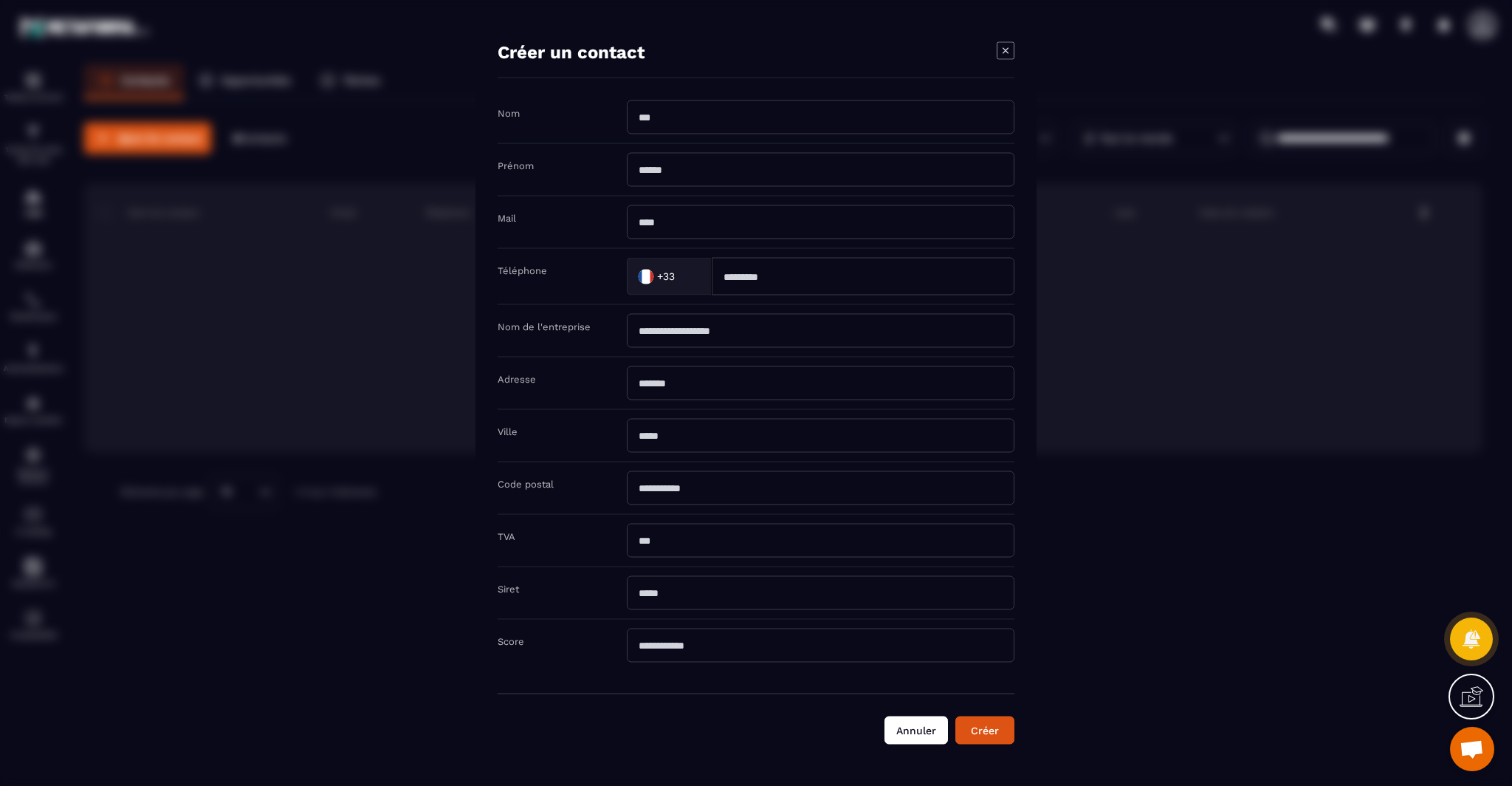
click at [929, 722] on button "Annuler" at bounding box center [916, 730] width 64 height 28
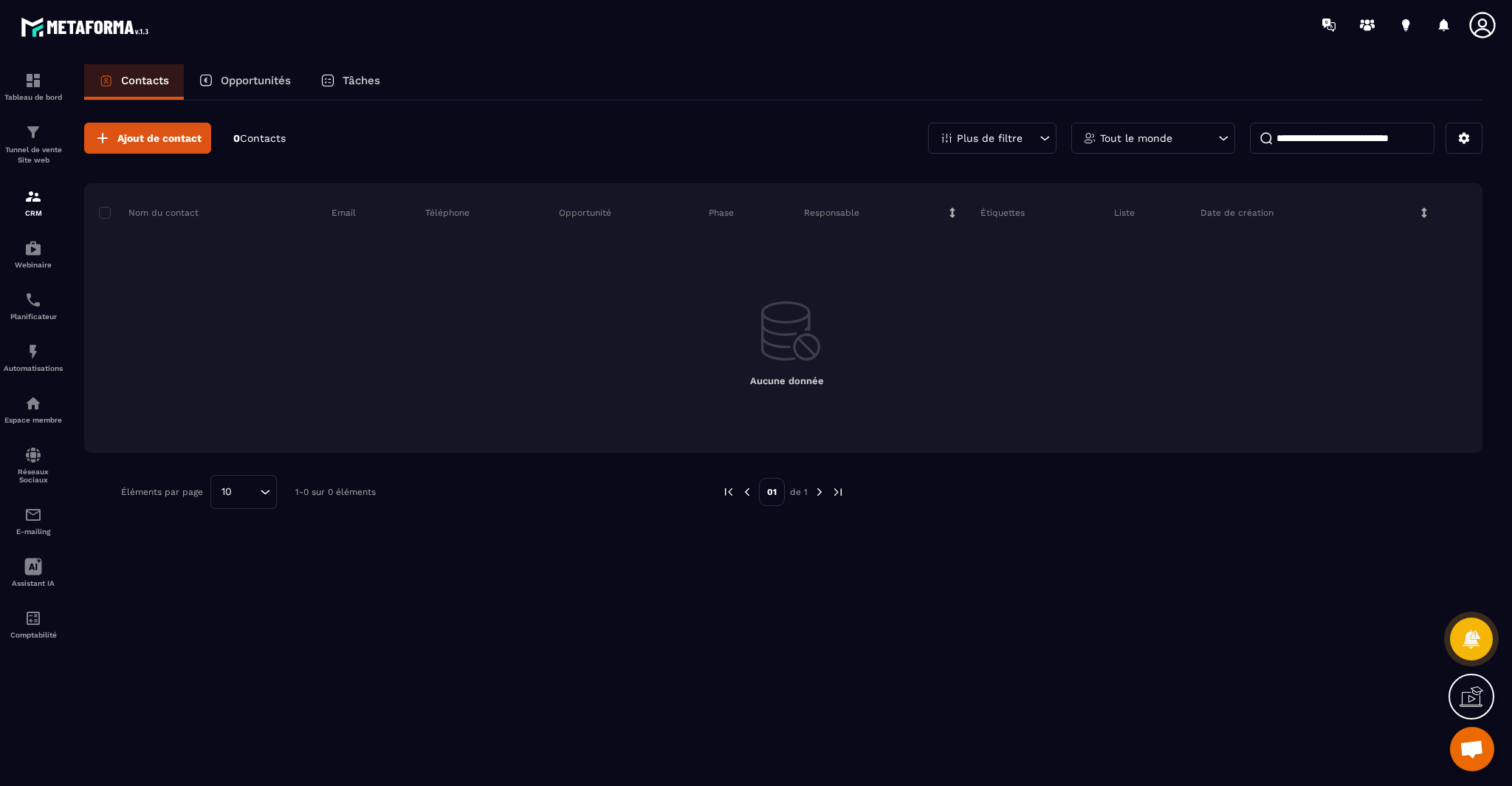
click at [1306, 132] on input at bounding box center [1342, 138] width 185 height 31
click at [1454, 139] on button at bounding box center [1464, 138] width 37 height 31
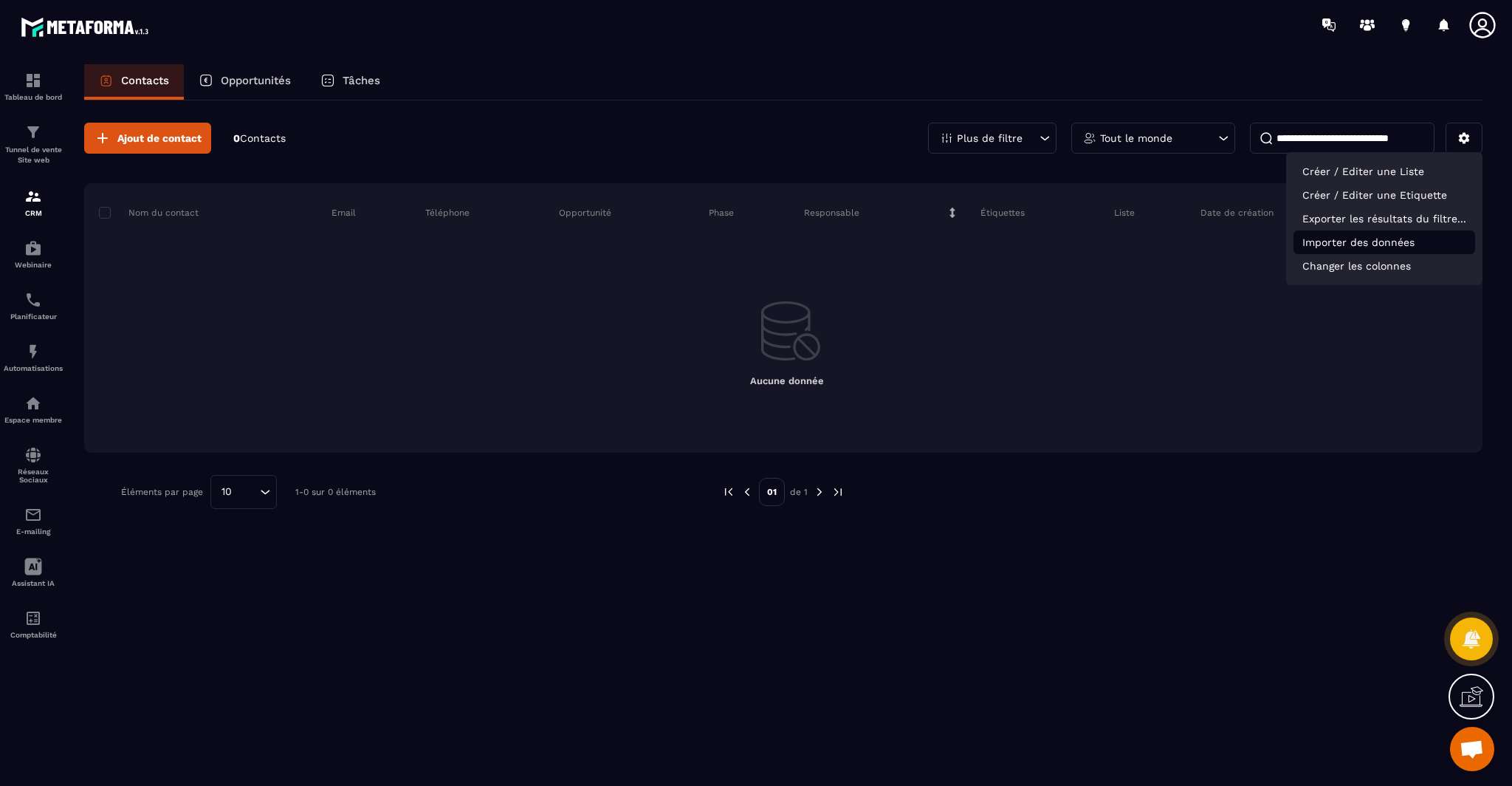
click at [1326, 245] on p "Importer des données" at bounding box center [1384, 242] width 182 height 23
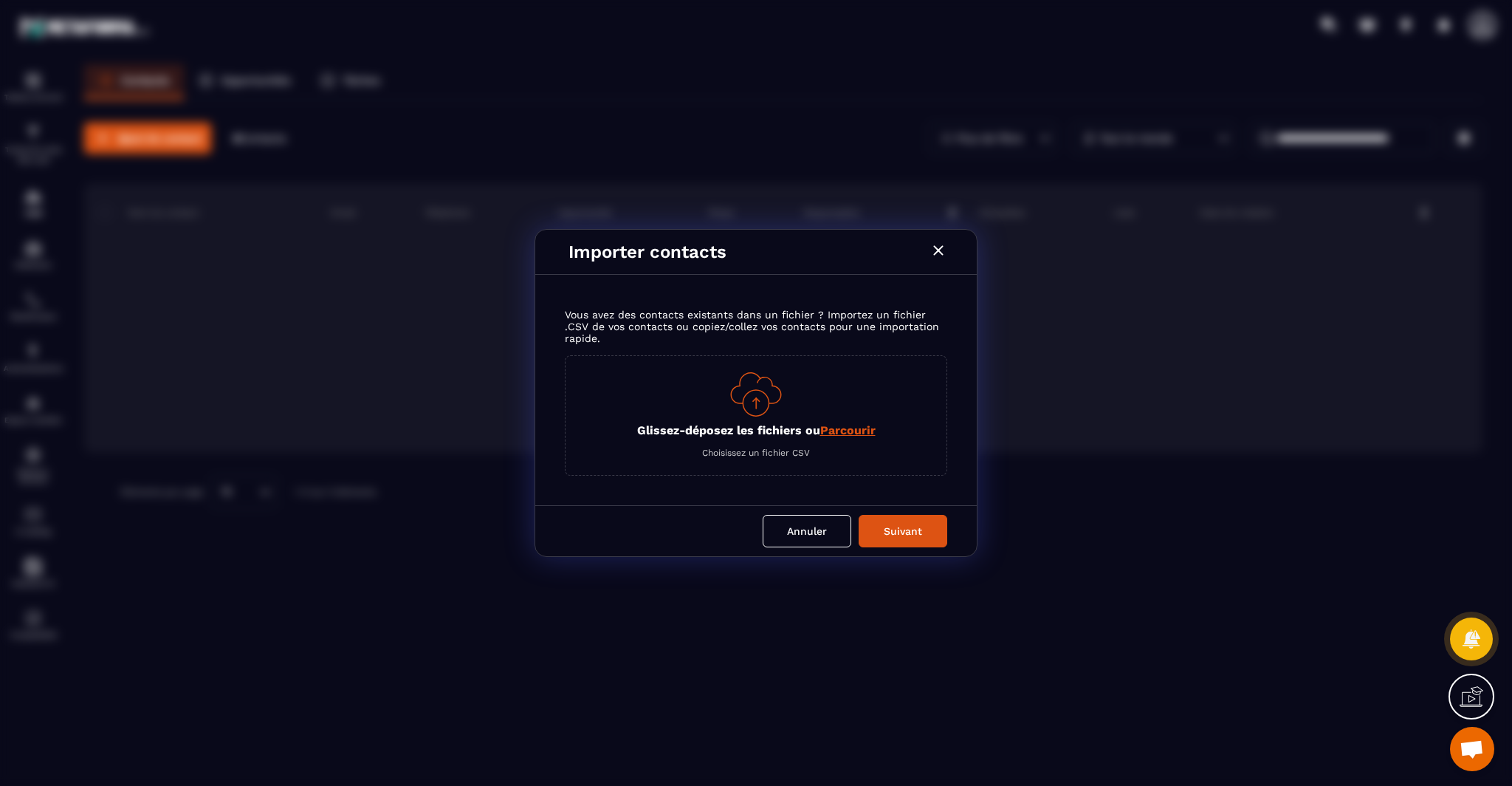
click at [933, 251] on icon "Modal window" at bounding box center [939, 251] width 18 height 18
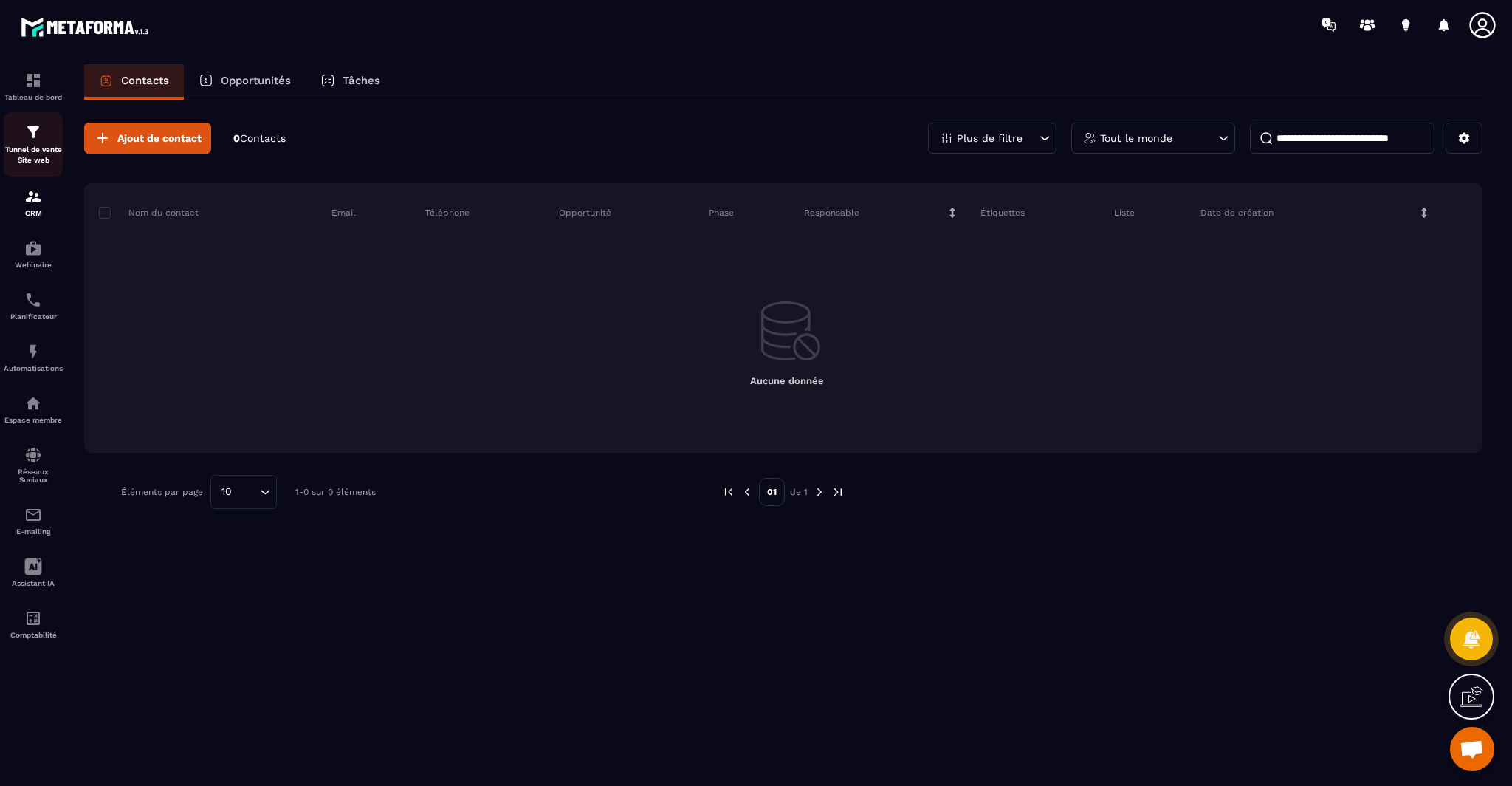
click at [35, 160] on p "Tunnel de vente Site web" at bounding box center [33, 155] width 59 height 21
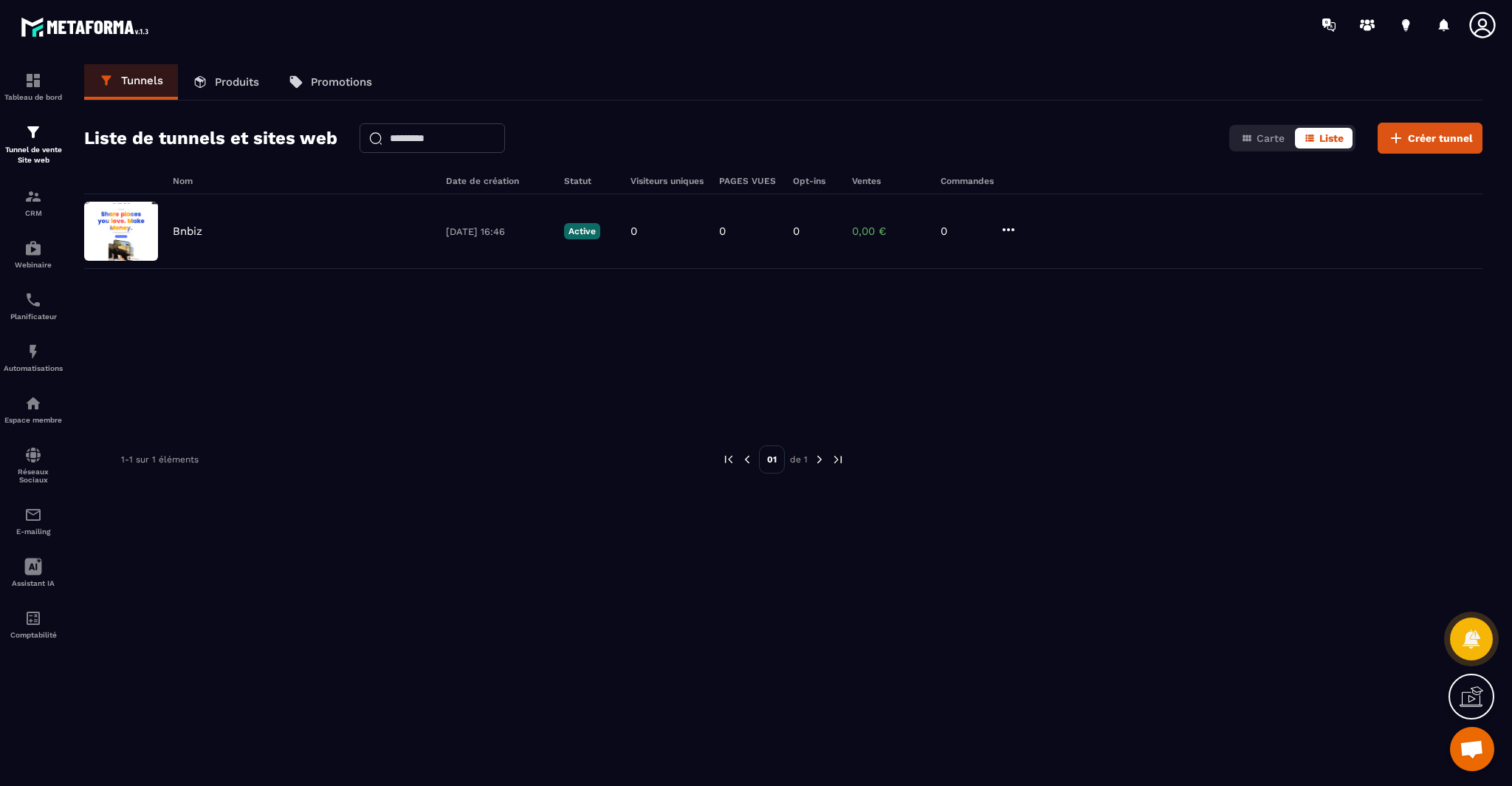
click at [235, 85] on p "Produits" at bounding box center [236, 82] width 44 height 14
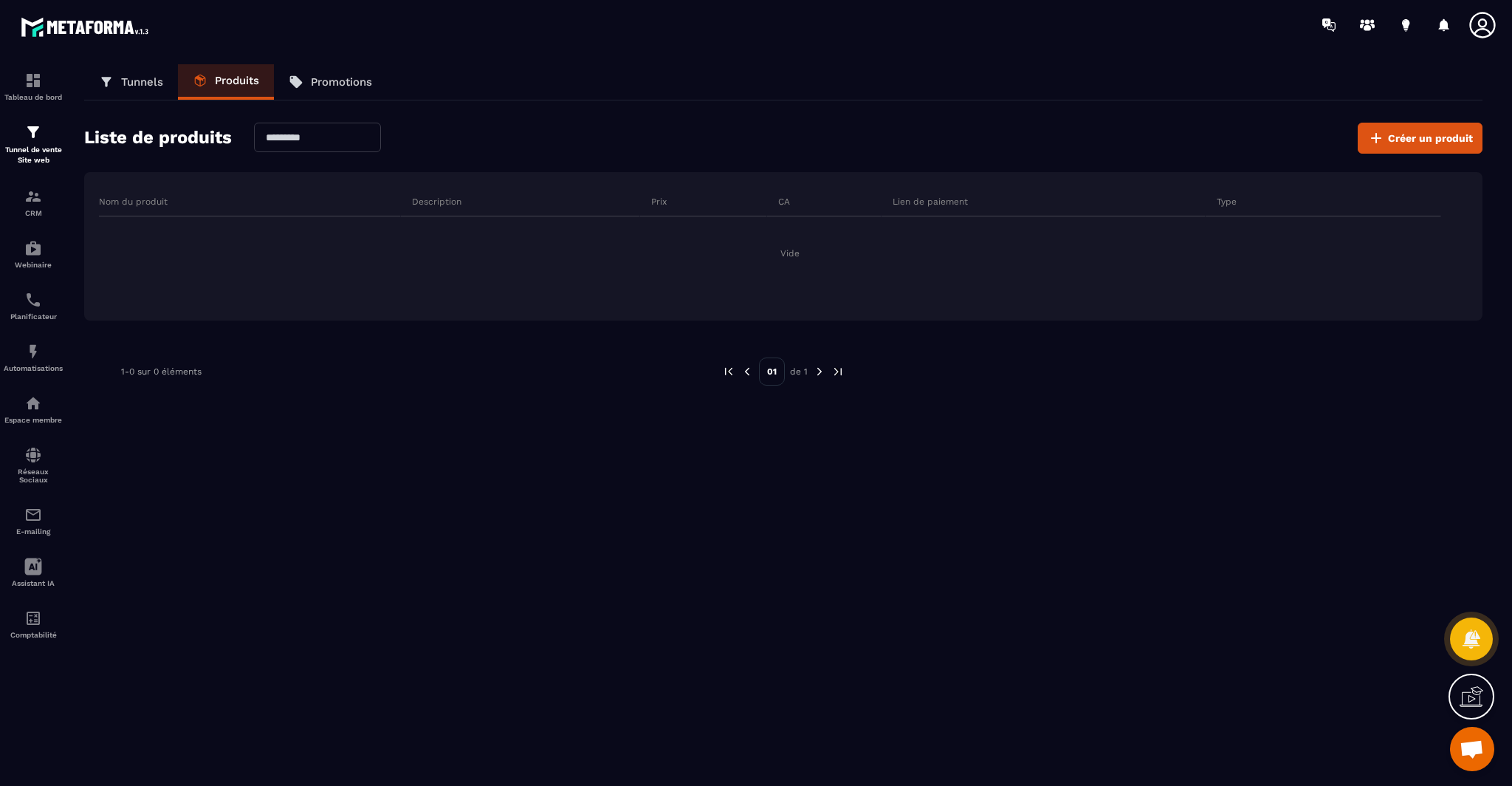
click at [128, 89] on link "Tunnels" at bounding box center [131, 82] width 94 height 35
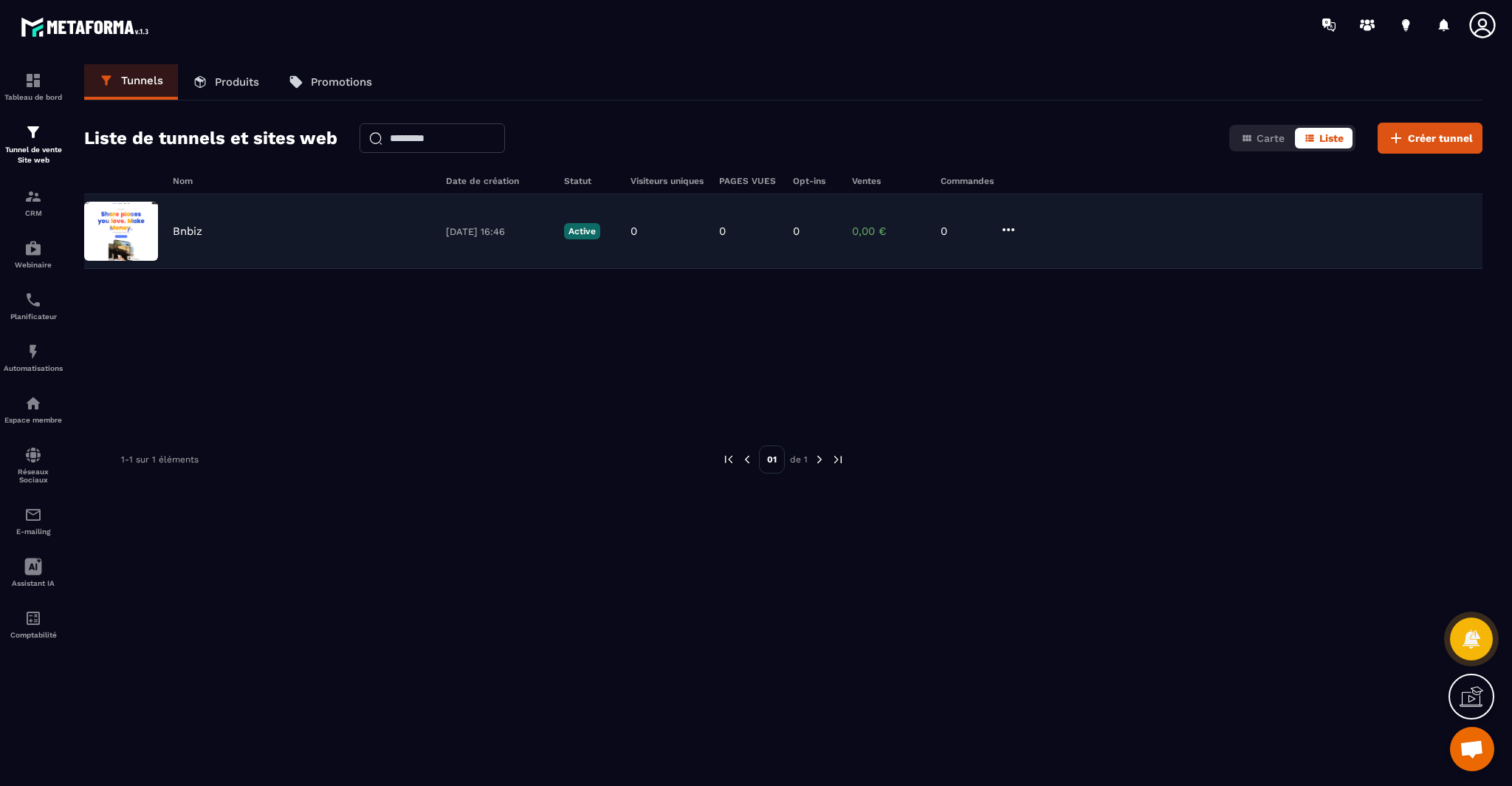
click at [190, 236] on p "Bnbiz" at bounding box center [187, 231] width 29 height 14
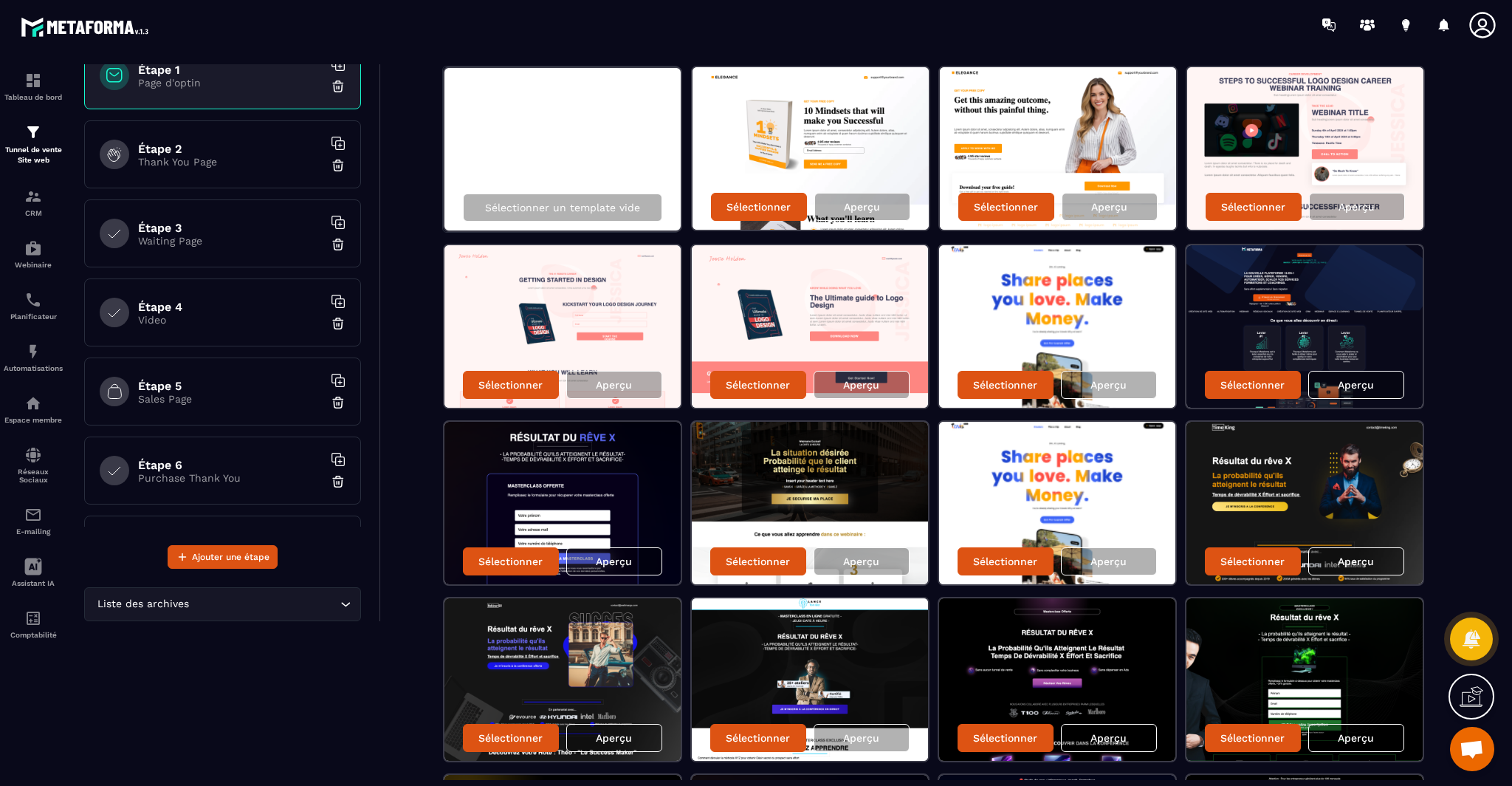
scroll to position [124, 0]
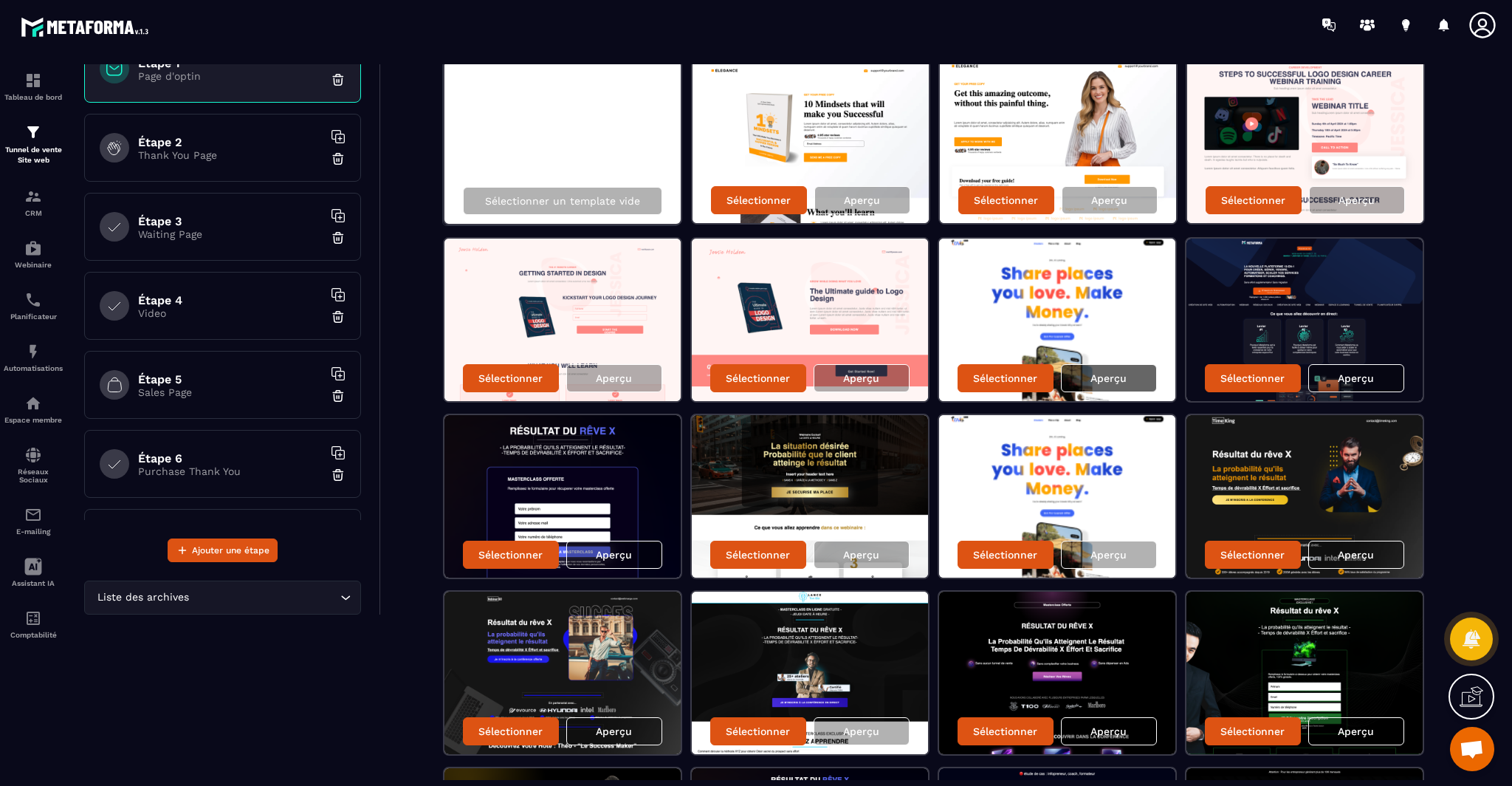
click at [1101, 380] on p "Aperçu" at bounding box center [1108, 378] width 36 height 12
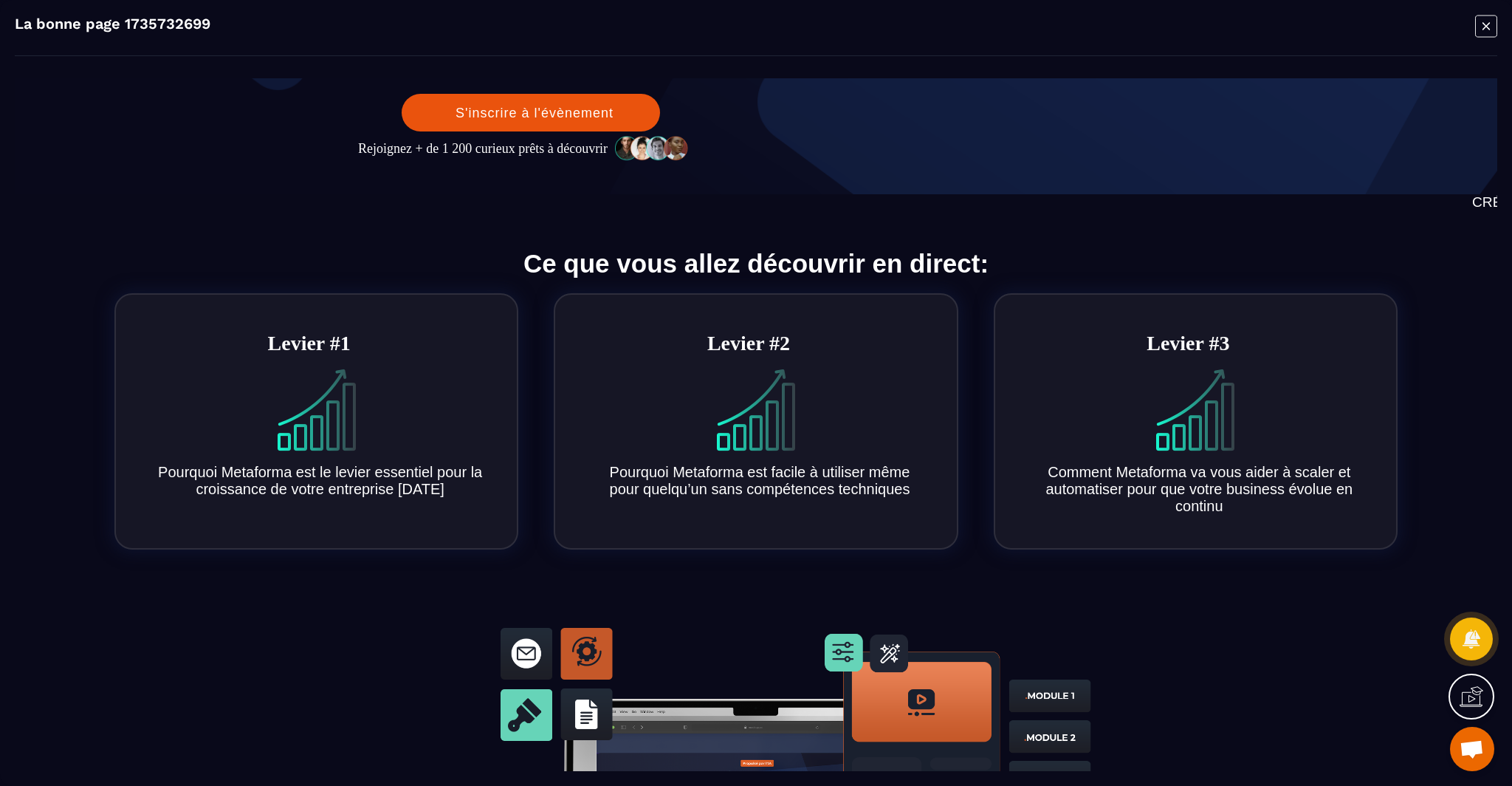
scroll to position [0, 0]
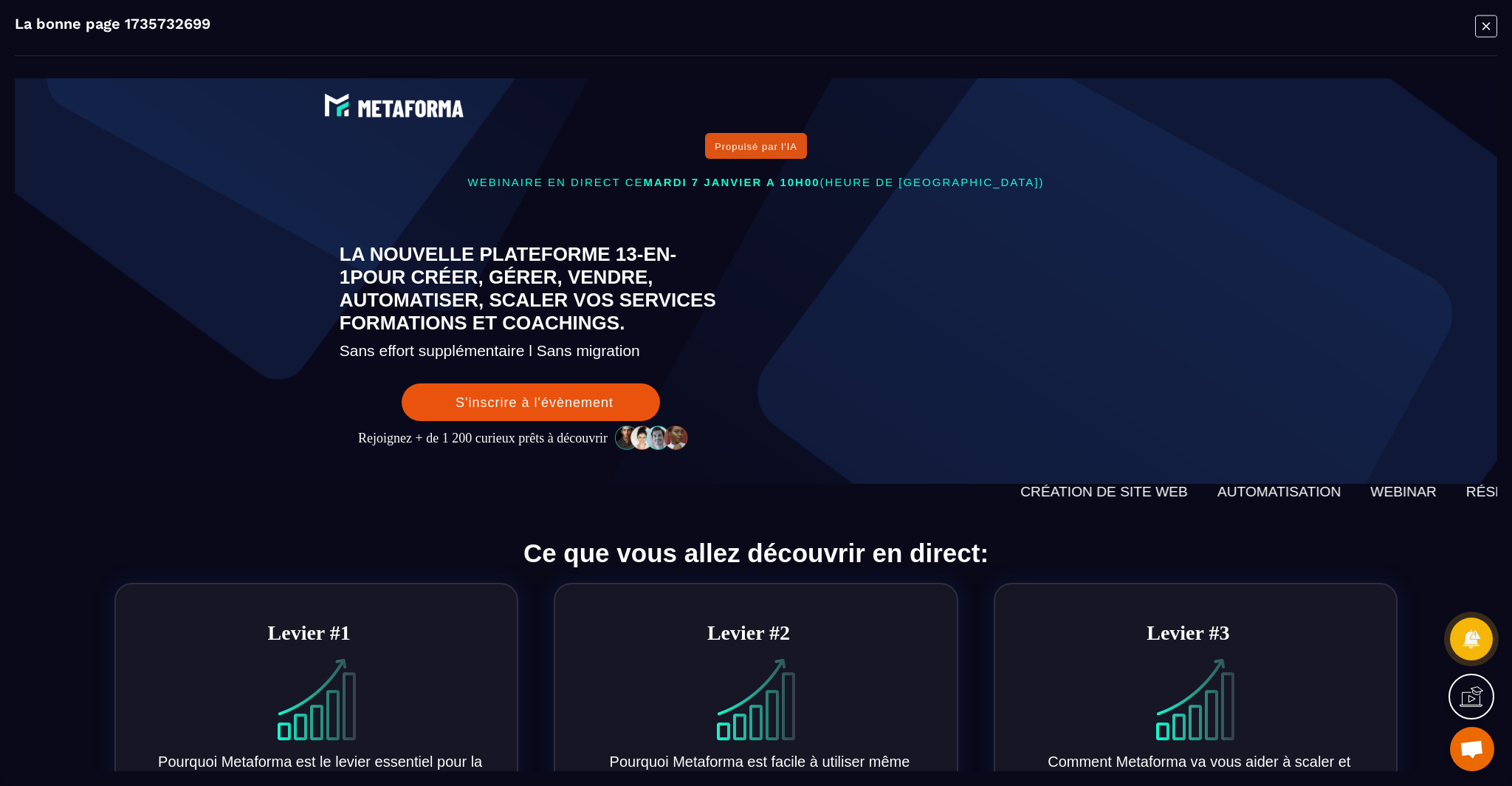
click at [1486, 23] on icon "Modal window" at bounding box center [1486, 25] width 23 height 23
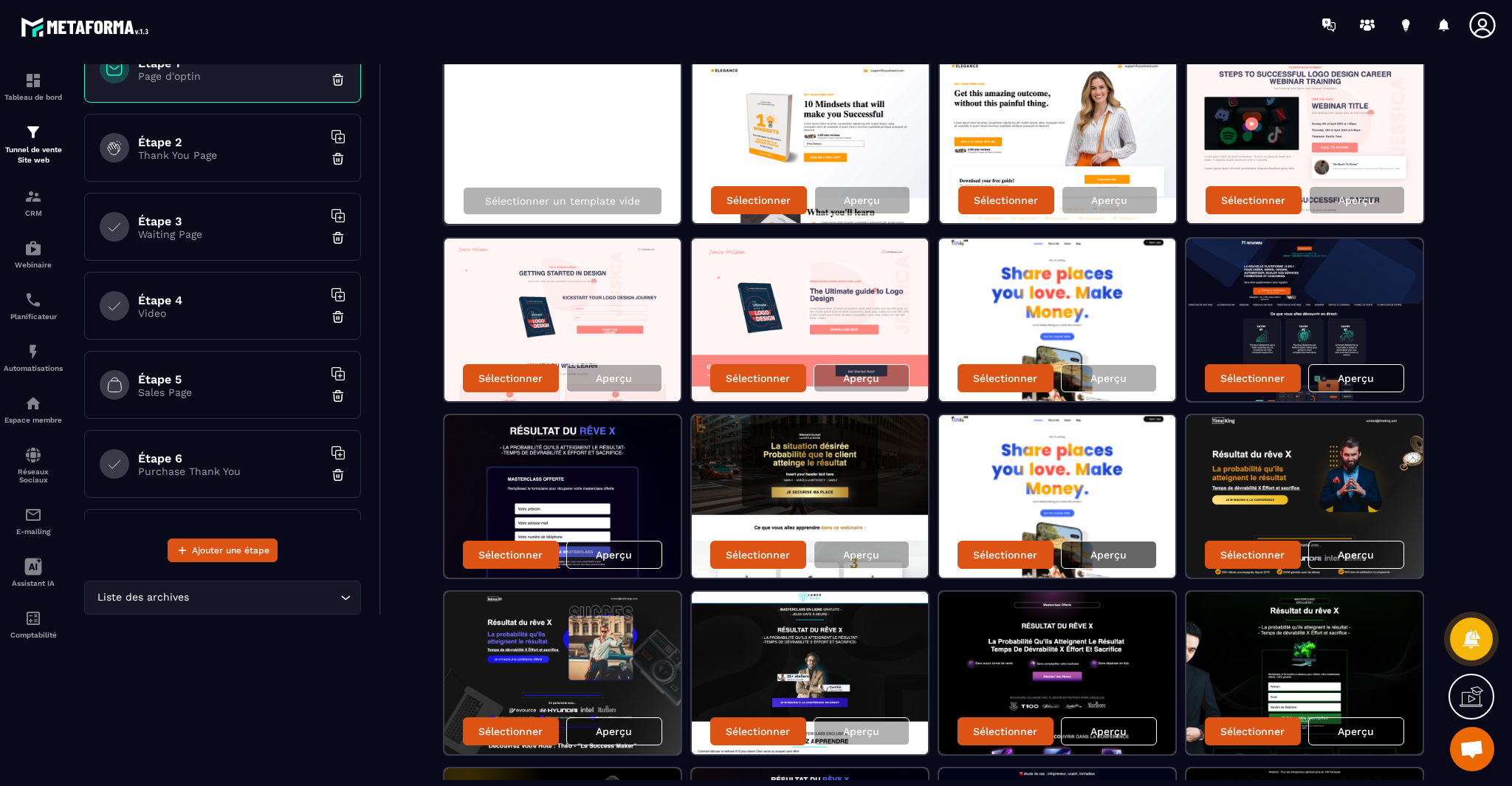
click at [1099, 554] on p "Aperçu" at bounding box center [1108, 554] width 36 height 12
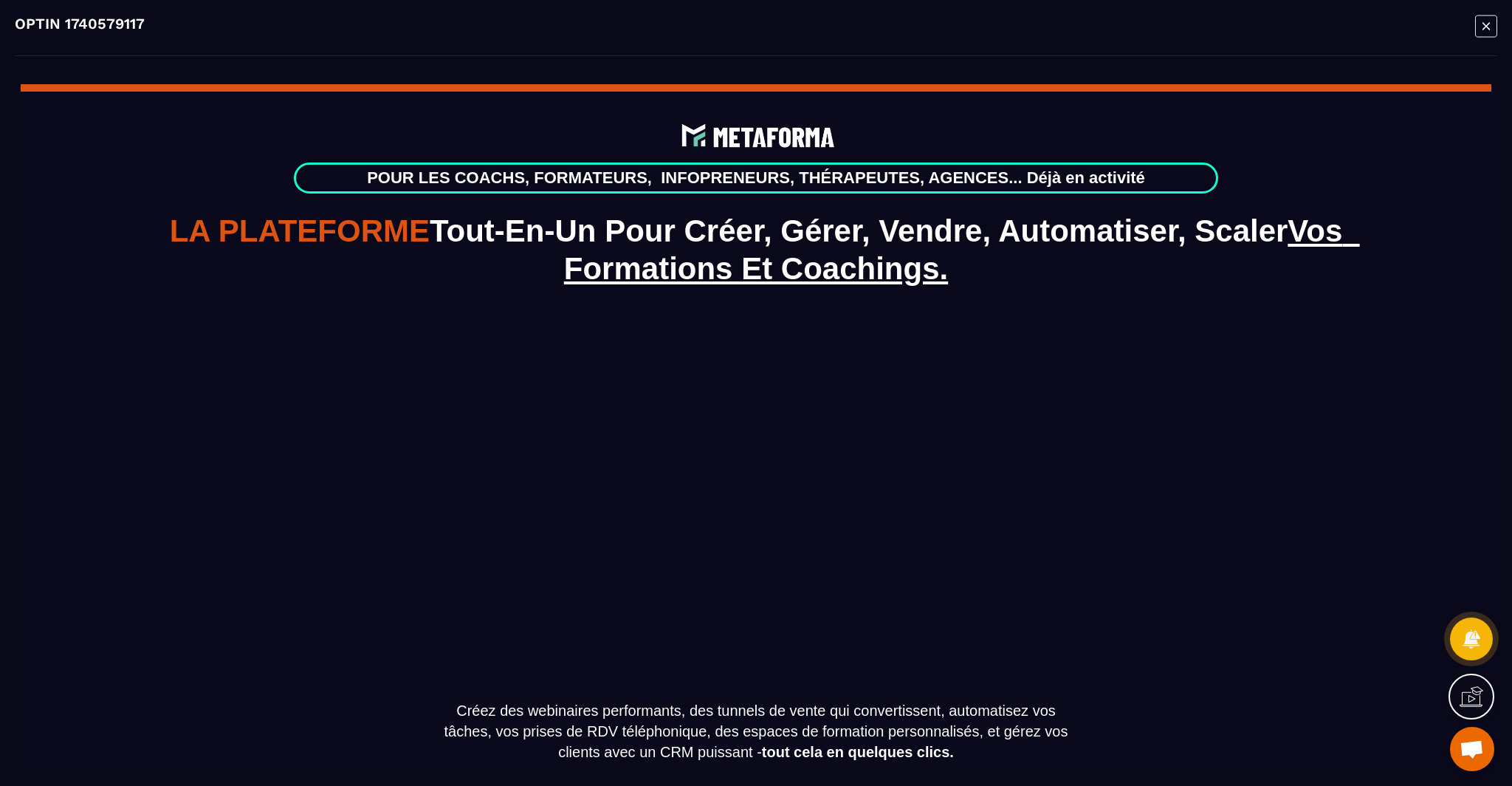
click at [1489, 29] on icon "Modal window" at bounding box center [1487, 26] width 8 height 8
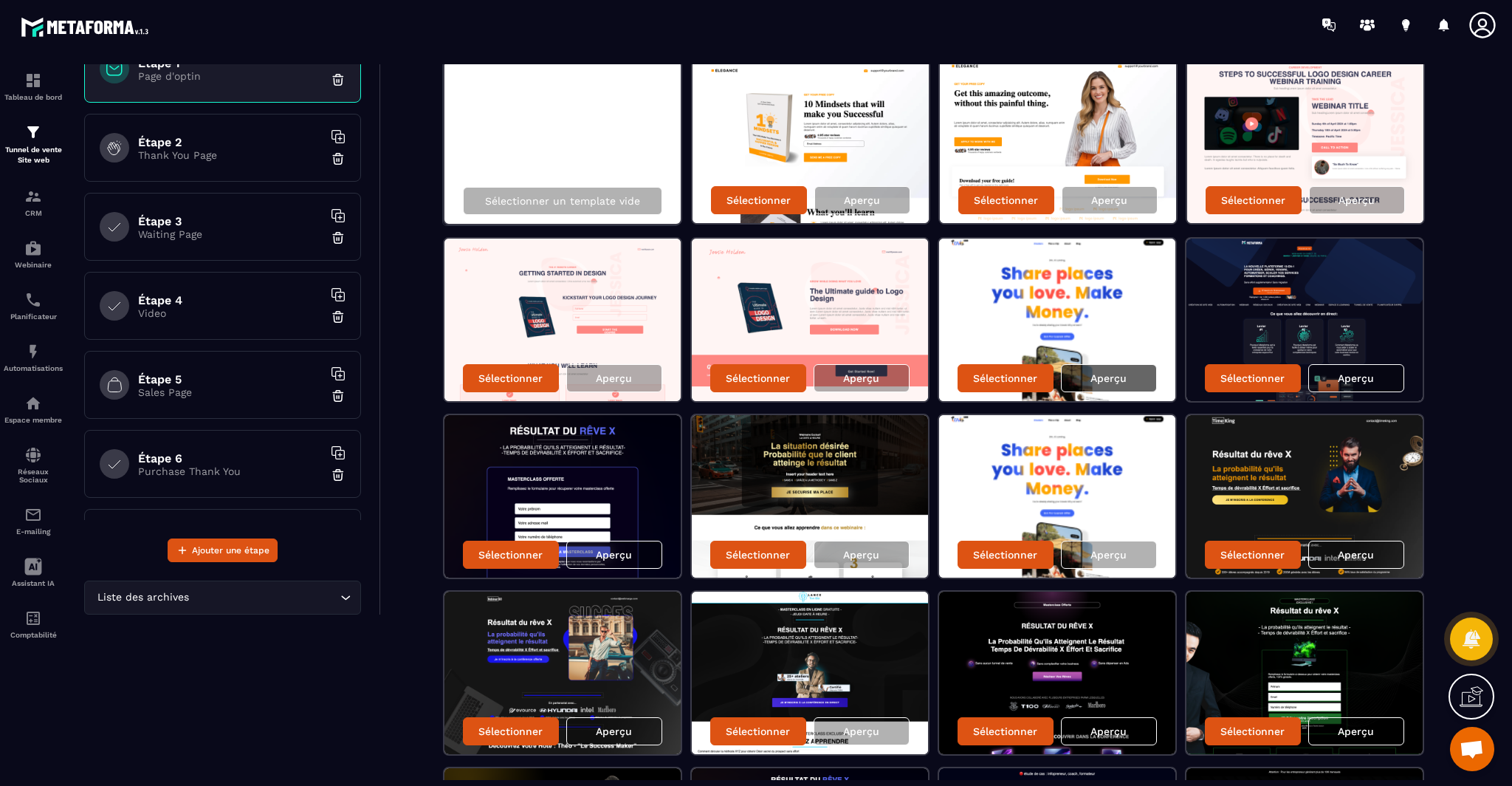
click at [1068, 378] on div "Aperçu" at bounding box center [1109, 378] width 96 height 28
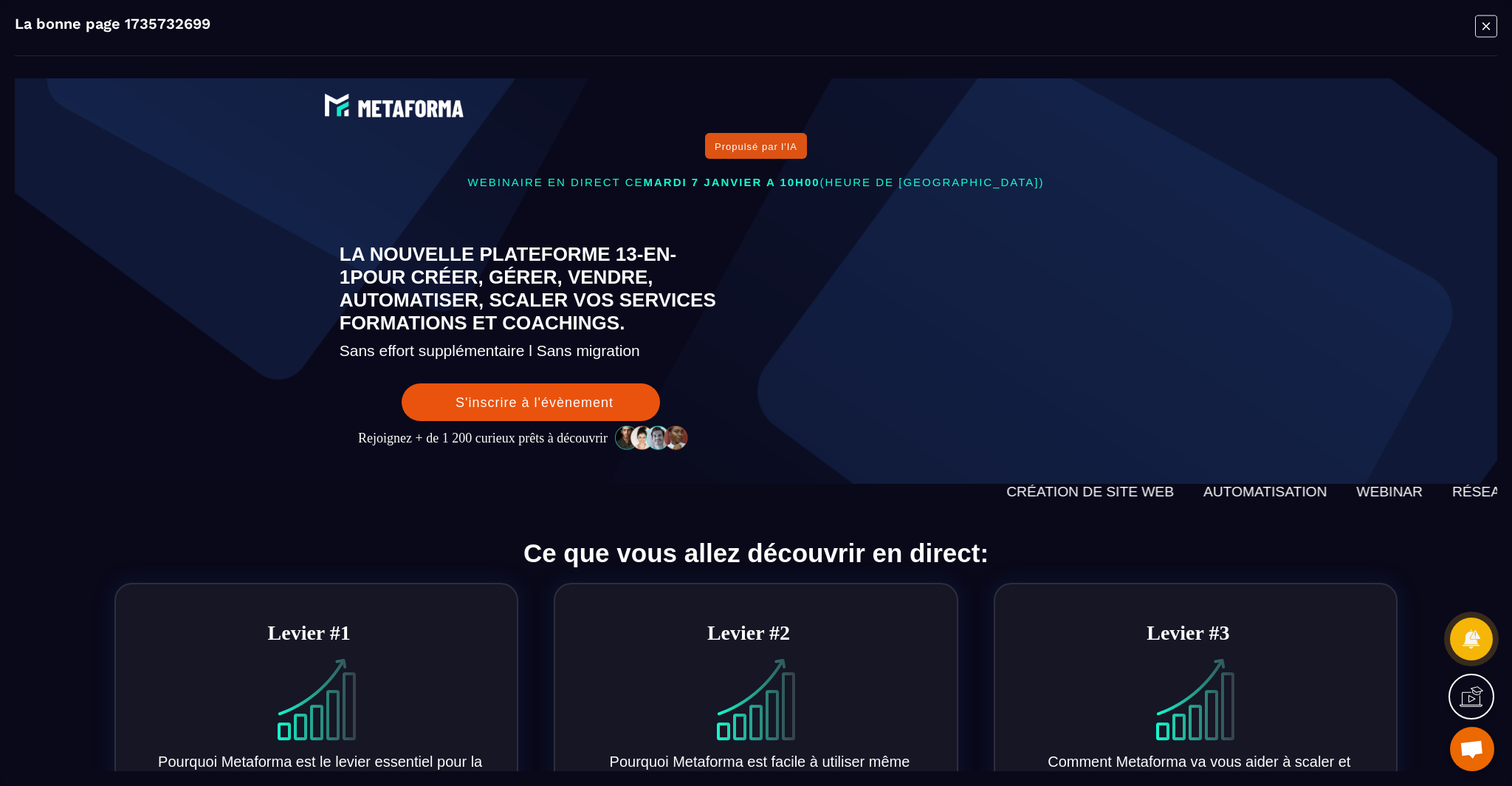
click at [1486, 23] on icon "Modal window" at bounding box center [1486, 25] width 23 height 23
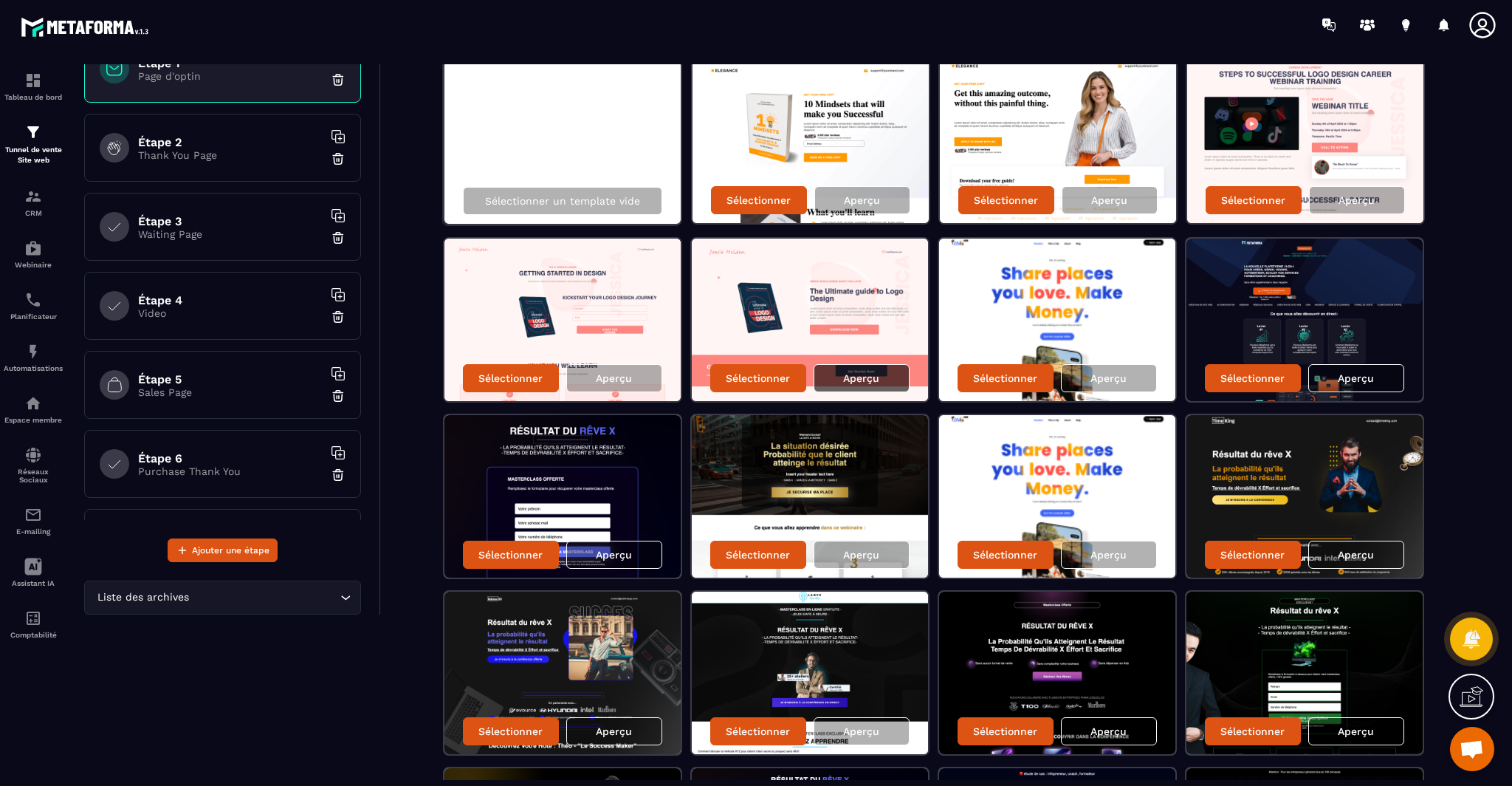
click at [867, 372] on p "Aperçu" at bounding box center [860, 378] width 36 height 12
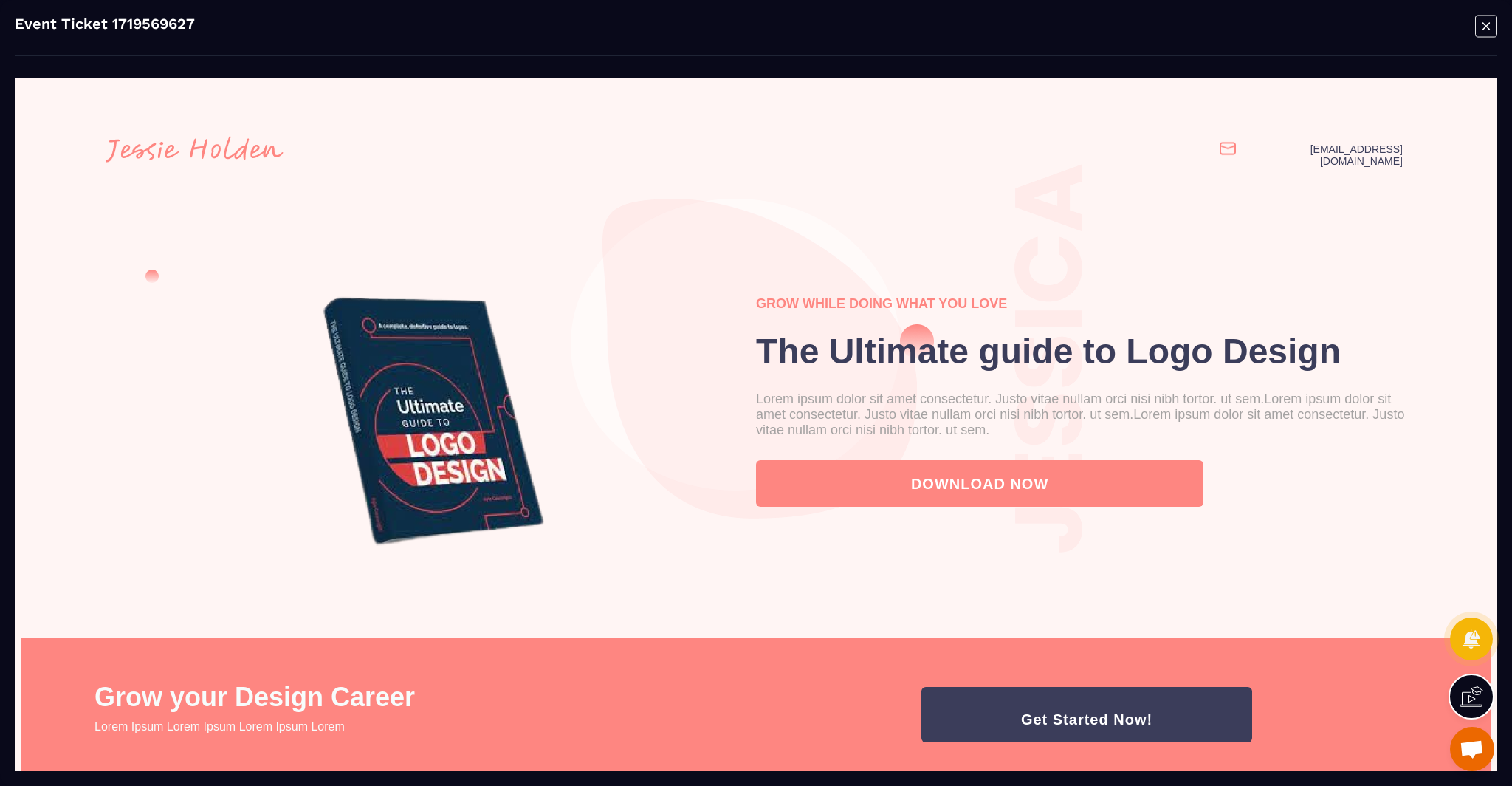
click at [1482, 23] on icon "Modal window" at bounding box center [1486, 25] width 23 height 23
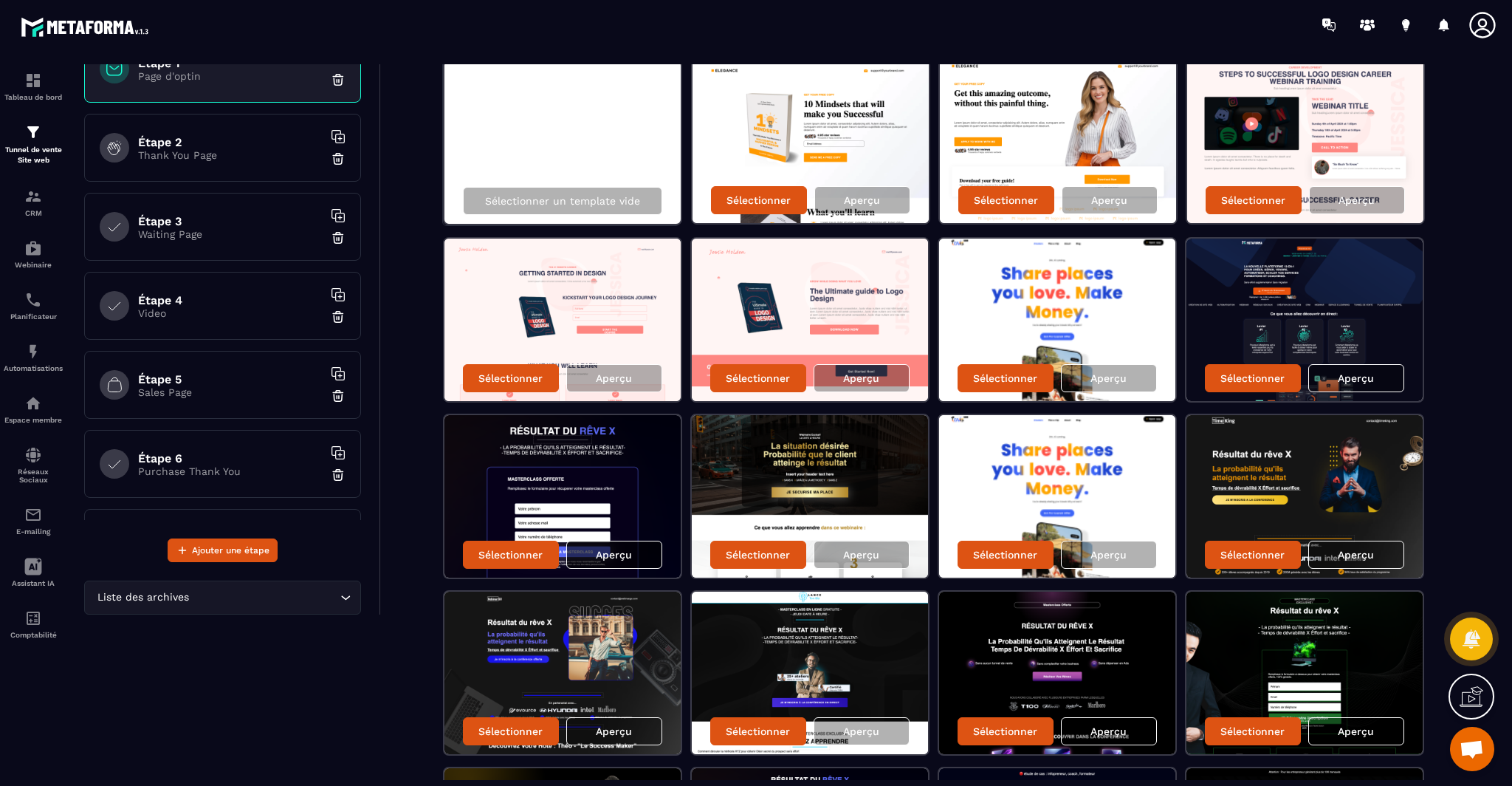
click at [633, 560] on div "Aperçu" at bounding box center [615, 554] width 96 height 28
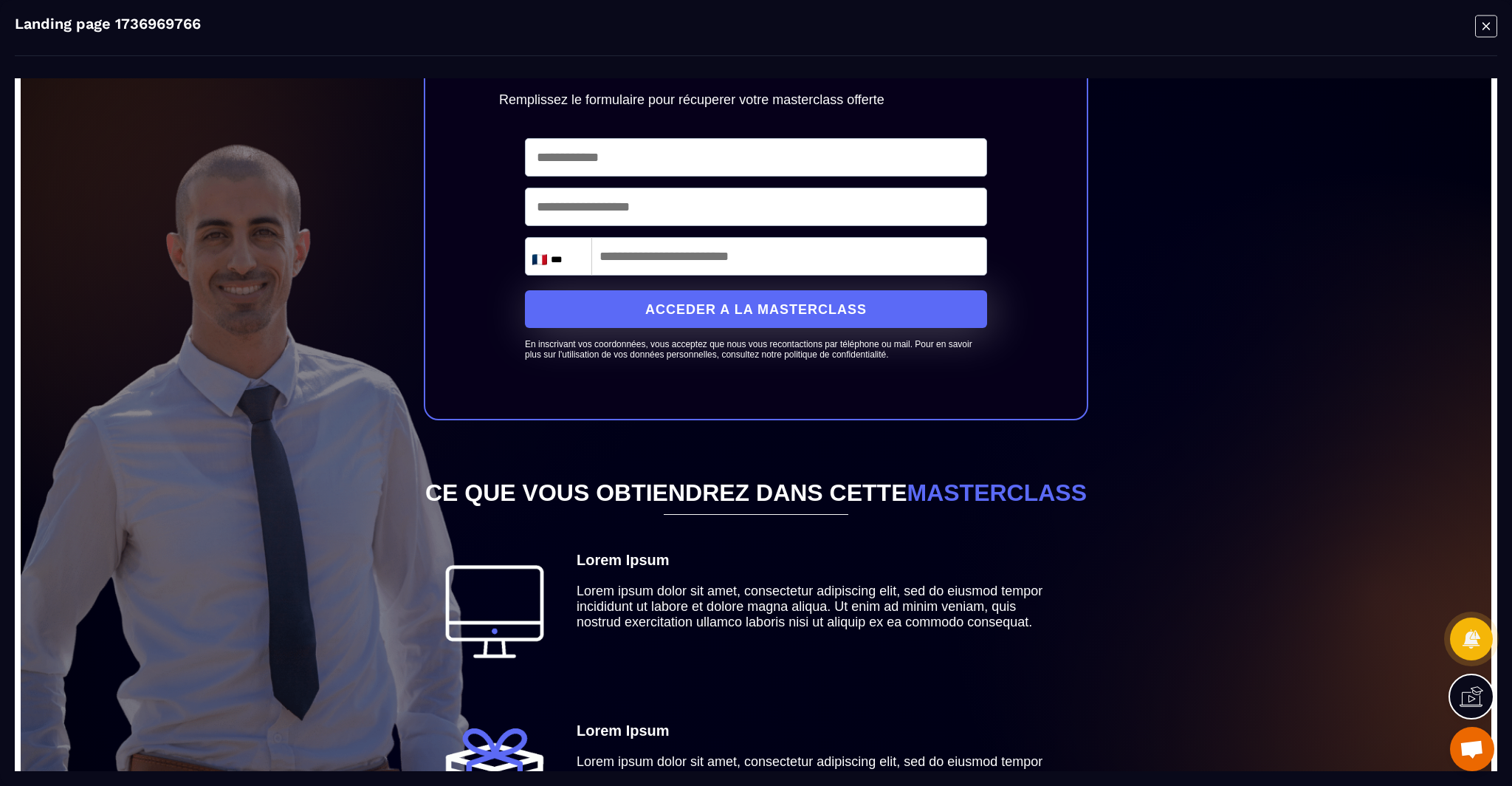
scroll to position [258, 0]
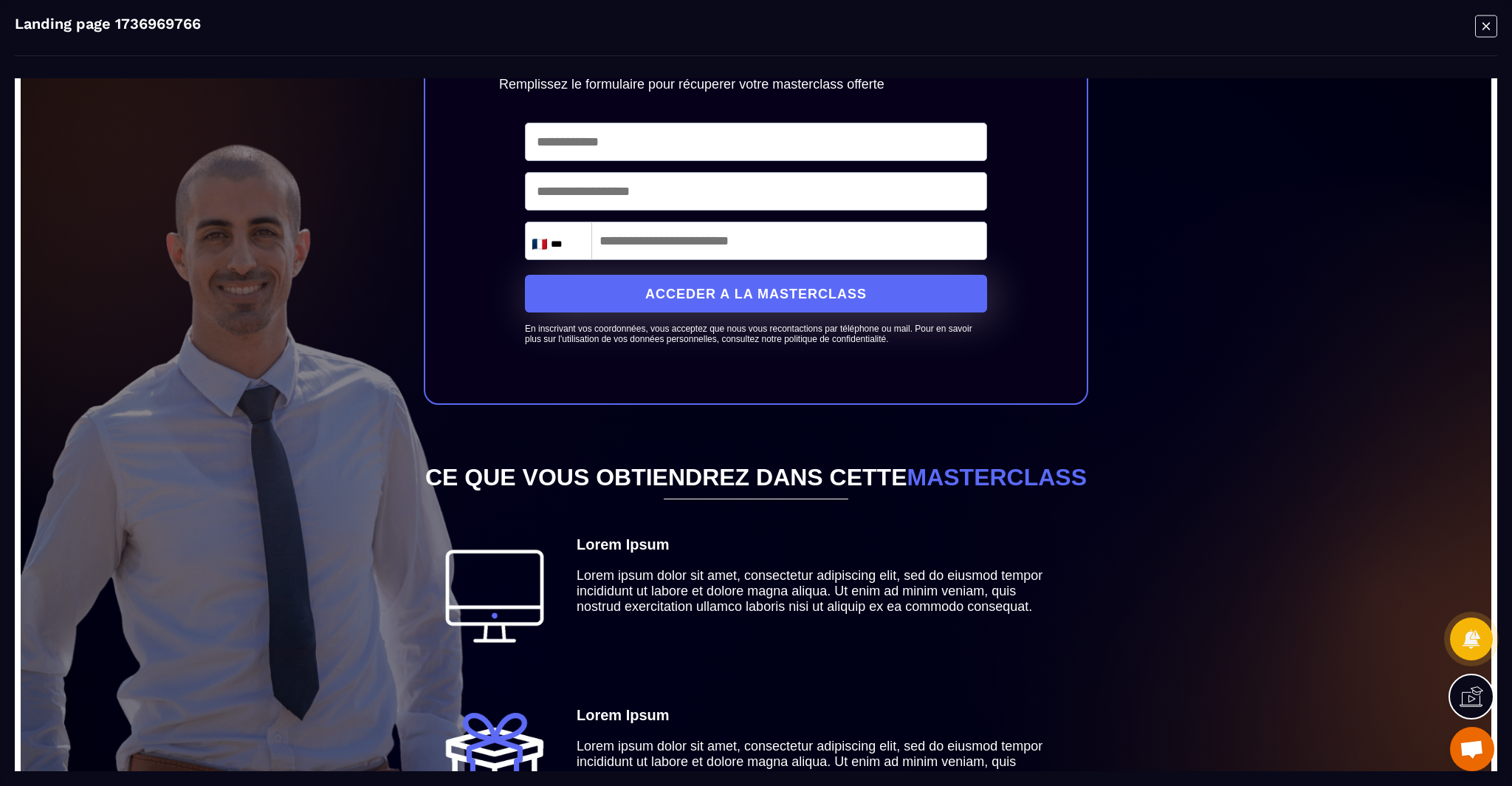
click at [1484, 28] on icon "Modal window" at bounding box center [1486, 25] width 23 height 23
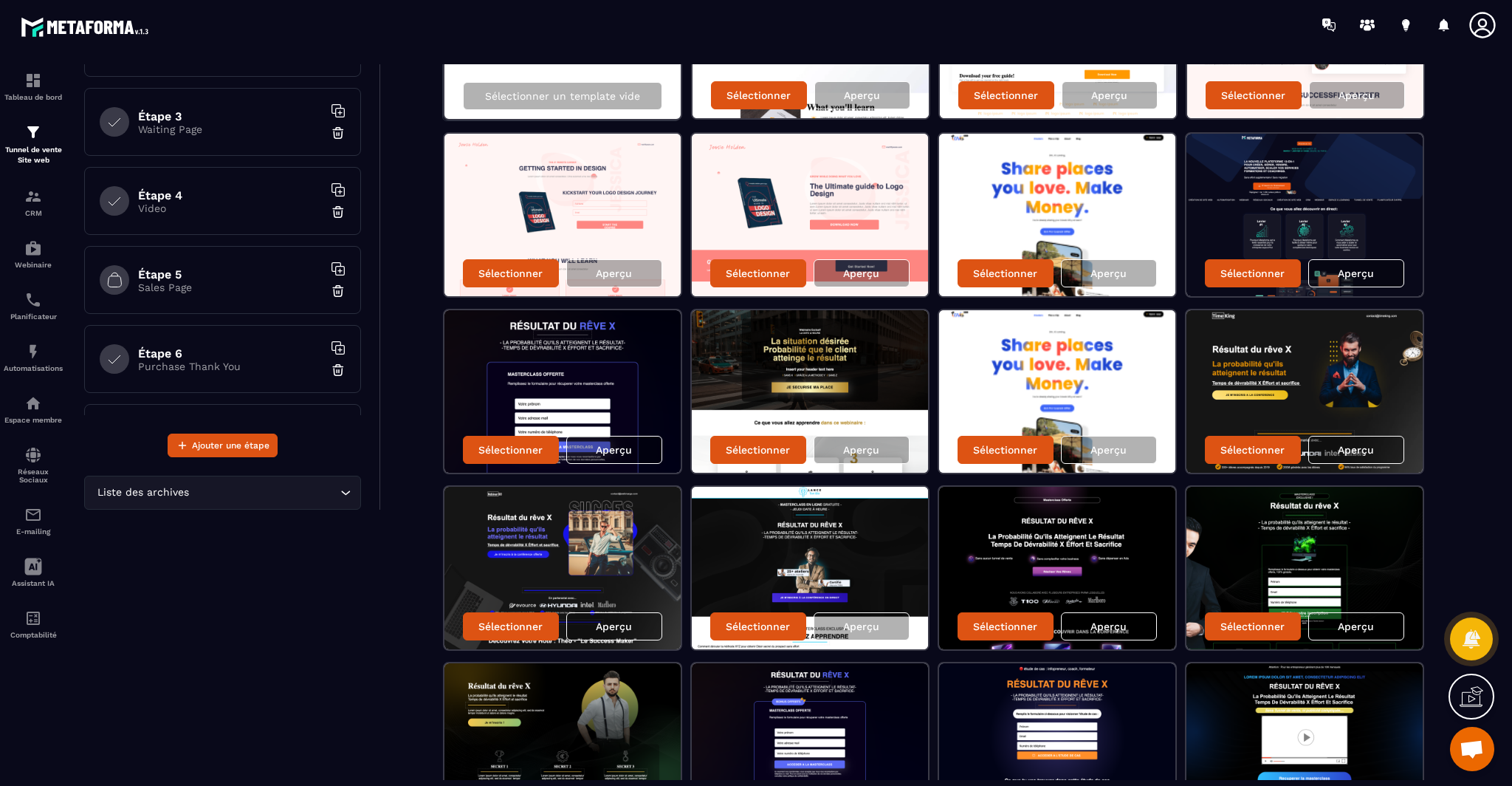
scroll to position [254, 0]
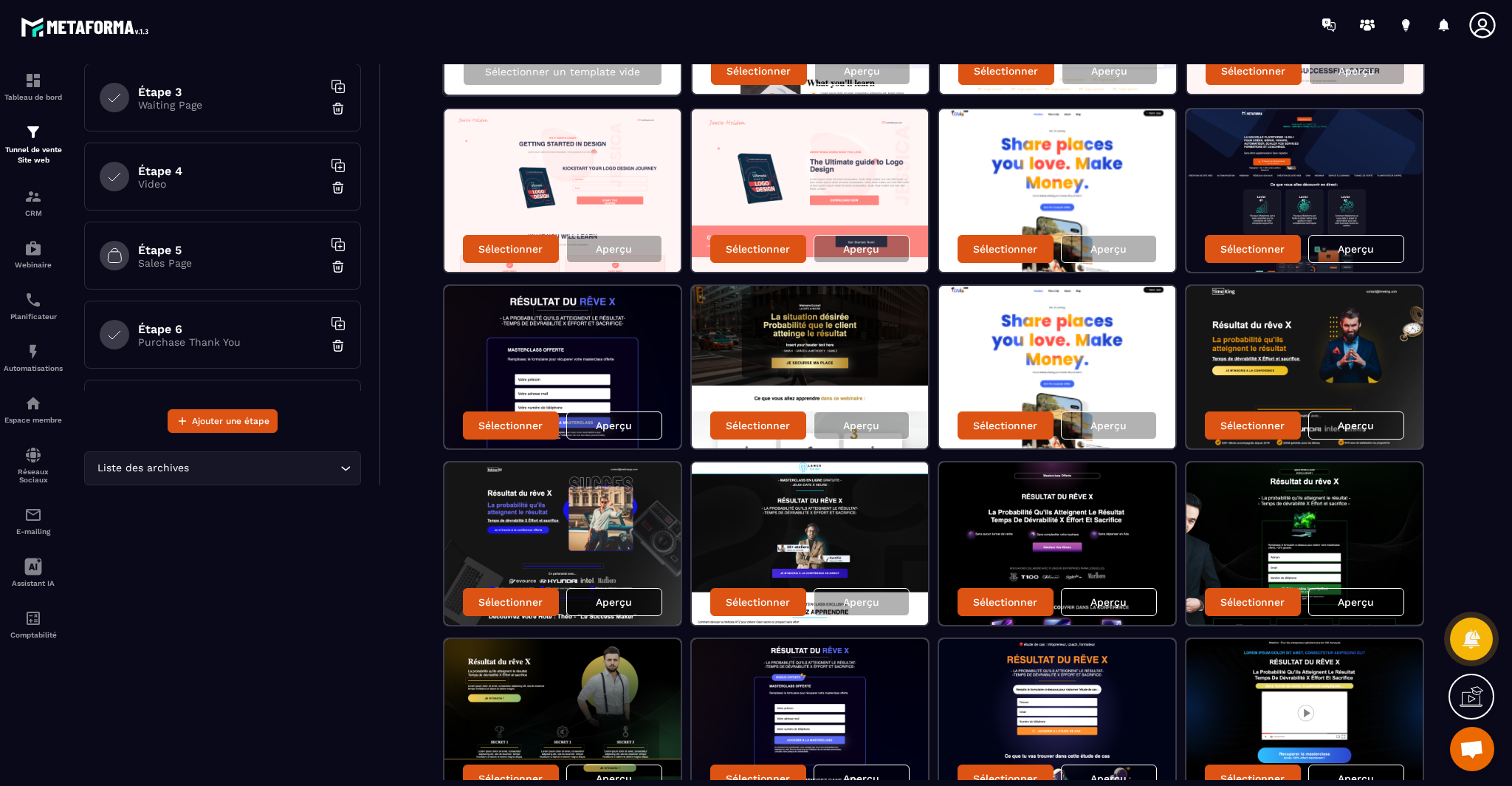
click at [641, 599] on div "Aperçu" at bounding box center [615, 601] width 96 height 28
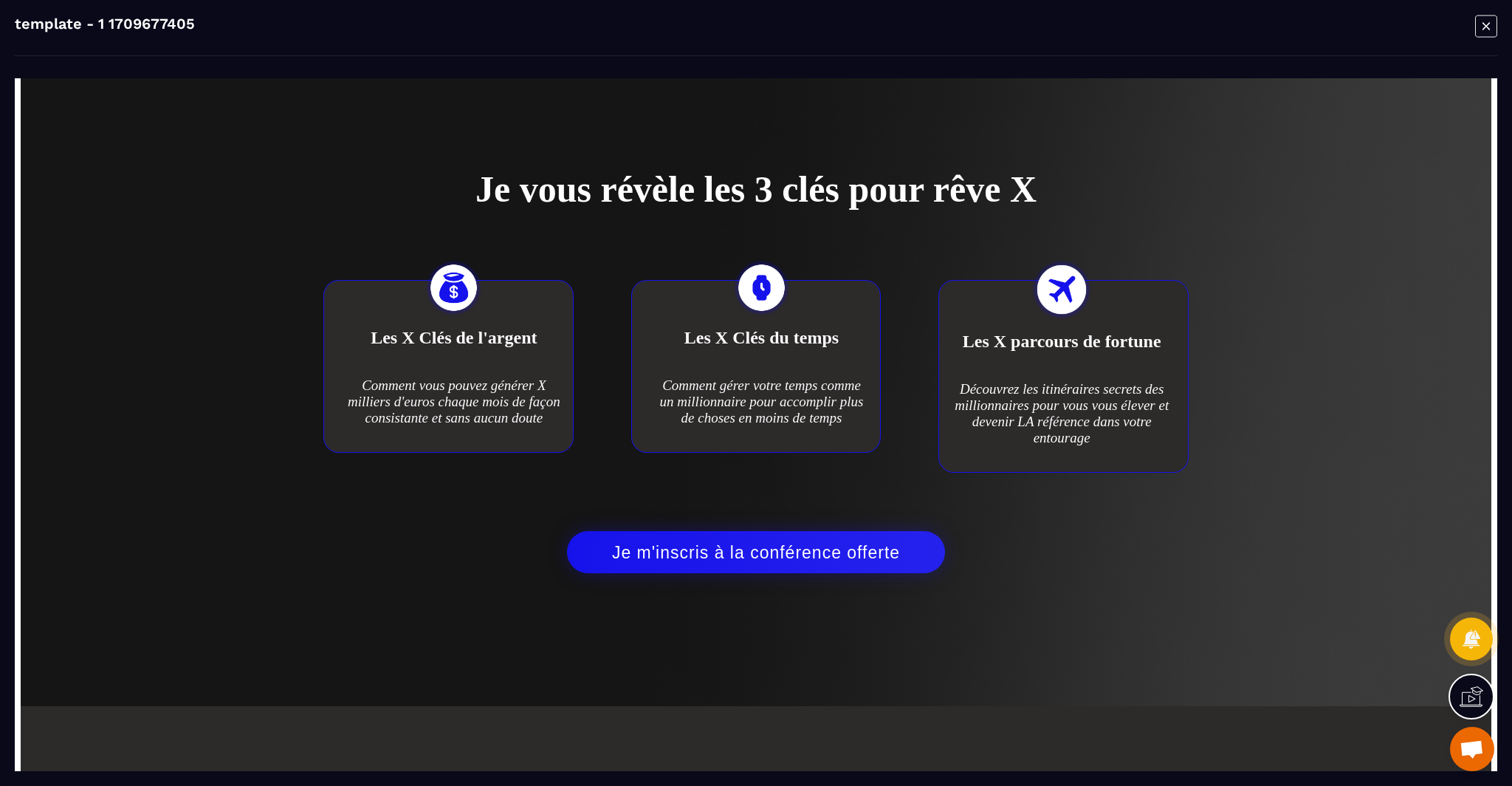
scroll to position [1515, 0]
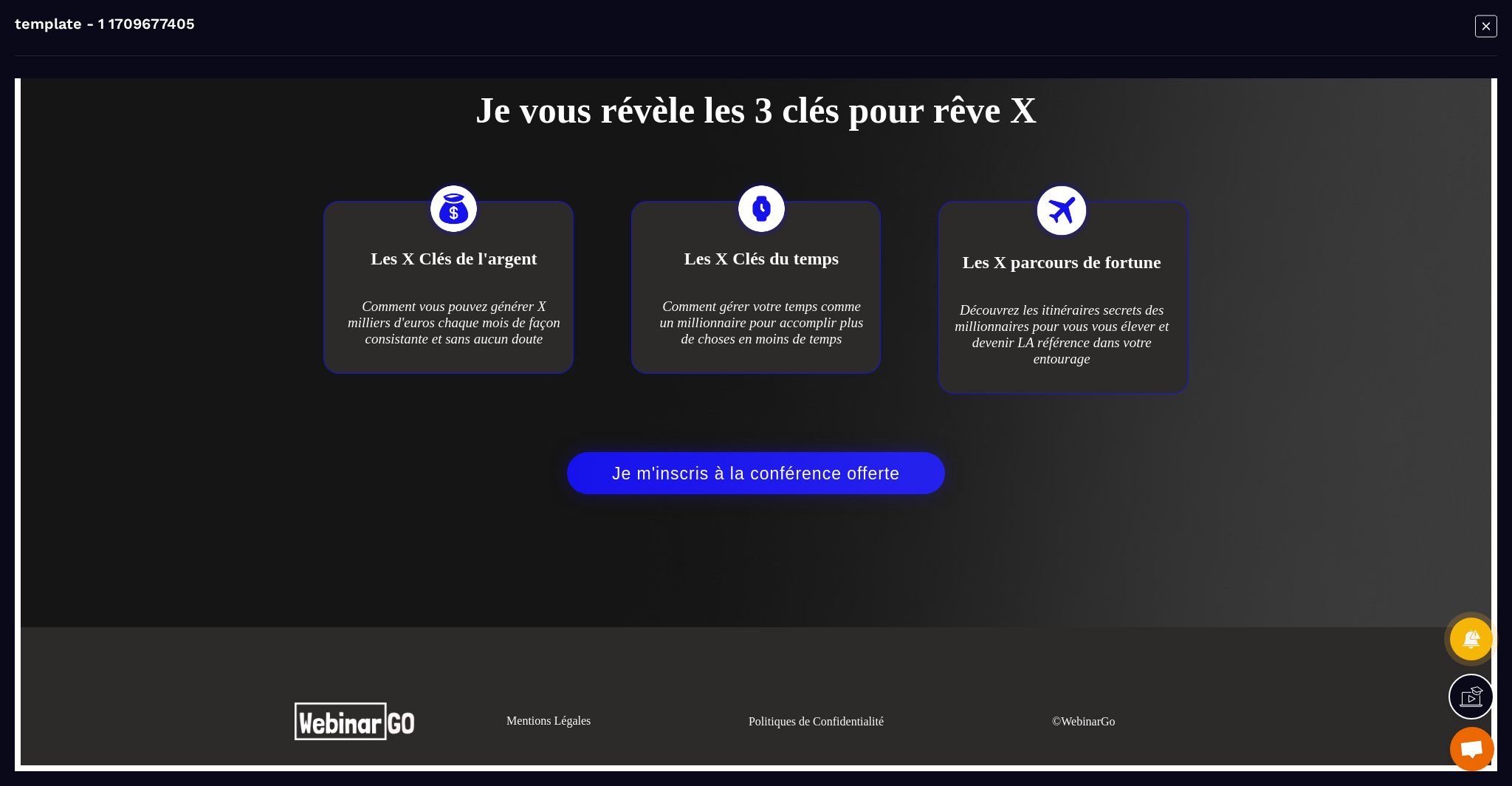
click at [1481, 31] on icon "Modal window" at bounding box center [1486, 25] width 23 height 23
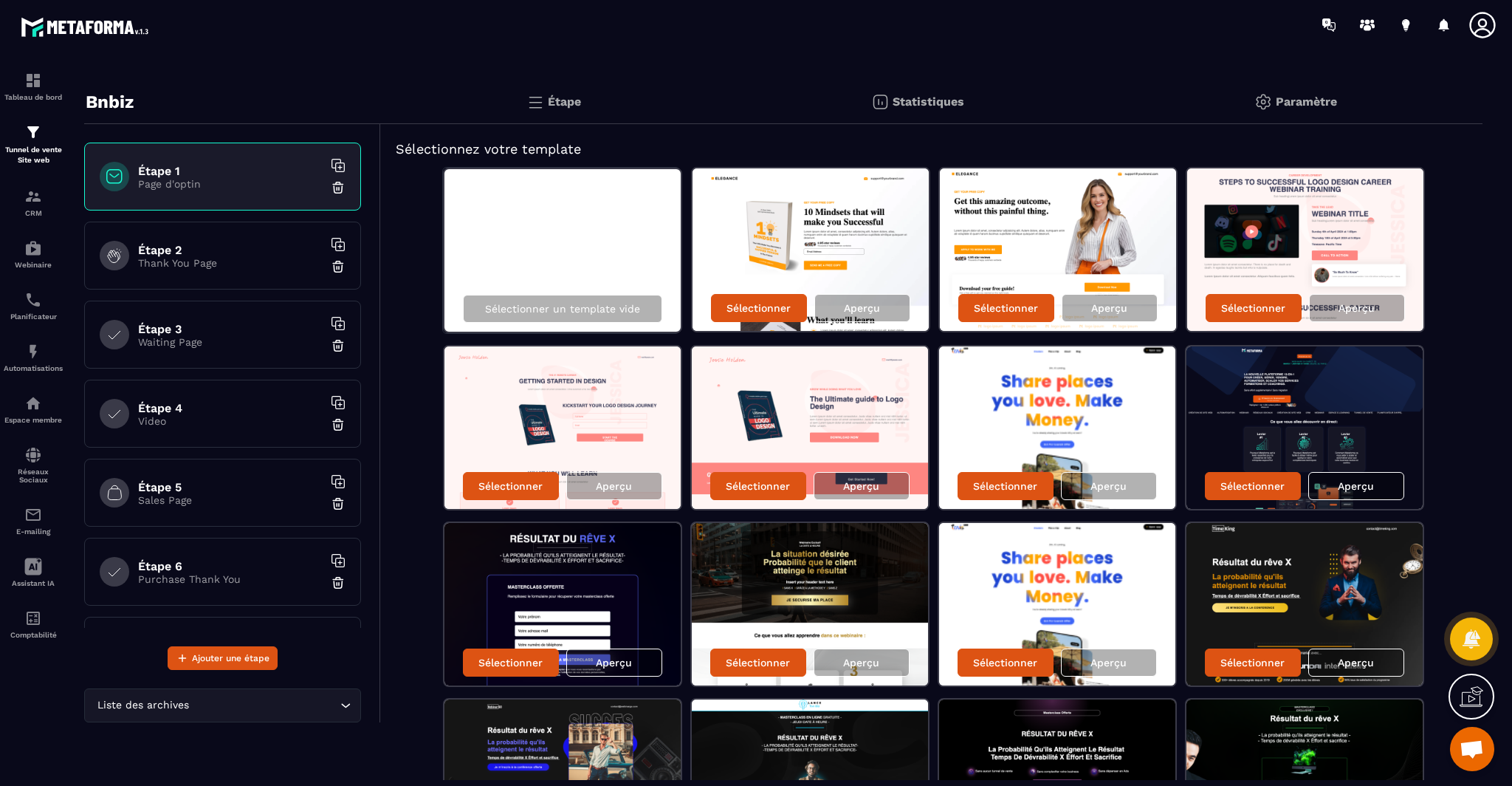
scroll to position [0, 0]
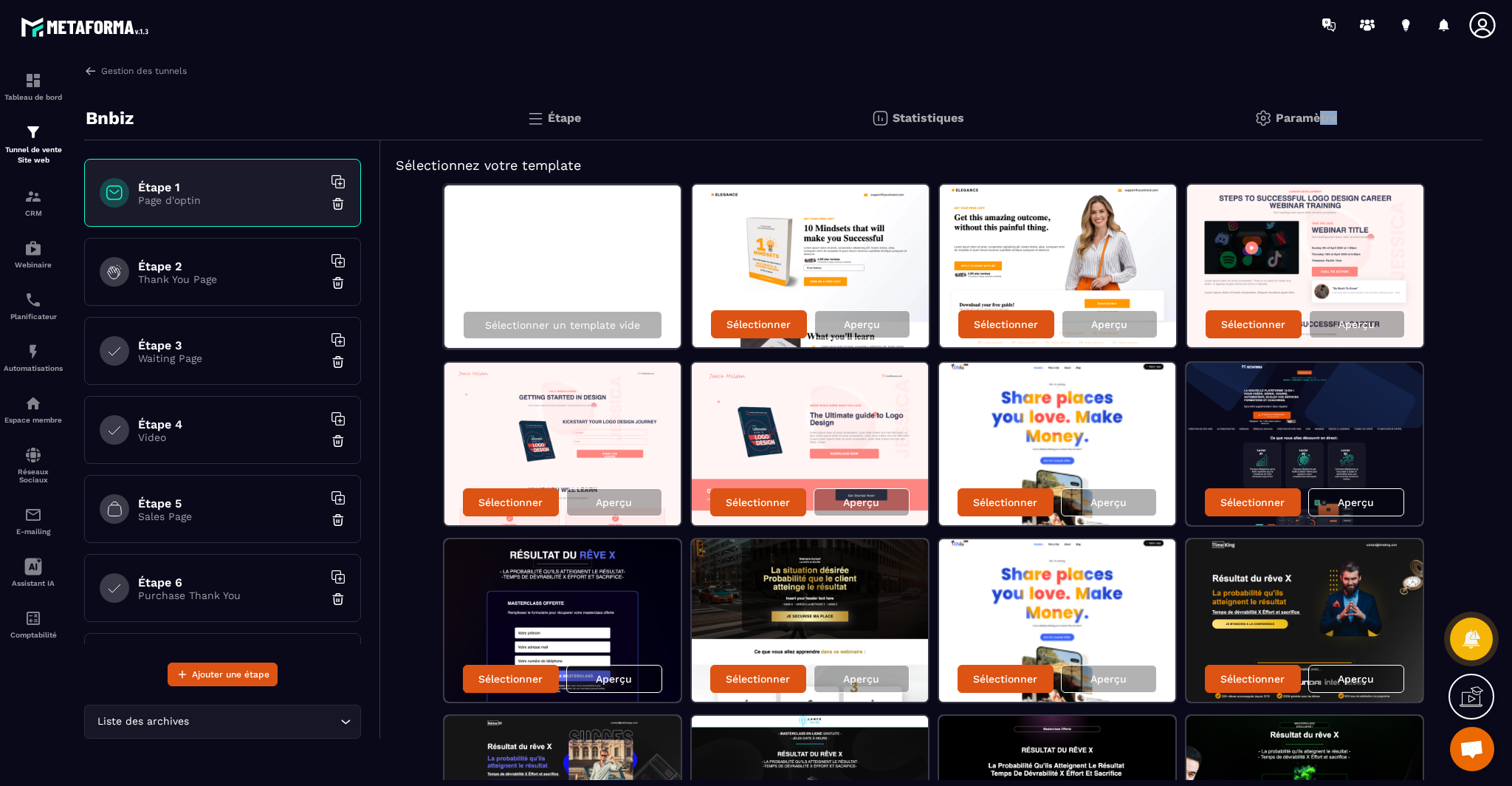
click at [1322, 124] on div "Paramètre" at bounding box center [1296, 117] width 373 height 44
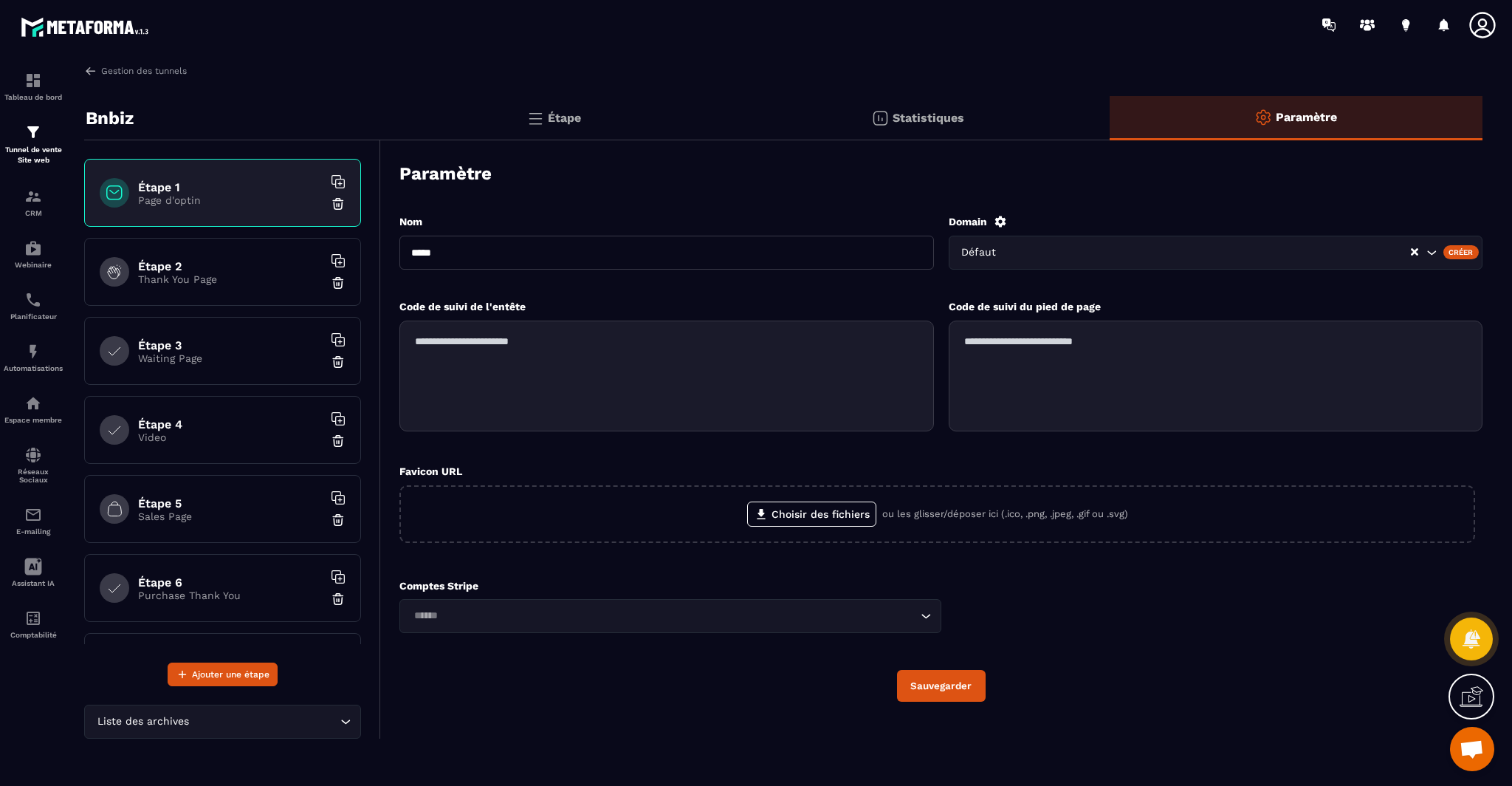
click at [997, 265] on div "Défaut" at bounding box center [1215, 253] width 534 height 34
click at [1468, 250] on div "Créer" at bounding box center [1461, 252] width 36 height 14
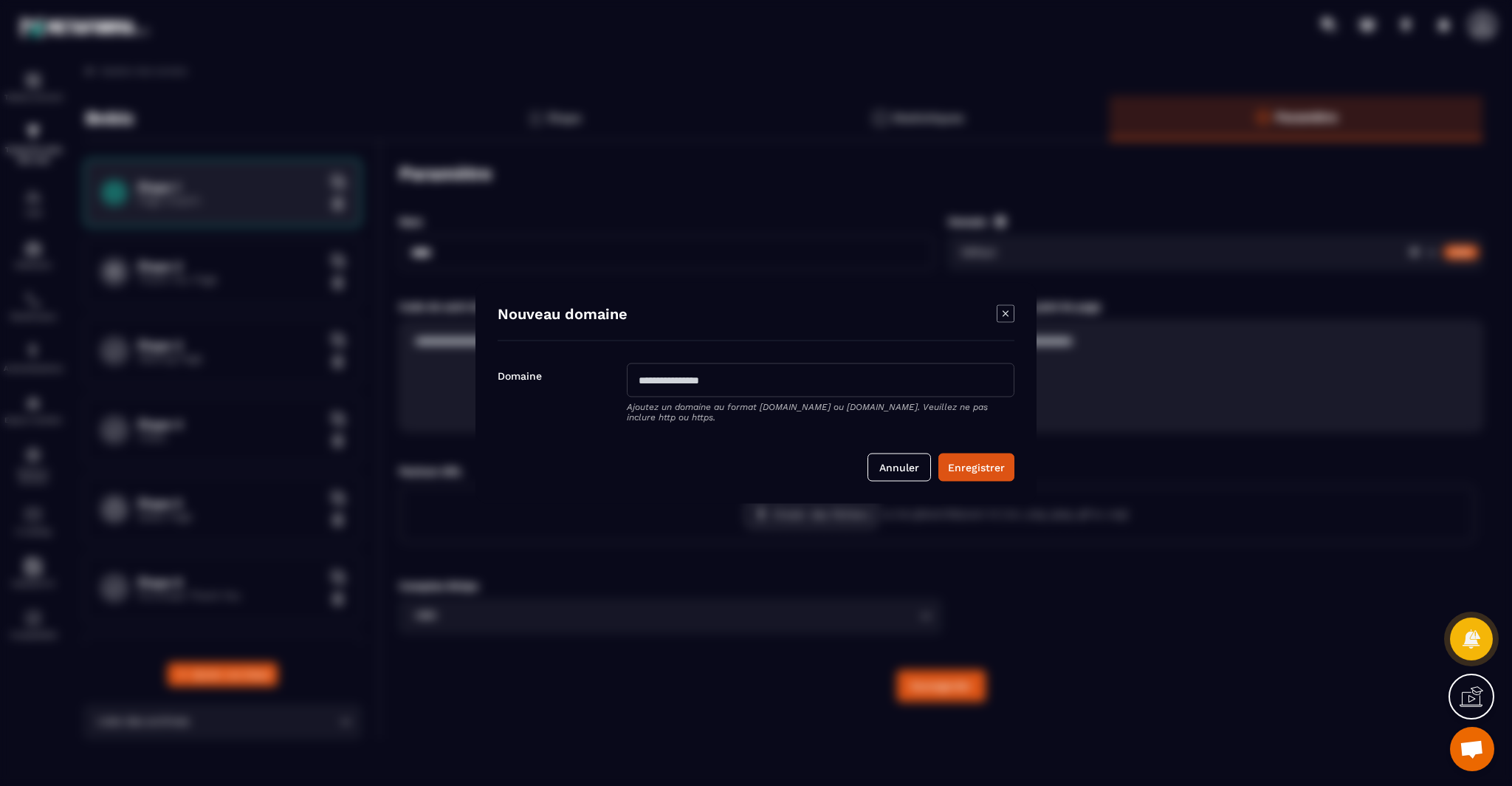
click at [674, 384] on input "Modal window" at bounding box center [820, 380] width 388 height 34
type input "**********"
drag, startPoint x: 966, startPoint y: 468, endPoint x: 936, endPoint y: 477, distance: 31.3
click at [965, 469] on button "Enregistrer" at bounding box center [977, 467] width 76 height 28
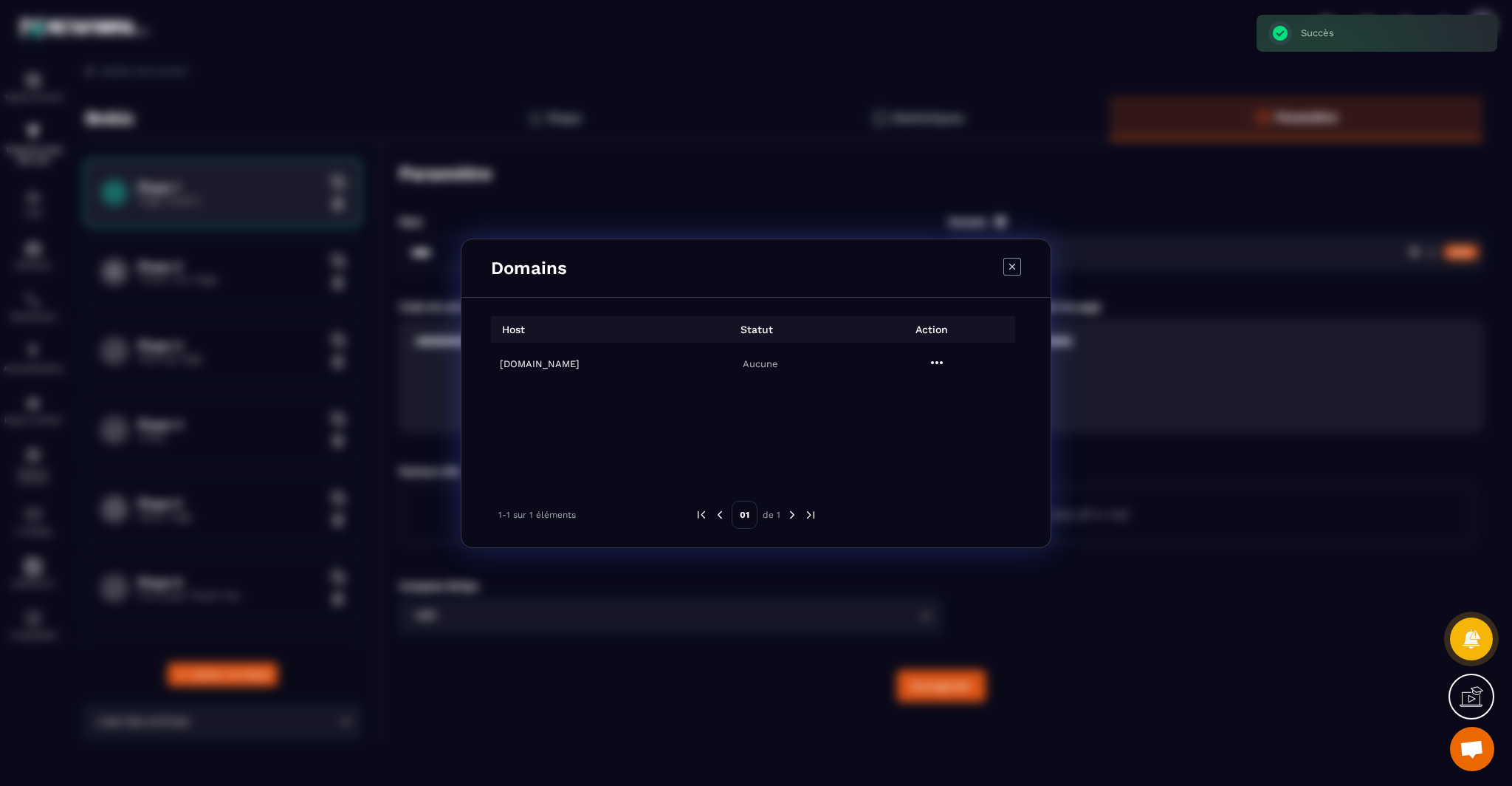
click at [934, 362] on icon "Modal window" at bounding box center [937, 362] width 18 height 18
click at [924, 398] on span "Settings" at bounding box center [940, 398] width 37 height 15
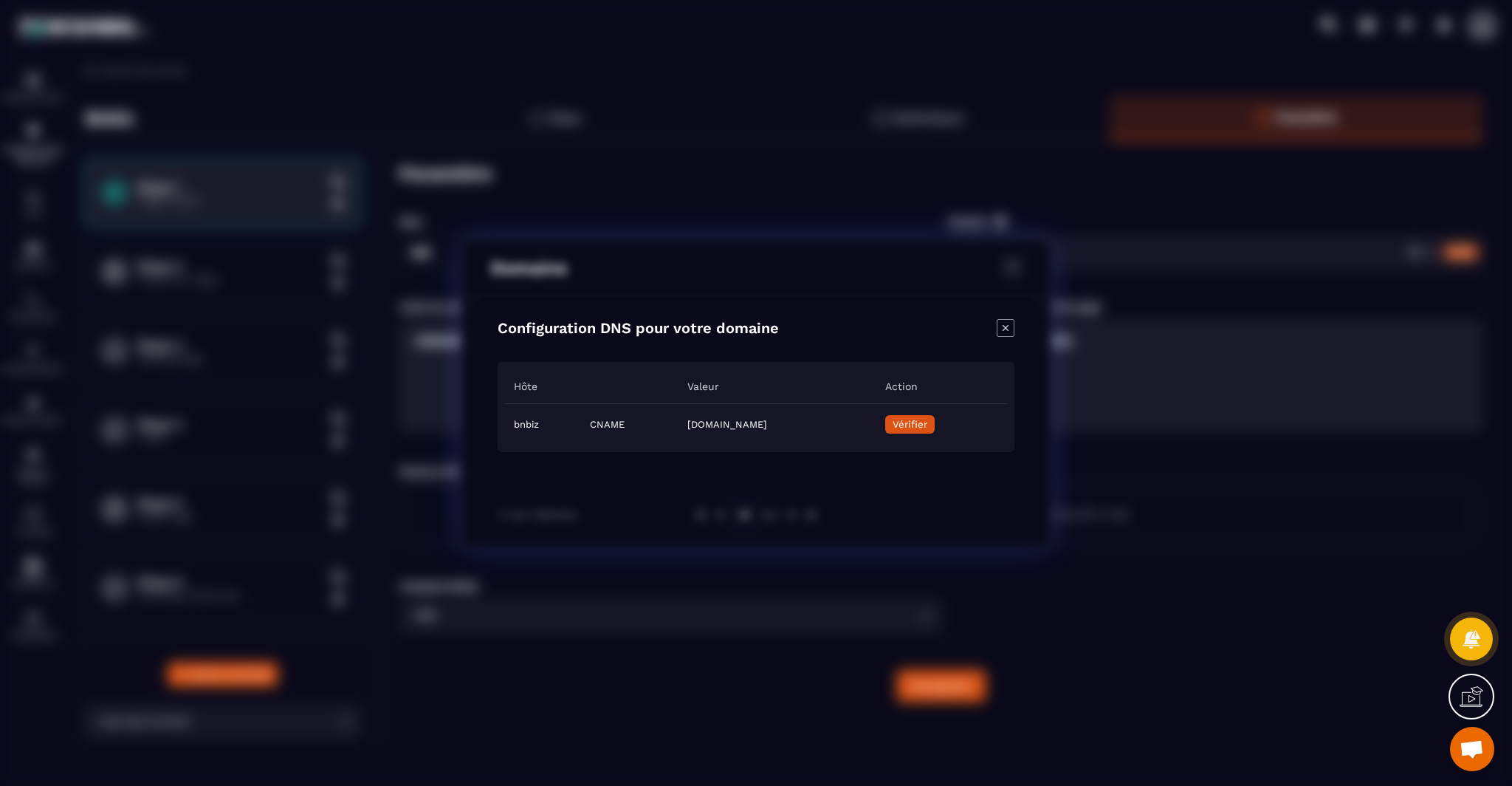
drag, startPoint x: 877, startPoint y: 426, endPoint x: 509, endPoint y: 423, distance: 368.0
click at [509, 423] on tr "bnbiz CNAME [DOMAIN_NAME] Vérifier" at bounding box center [756, 425] width 502 height 41
copy tr "bnbiz CNAME [DOMAIN_NAME]"
drag, startPoint x: 1004, startPoint y: 328, endPoint x: 893, endPoint y: 398, distance: 131.2
click at [1004, 329] on icon "Close modal" at bounding box center [1005, 328] width 6 height 6
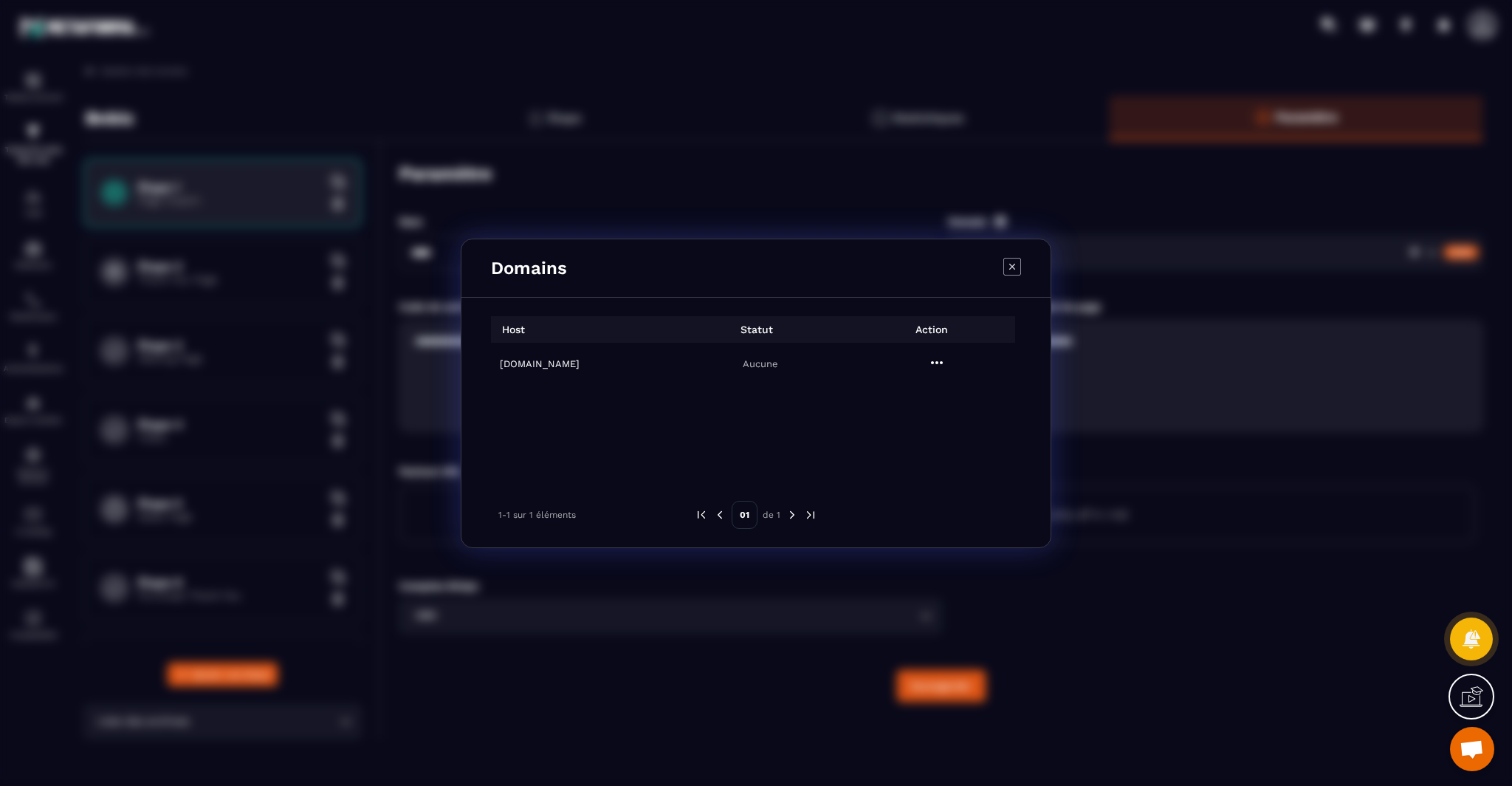
click at [1002, 263] on div "Domains" at bounding box center [756, 268] width 589 height 59
click at [1017, 261] on icon "Modal window" at bounding box center [1012, 266] width 18 height 18
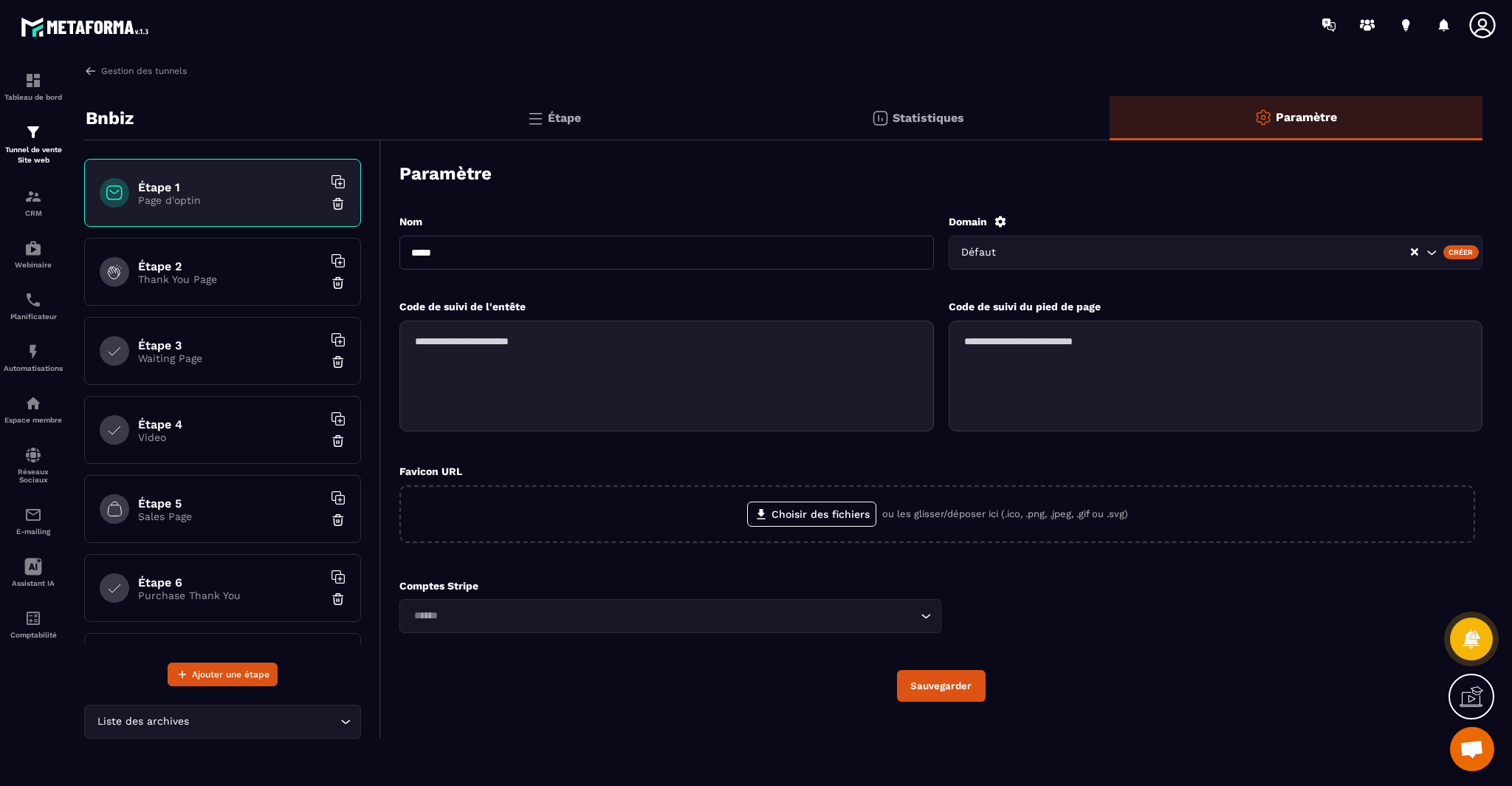
click at [152, 266] on h6 "Étape 2" at bounding box center [230, 266] width 185 height 14
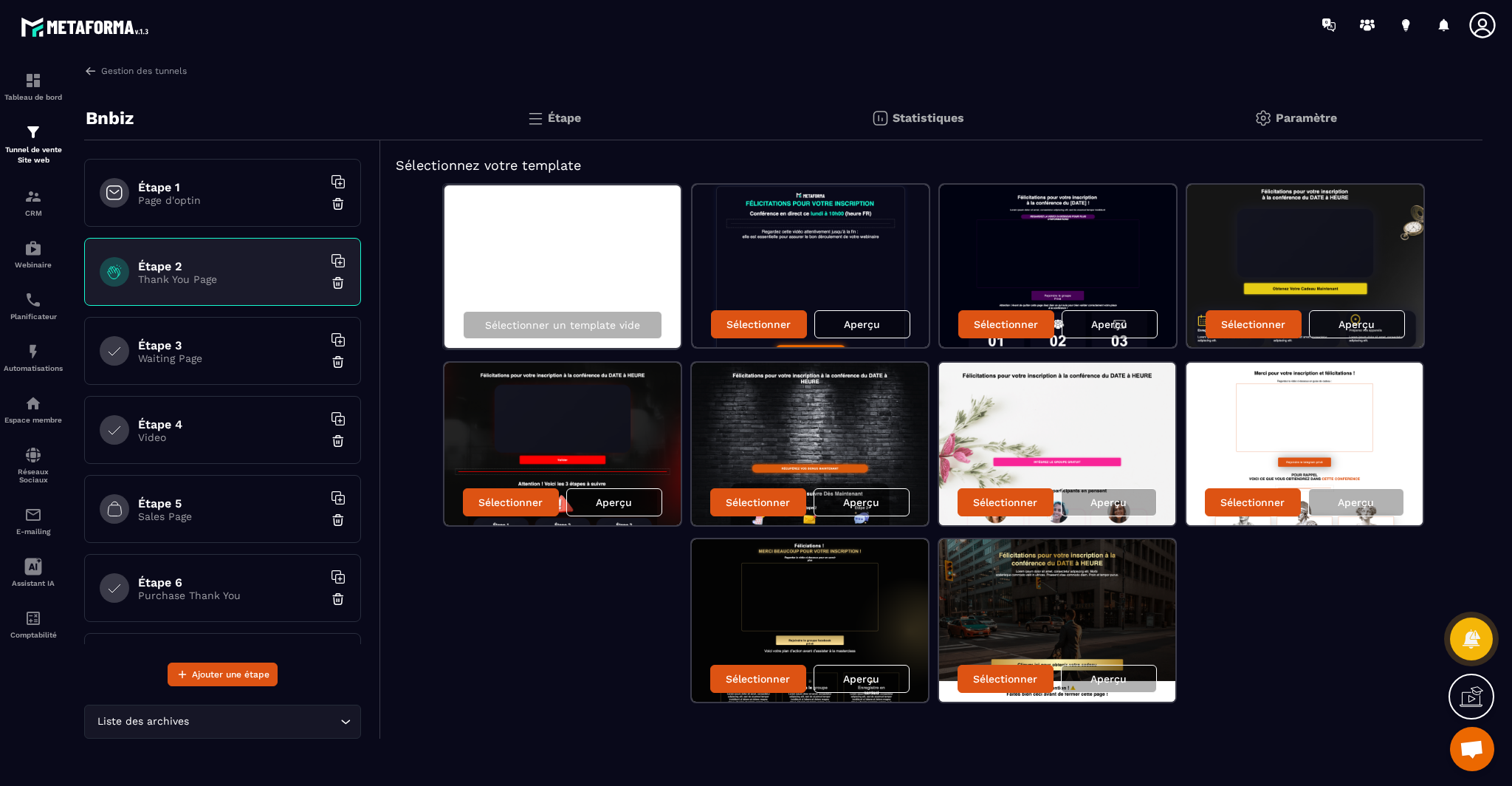
click at [216, 357] on p "Waiting Page" at bounding box center [230, 358] width 185 height 12
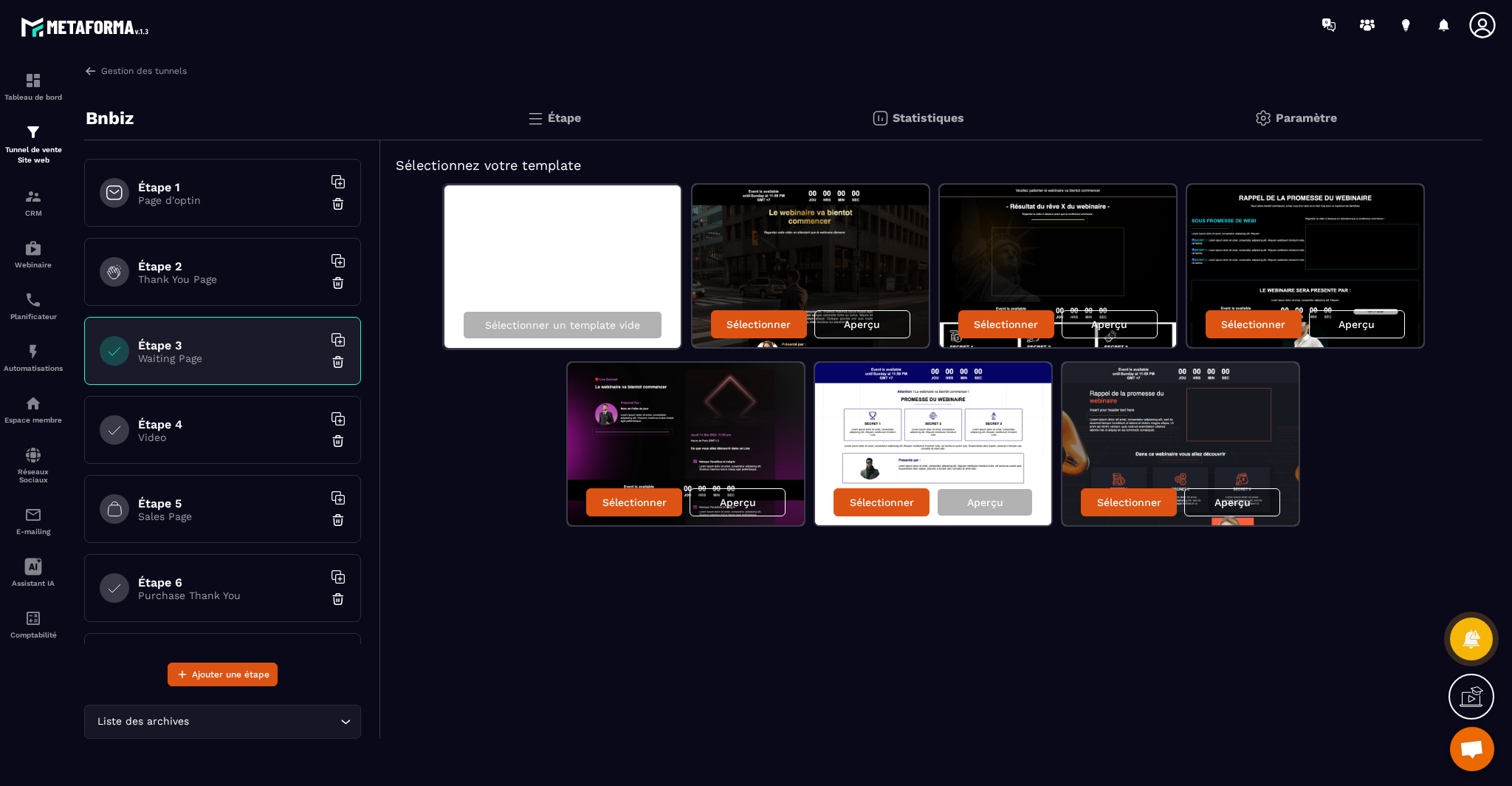
click at [221, 447] on div "Étape 4 Video" at bounding box center [222, 429] width 277 height 68
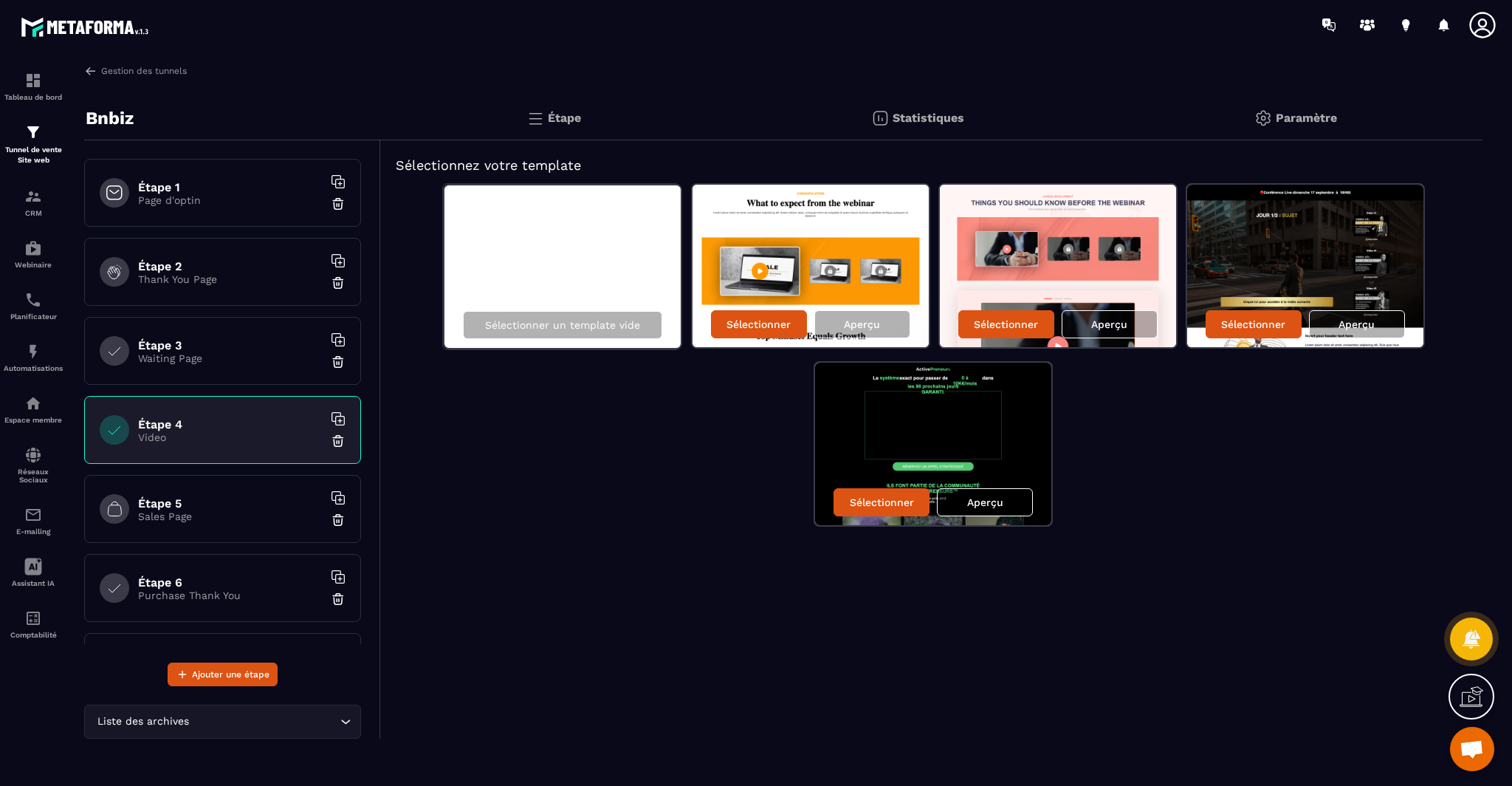
click at [221, 496] on h6 "Étape 5" at bounding box center [230, 503] width 185 height 14
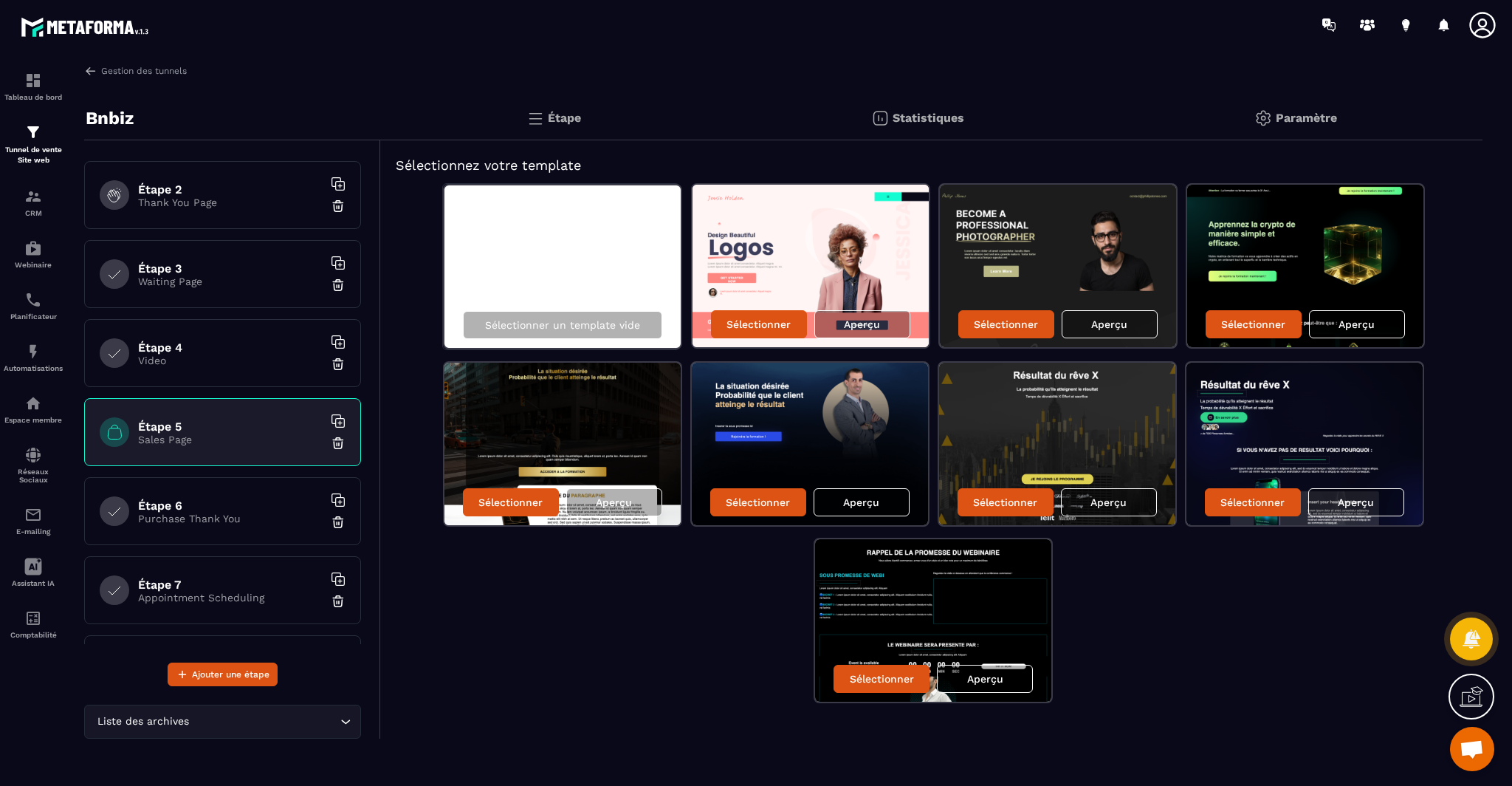
scroll to position [73, 0]
click at [227, 532] on div "Étape 6 Purchase Thank You" at bounding box center [222, 514] width 277 height 68
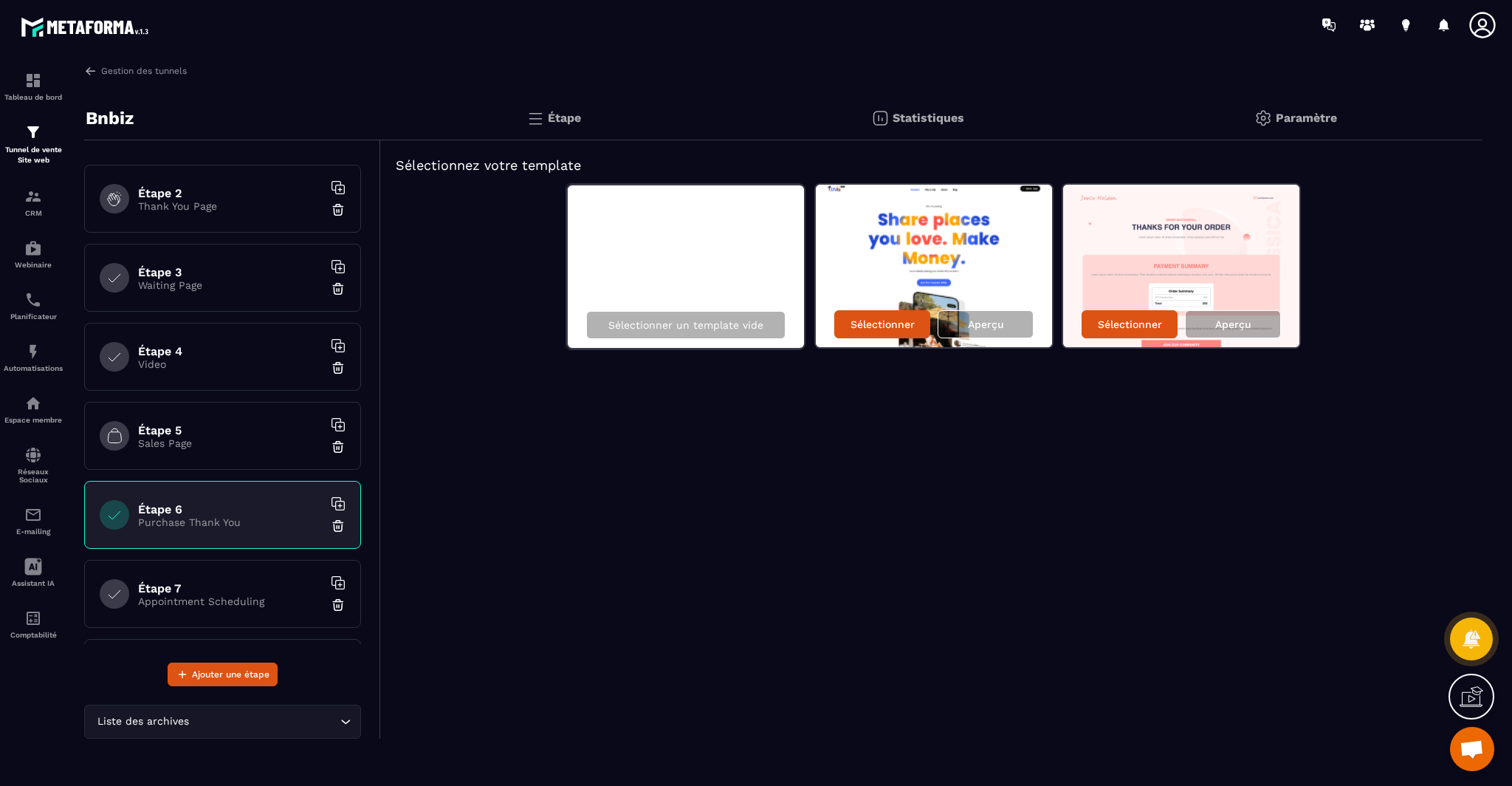
click at [243, 576] on div "Étape 7 Appointment Scheduling" at bounding box center [222, 593] width 277 height 68
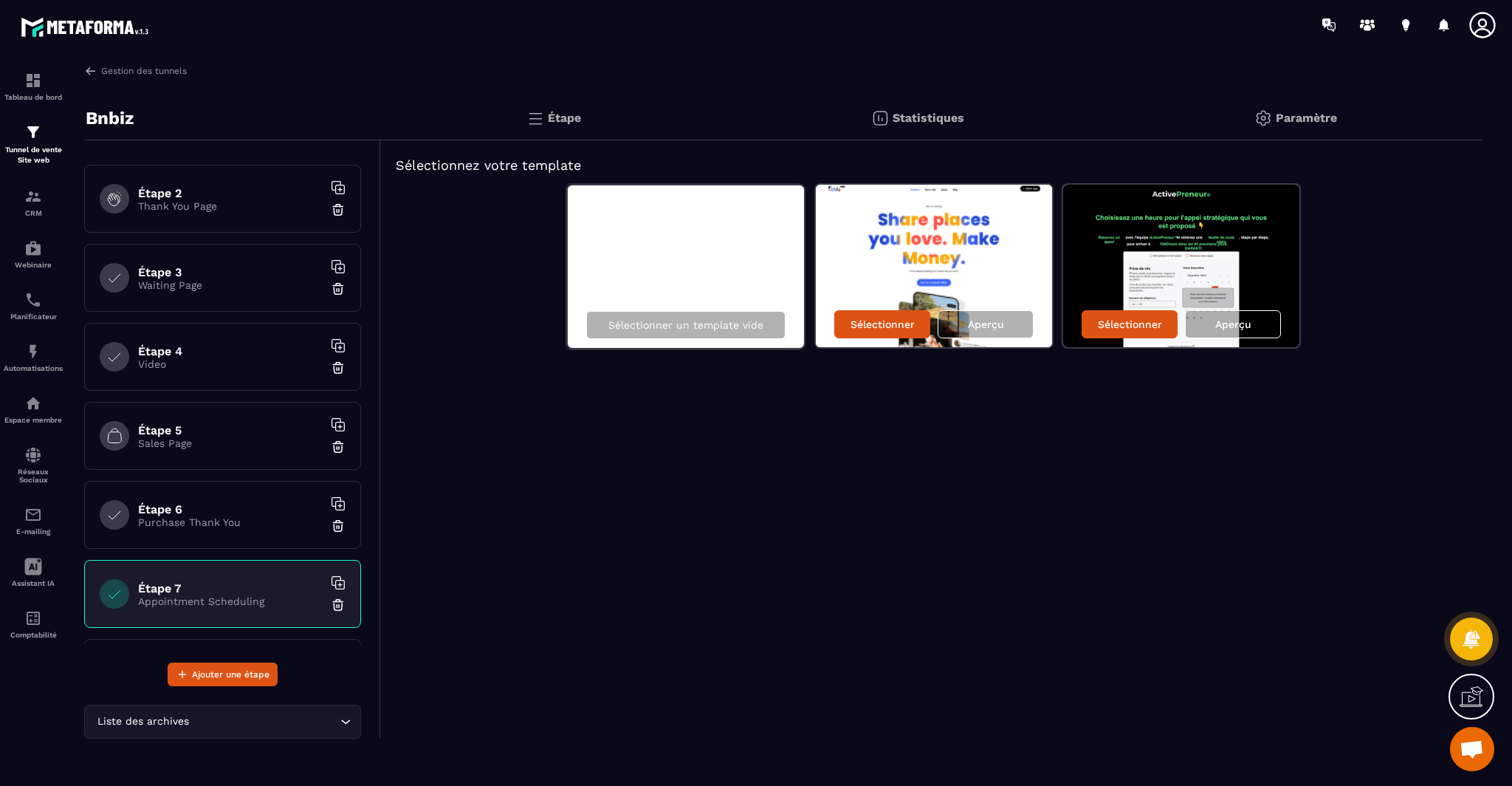
click at [177, 200] on p "Thank You Page" at bounding box center [230, 206] width 185 height 12
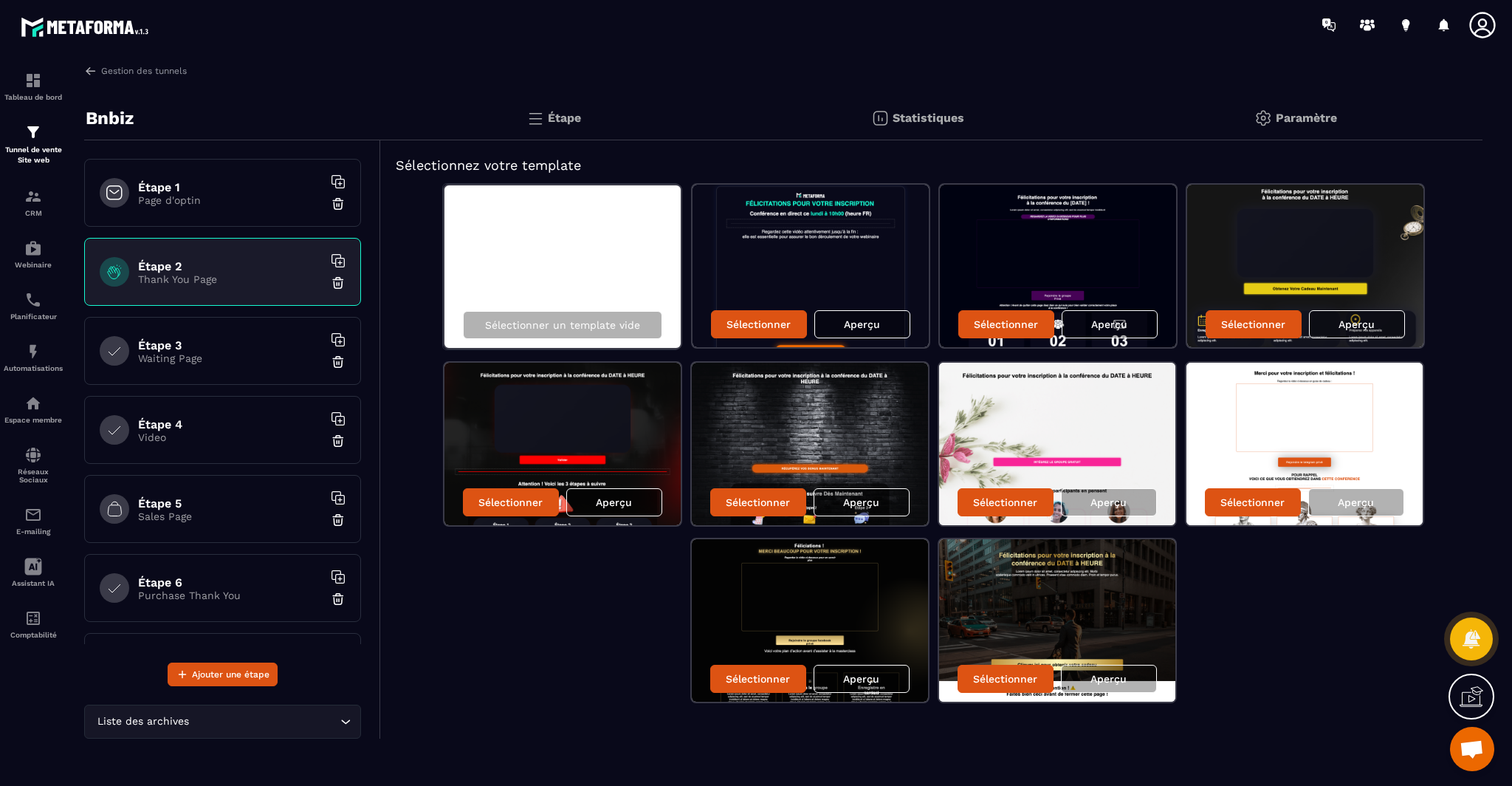
click at [195, 206] on div "Étape 1 Page d'optin" at bounding box center [222, 192] width 277 height 68
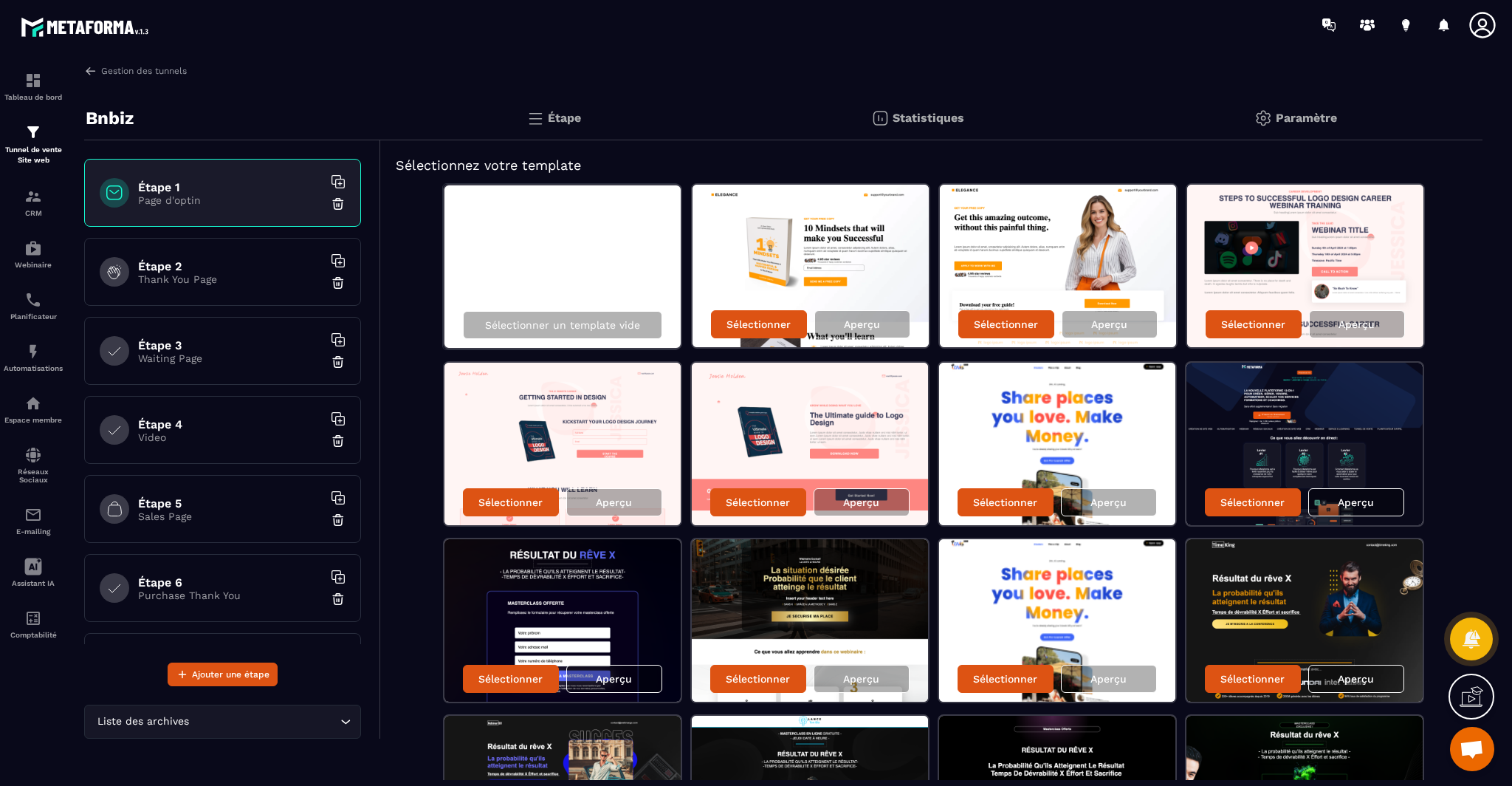
scroll to position [2, 0]
click at [887, 319] on div "Aperçu" at bounding box center [862, 324] width 96 height 28
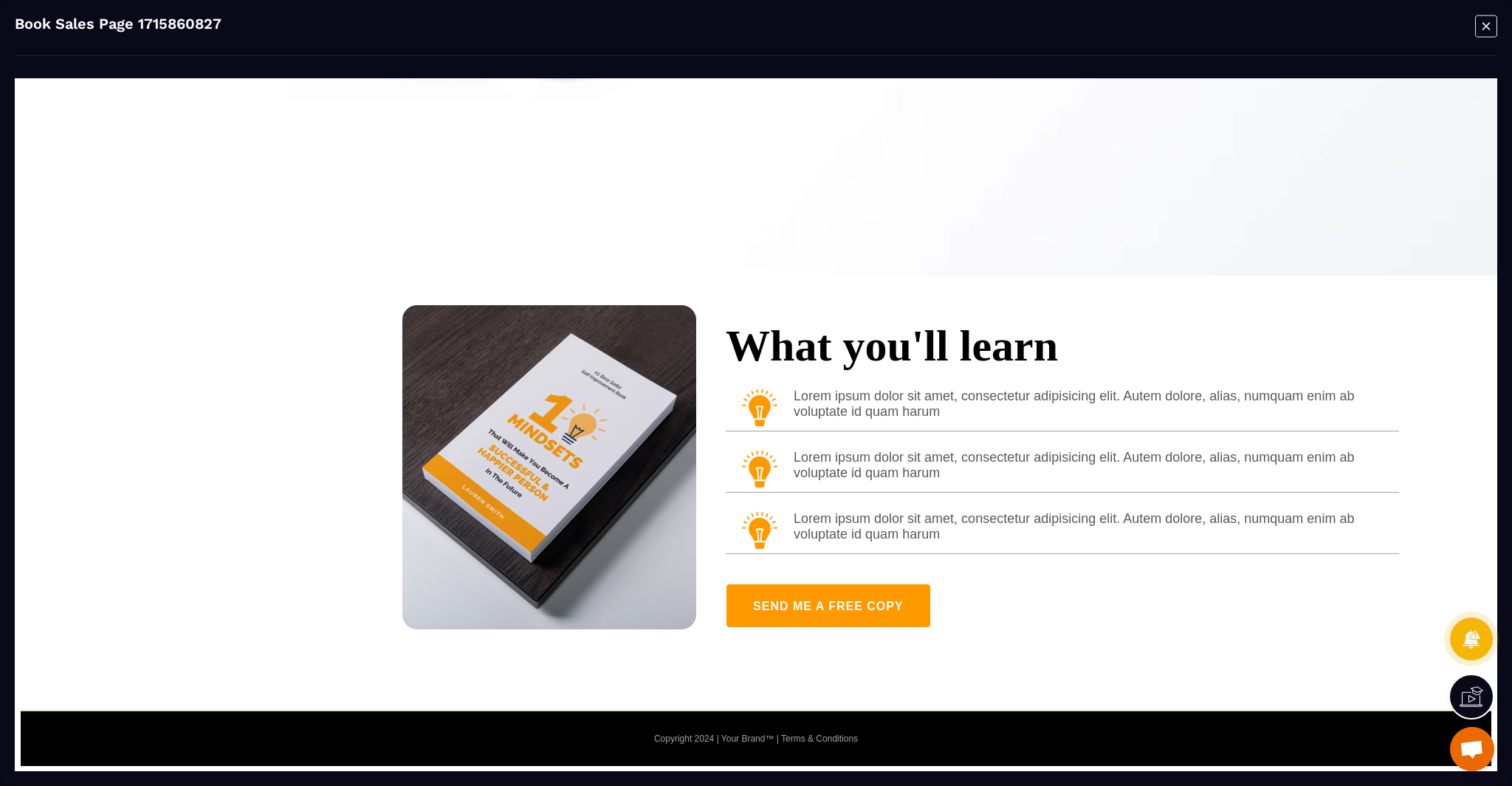
scroll to position [613, 0]
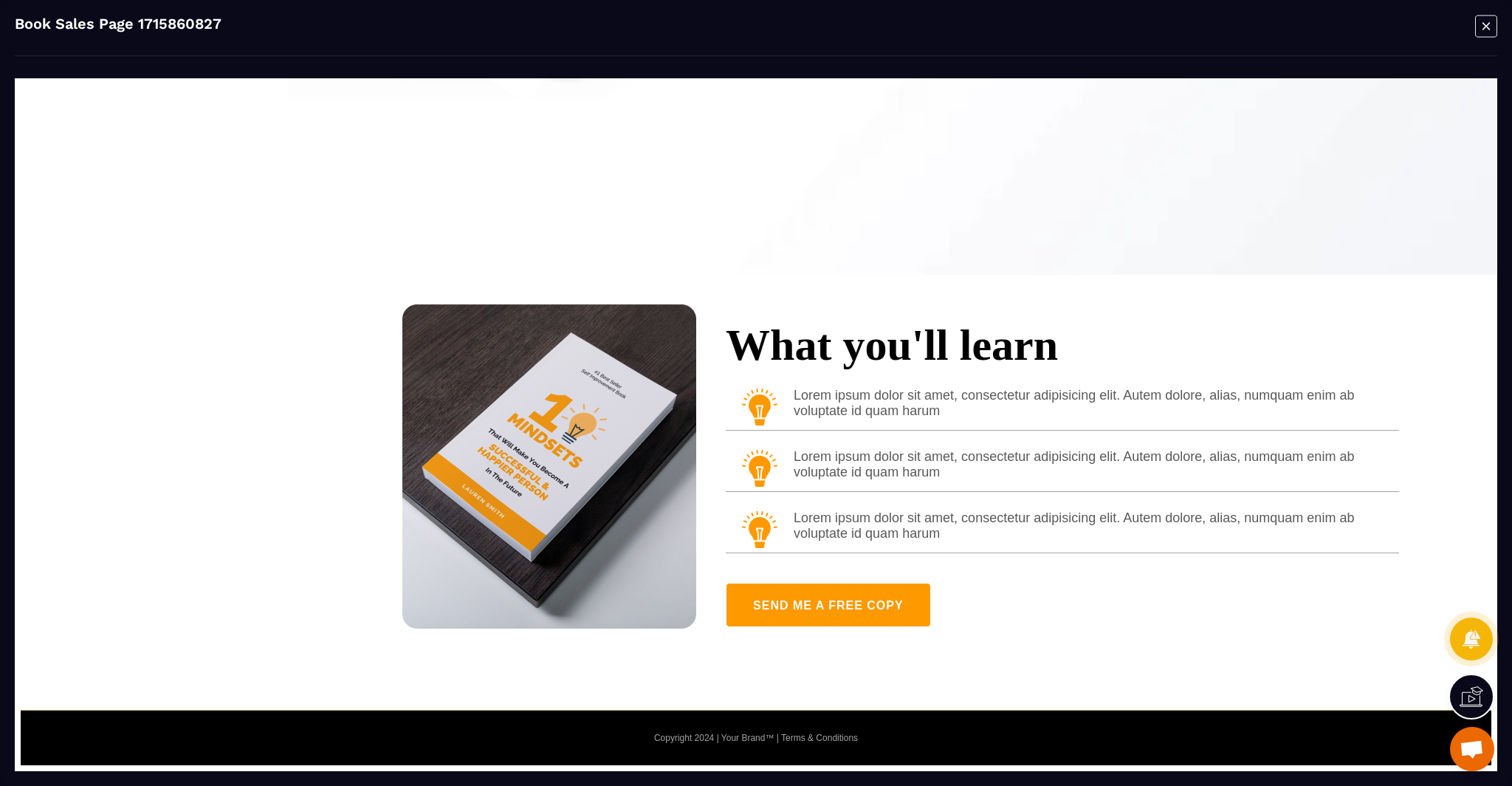
click at [1468, 32] on div "Book Sales Page 1715860827" at bounding box center [756, 35] width 1483 height 41
click at [1483, 29] on icon "Modal window" at bounding box center [1486, 25] width 23 height 23
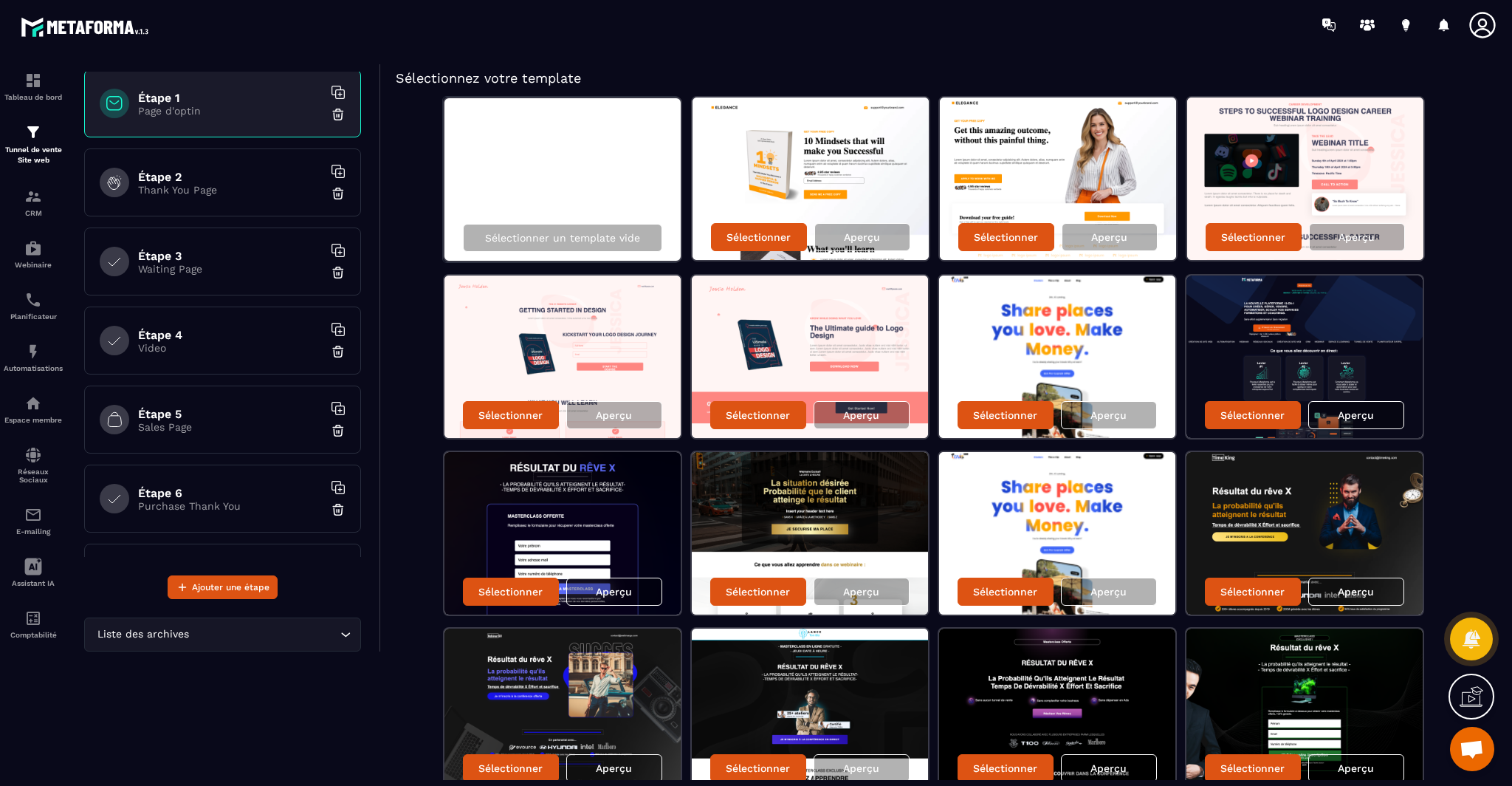
scroll to position [89, 0]
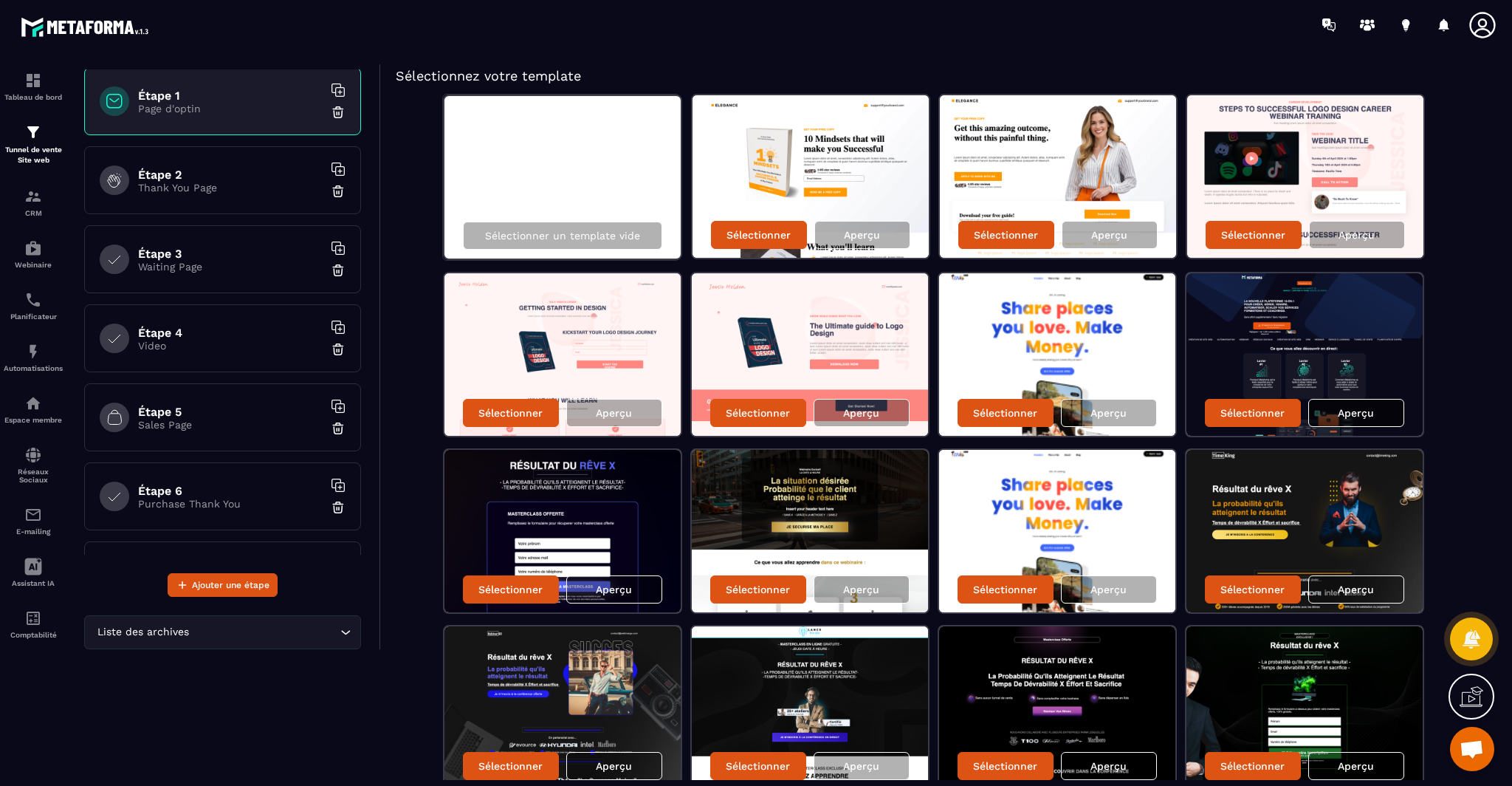
click at [1351, 413] on p "Aperçu" at bounding box center [1355, 413] width 36 height 12
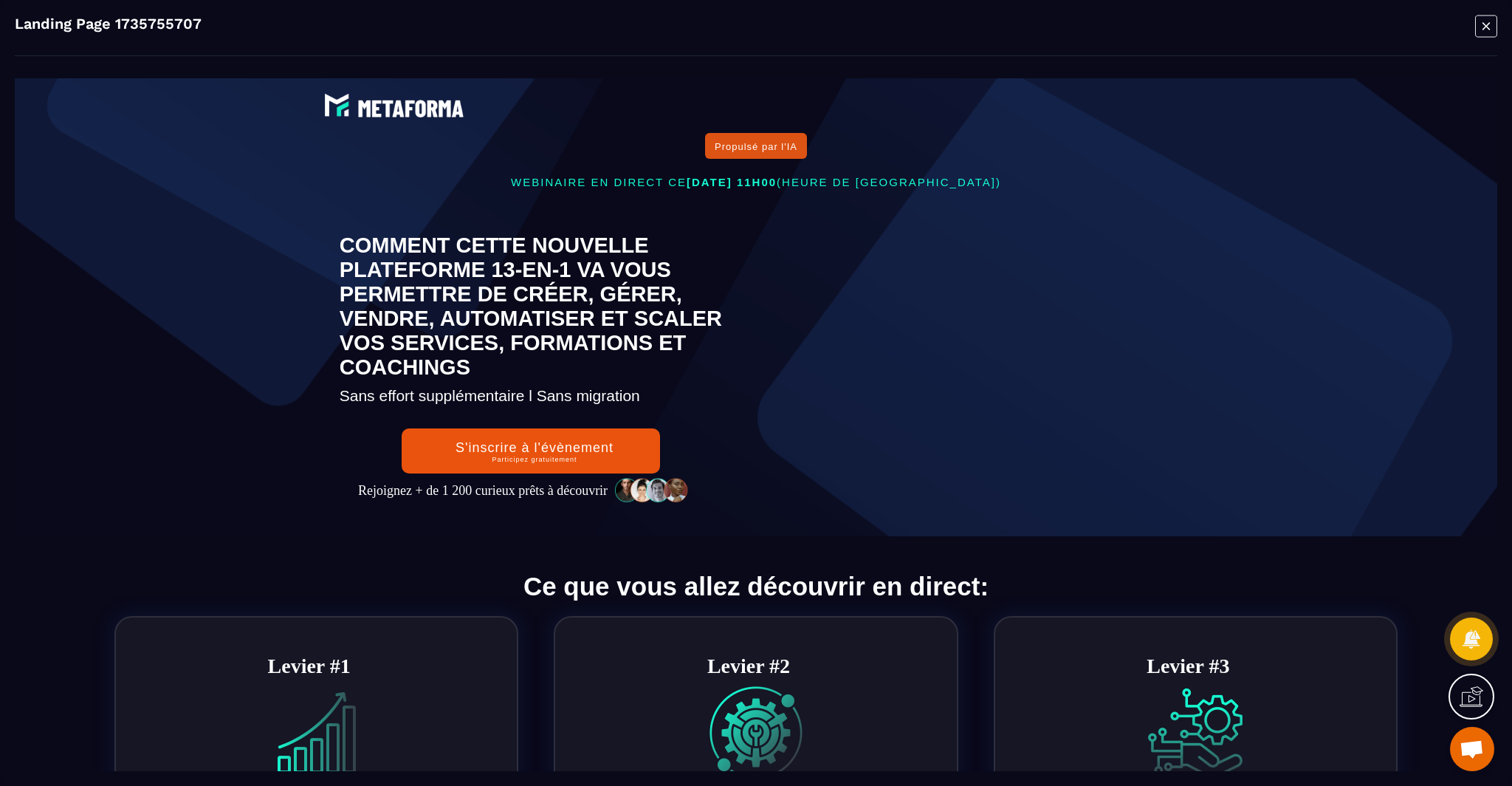
scroll to position [7, 0]
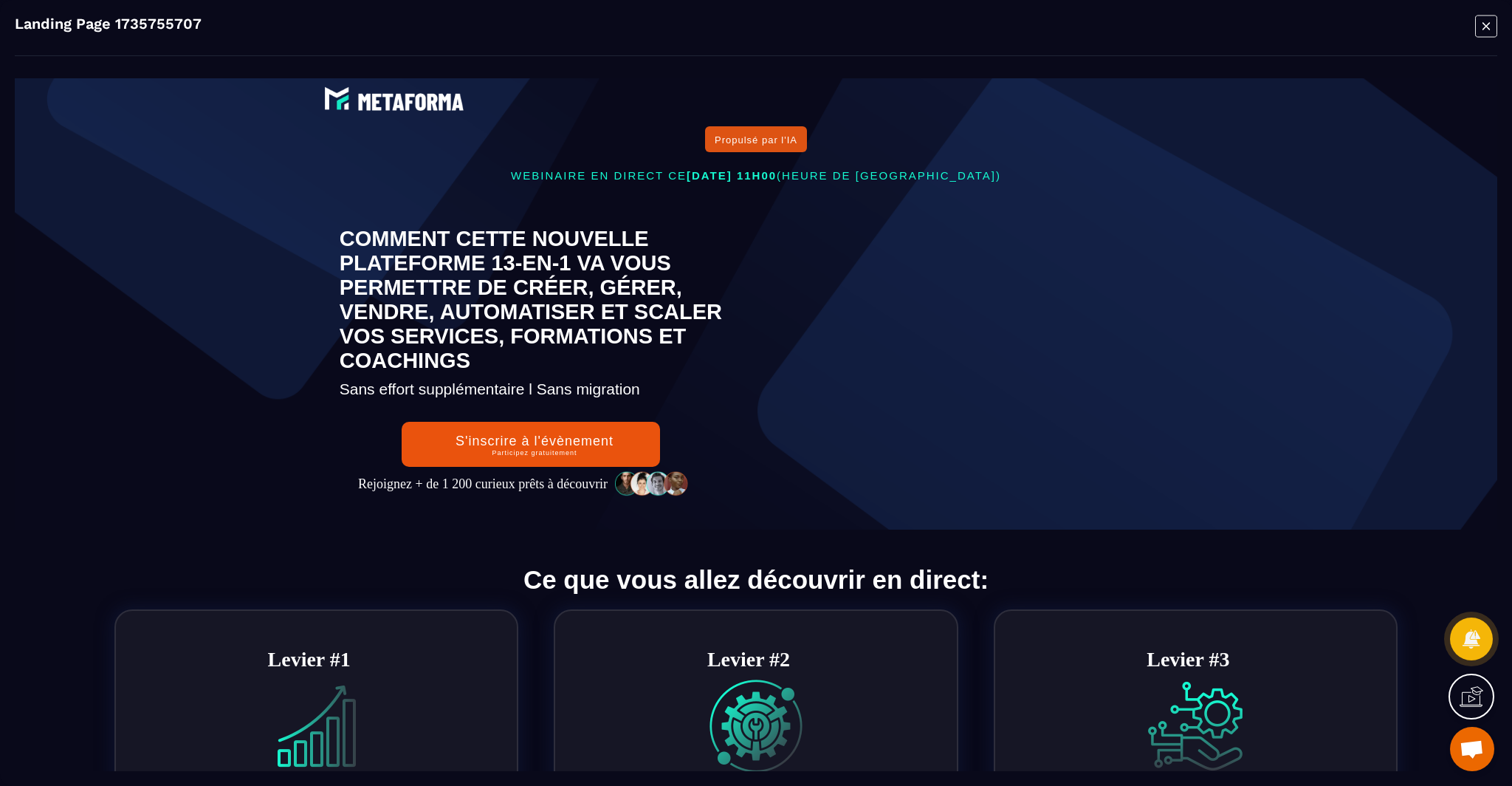
click at [420, 102] on img at bounding box center [393, 98] width 148 height 32
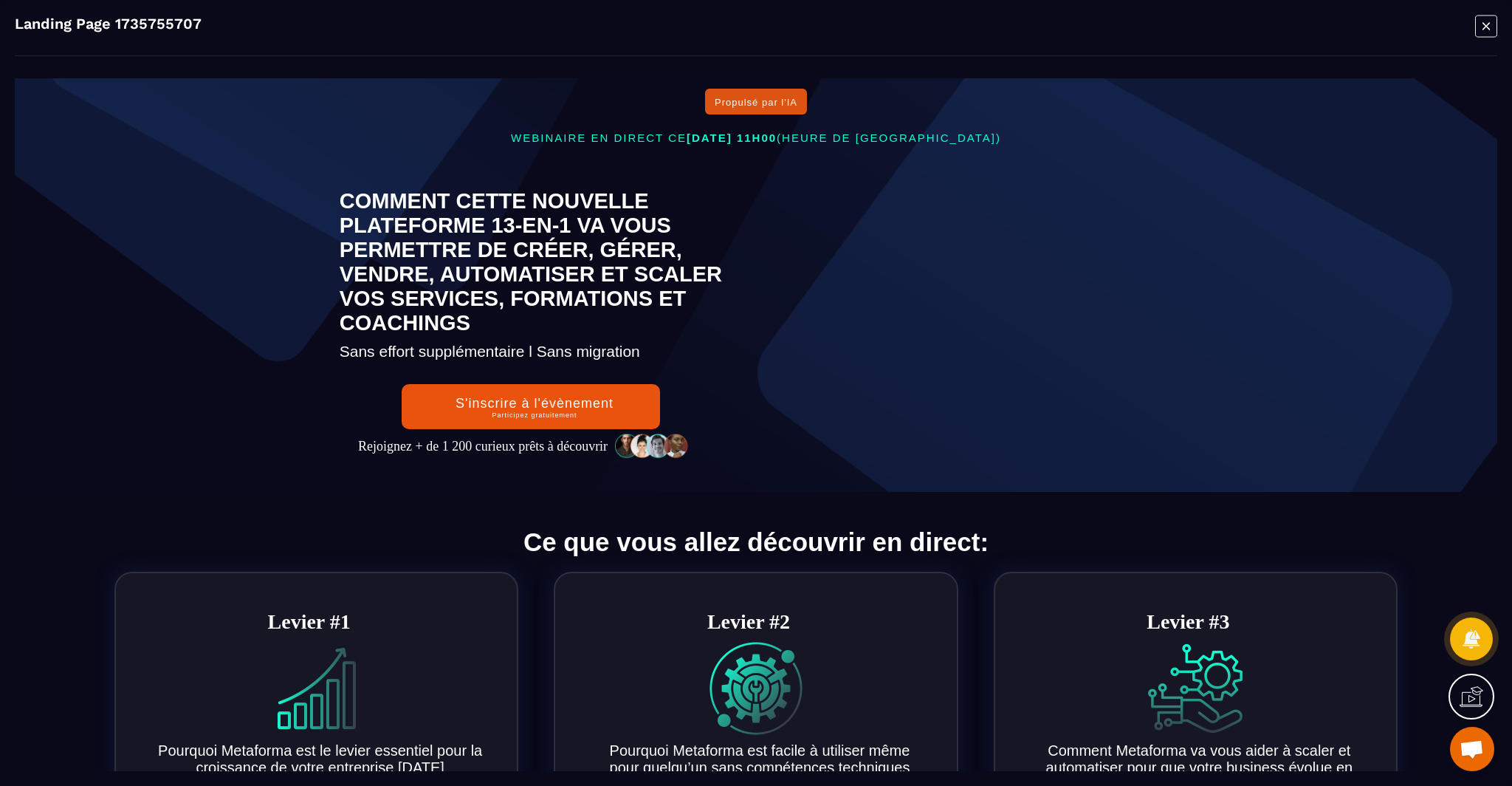
scroll to position [45, 0]
